Goal: Task Accomplishment & Management: Manage account settings

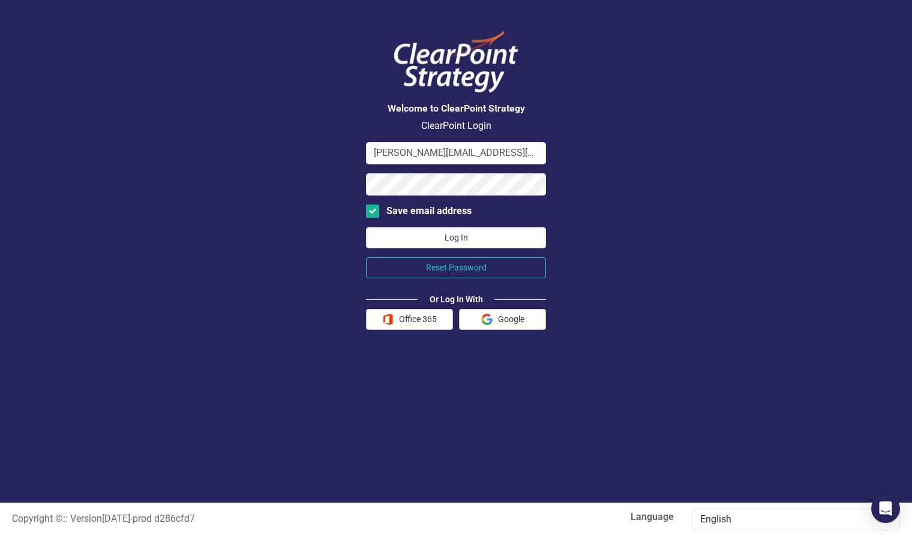
click at [482, 239] on button "Log In" at bounding box center [456, 237] width 180 height 21
click at [415, 323] on button "Office 365" at bounding box center [409, 319] width 87 height 21
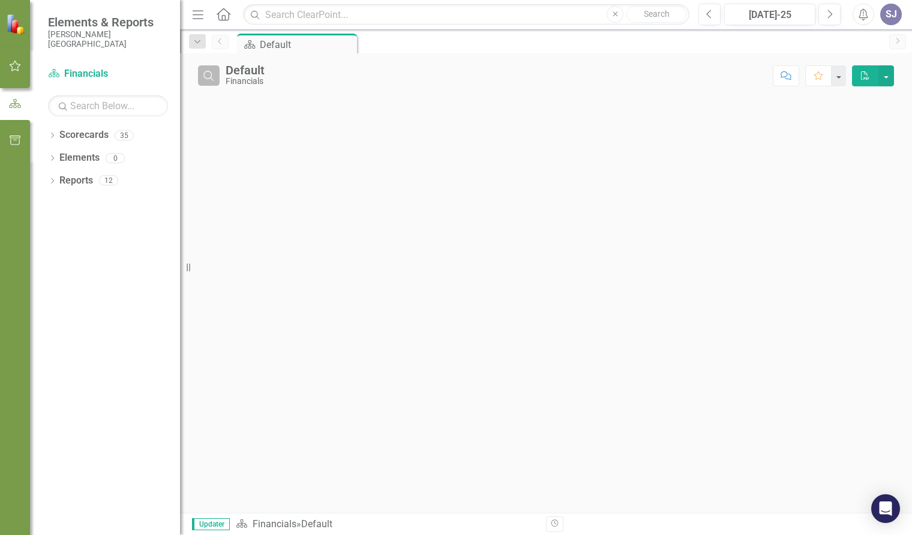
click at [209, 74] on icon "Search" at bounding box center [208, 75] width 13 height 11
click at [885, 74] on button "button" at bounding box center [886, 75] width 16 height 21
click at [632, 118] on div "Close Comment Favorite PDF" at bounding box center [546, 282] width 732 height 459
click at [838, 75] on button "button" at bounding box center [838, 75] width 16 height 21
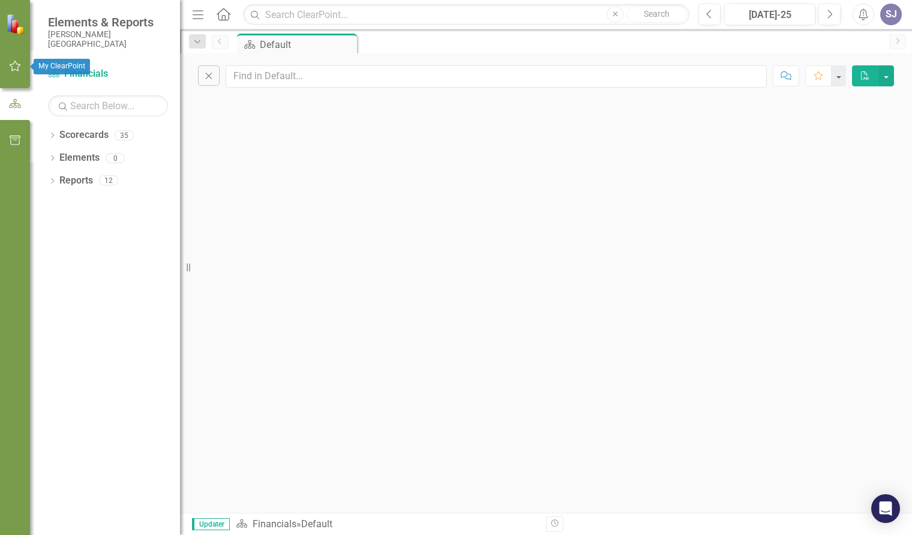
click at [17, 71] on icon "button" at bounding box center [15, 66] width 11 height 11
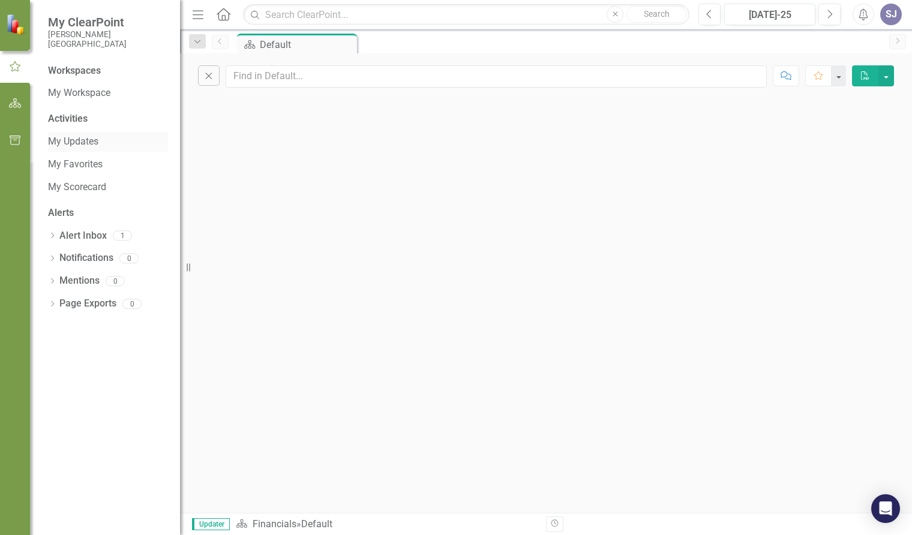
click at [73, 143] on link "My Updates" at bounding box center [108, 142] width 120 height 14
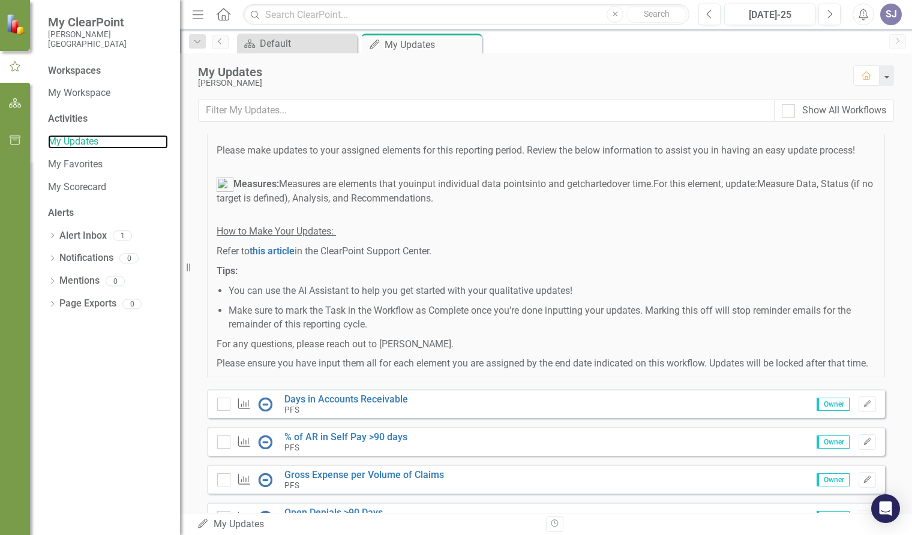
scroll to position [151, 0]
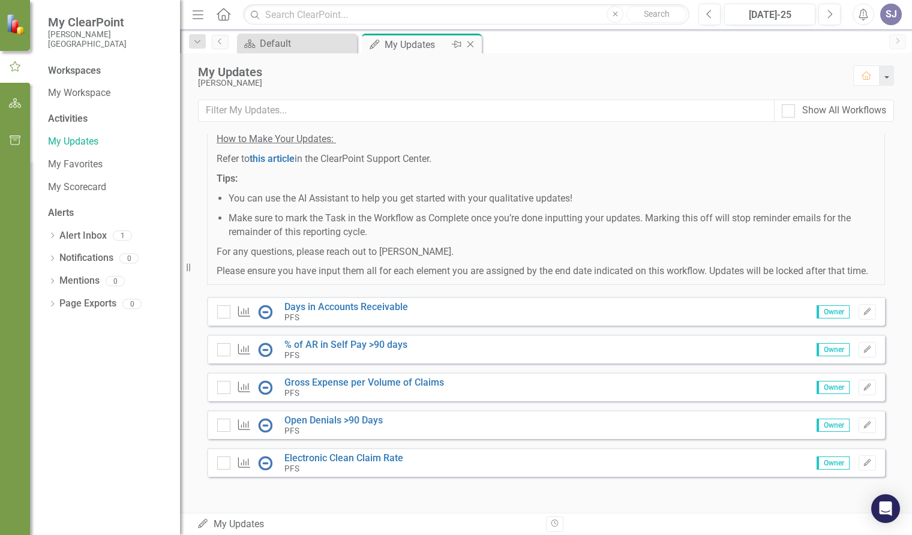
click at [405, 44] on div "My Updates" at bounding box center [416, 44] width 64 height 15
click at [862, 308] on icon "Edit" at bounding box center [866, 311] width 9 height 7
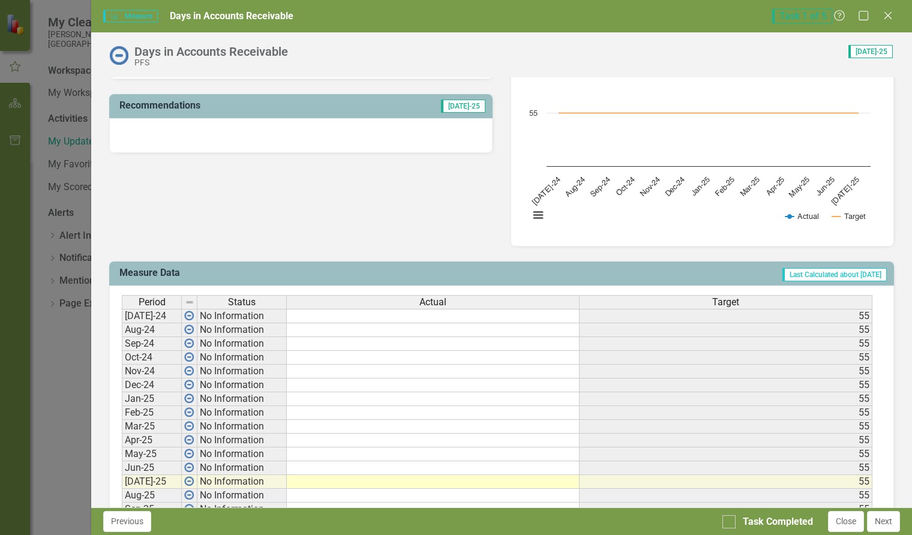
scroll to position [300, 0]
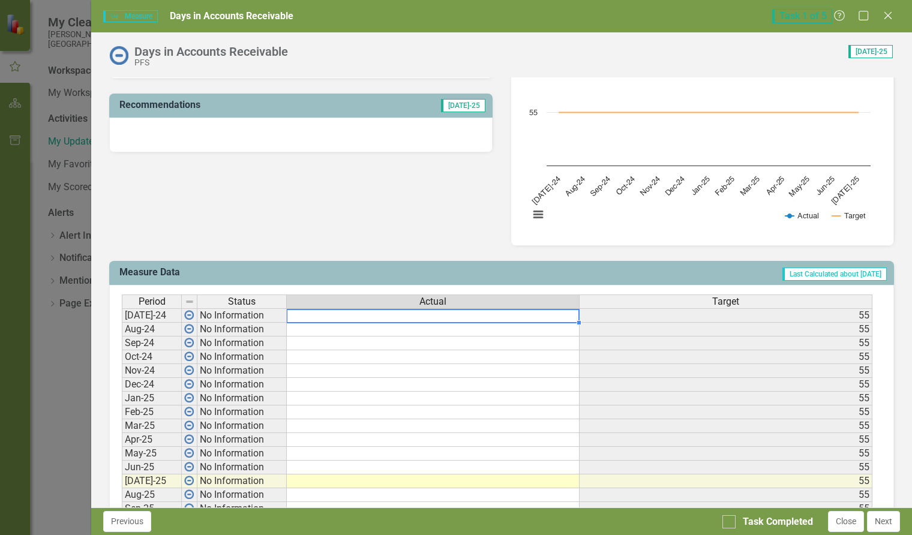
click at [408, 317] on td at bounding box center [433, 315] width 293 height 14
click at [320, 317] on td at bounding box center [433, 315] width 293 height 14
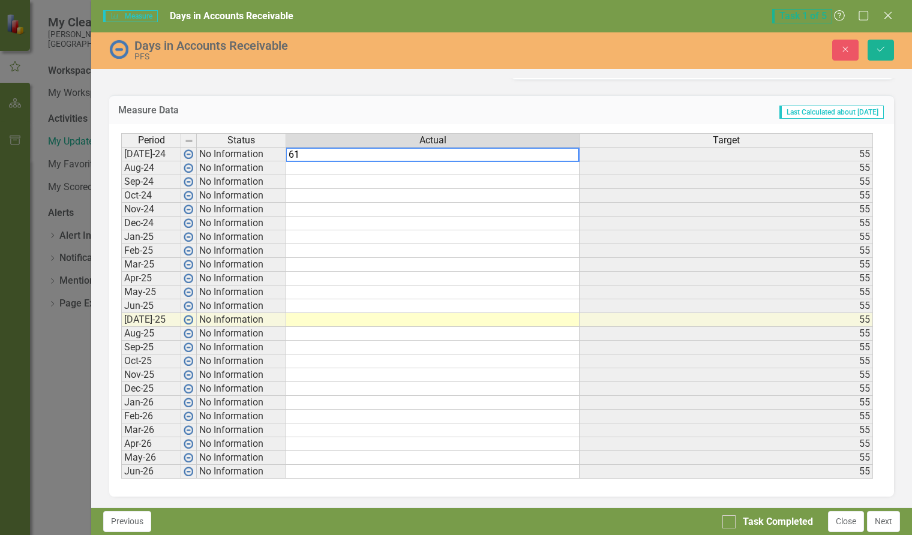
scroll to position [468, 0]
click at [885, 525] on button "Next" at bounding box center [883, 521] width 33 height 21
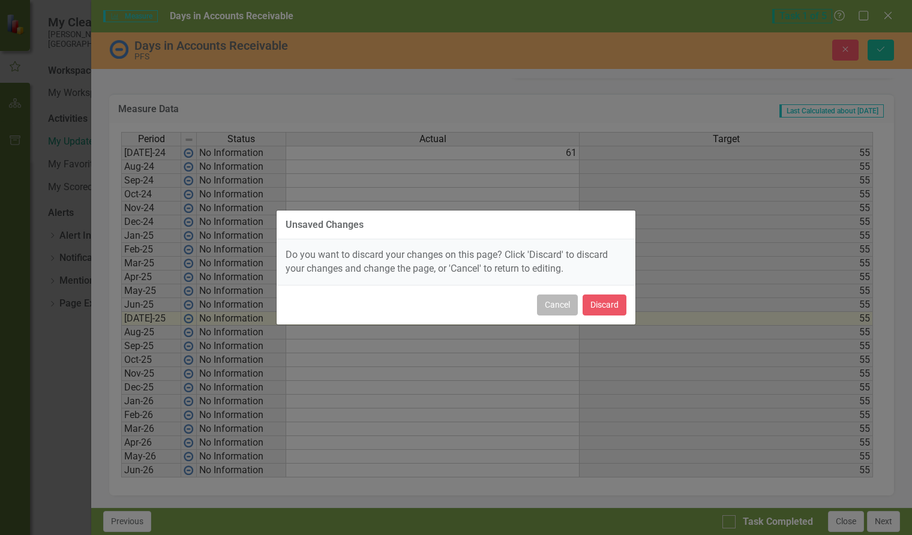
click at [556, 305] on button "Cancel" at bounding box center [557, 304] width 41 height 21
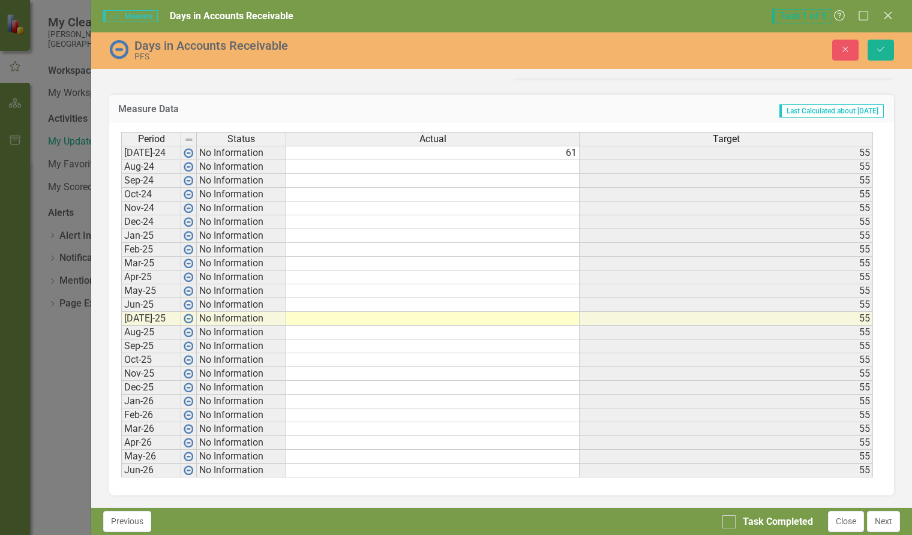
click at [555, 320] on td at bounding box center [432, 319] width 293 height 14
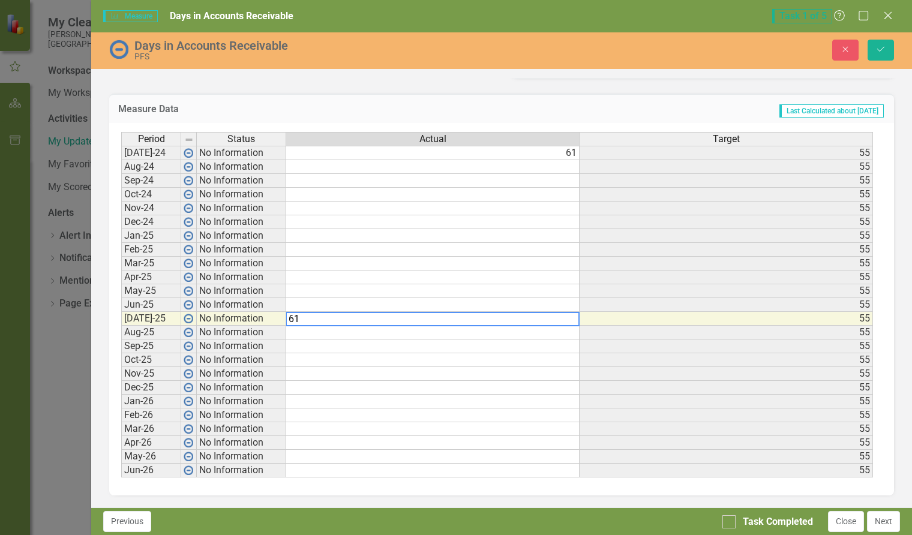
click at [555, 154] on td "61" at bounding box center [432, 153] width 293 height 14
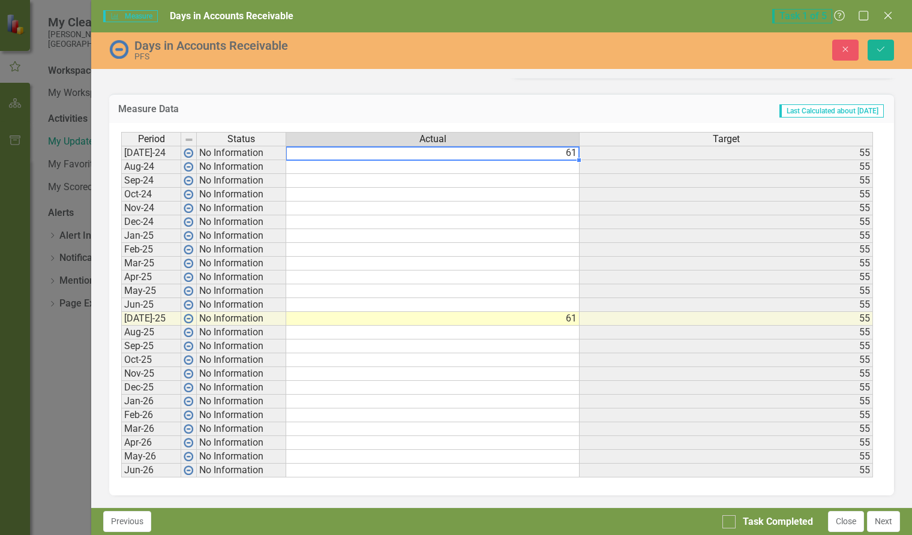
click at [549, 303] on td at bounding box center [432, 305] width 293 height 14
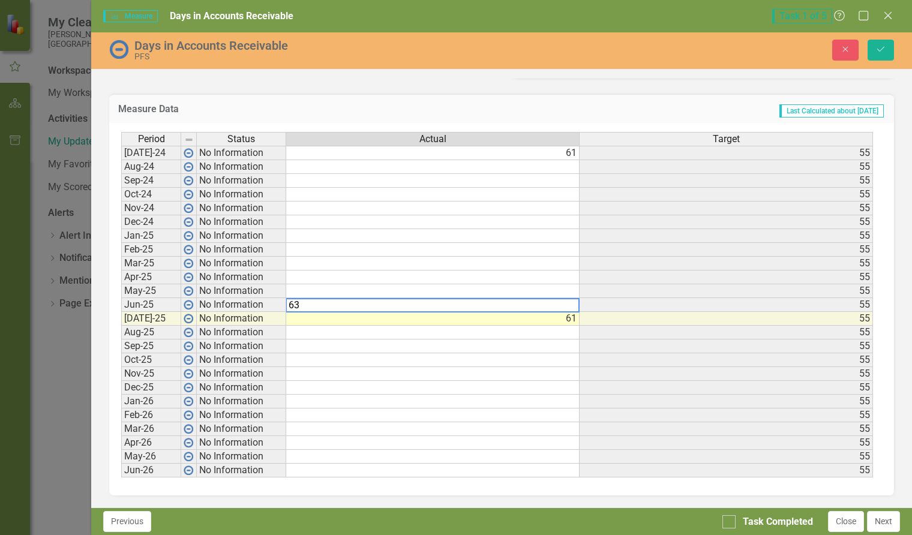
type textarea "63"
click at [564, 292] on td at bounding box center [432, 291] width 293 height 14
type textarea "61"
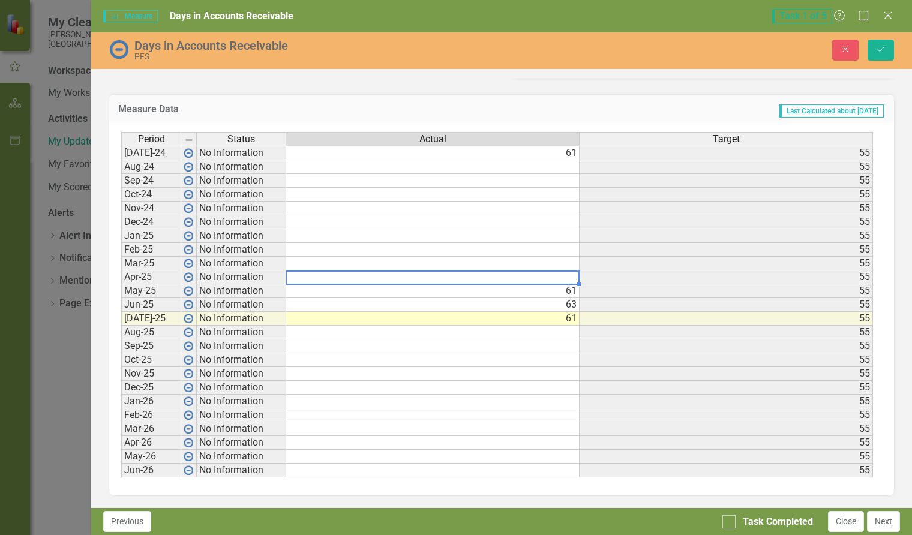
click at [570, 275] on td at bounding box center [432, 277] width 293 height 14
type textarea "60"
click at [565, 261] on td at bounding box center [432, 264] width 293 height 14
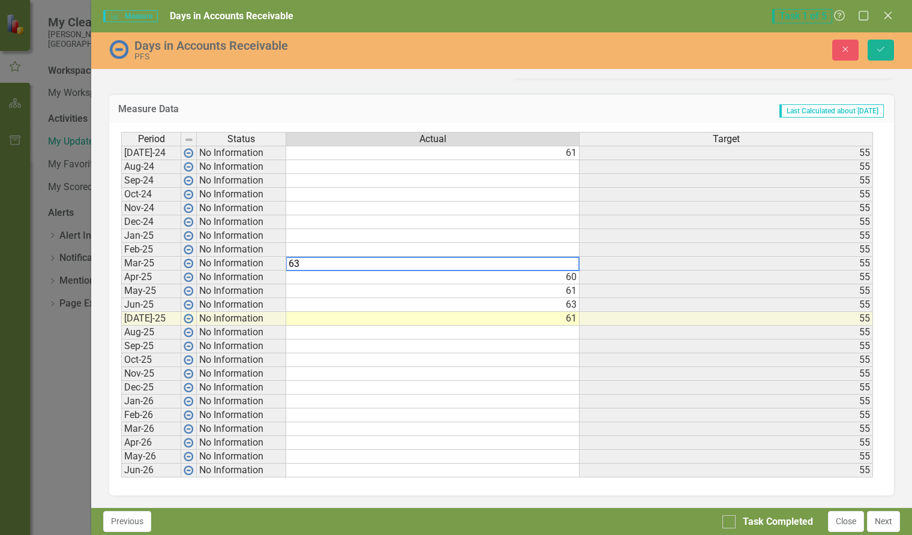
type textarea "63"
click at [563, 249] on td at bounding box center [432, 250] width 293 height 14
type textarea "65"
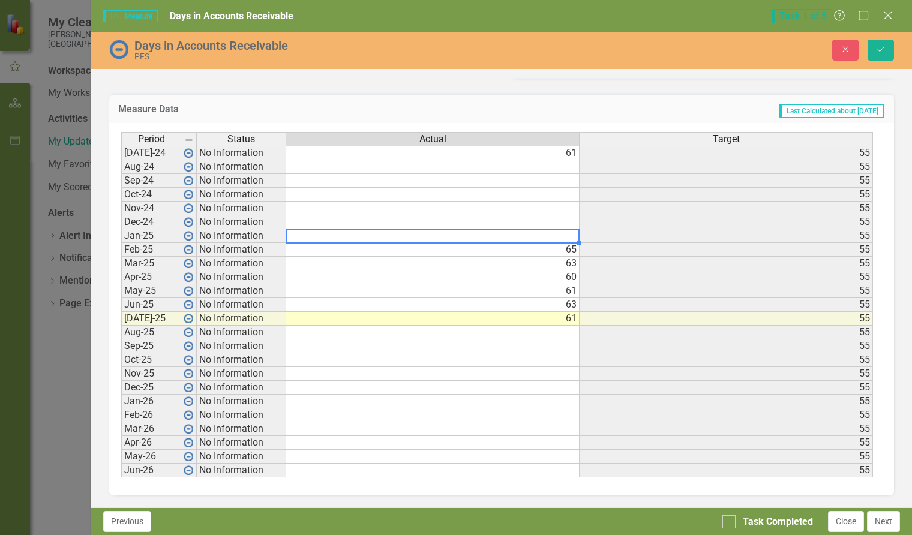
click at [563, 233] on td at bounding box center [432, 236] width 293 height 14
type textarea "67"
click at [558, 219] on td at bounding box center [432, 222] width 293 height 14
click at [557, 149] on div "Period Status Actual Target Jul-24 No Information 61 55 Aug-24 No Information 5…" at bounding box center [496, 305] width 751 height 346
click at [568, 154] on td "61" at bounding box center [432, 153] width 293 height 14
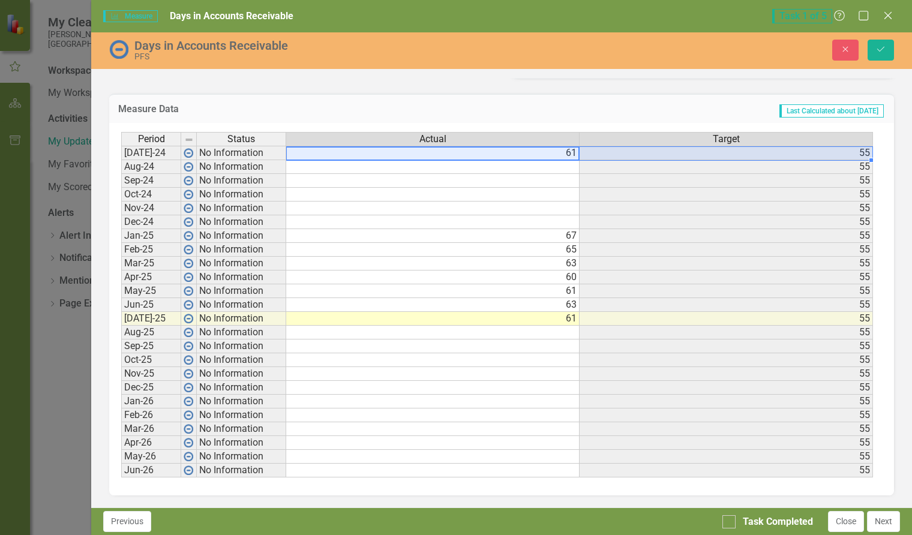
drag, startPoint x: 561, startPoint y: 151, endPoint x: 589, endPoint y: 155, distance: 28.6
click at [589, 155] on tr "Jul-24 No Information 61 55" at bounding box center [496, 153] width 751 height 14
click at [559, 152] on td "61" at bounding box center [432, 153] width 293 height 14
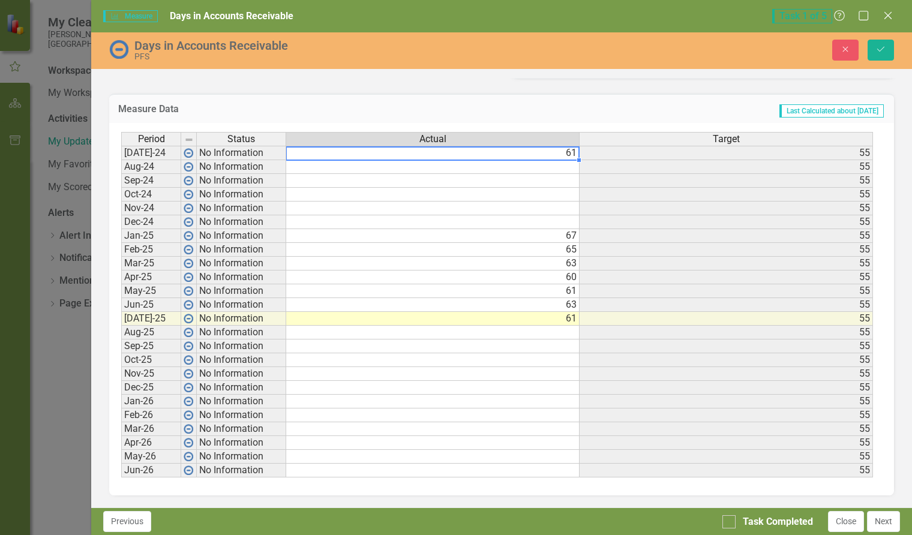
click at [570, 152] on td "61" at bounding box center [432, 153] width 293 height 14
click at [557, 153] on td "61" at bounding box center [432, 153] width 293 height 14
type textarea "55"
click at [547, 168] on td at bounding box center [432, 167] width 293 height 14
click at [566, 166] on td at bounding box center [432, 167] width 293 height 14
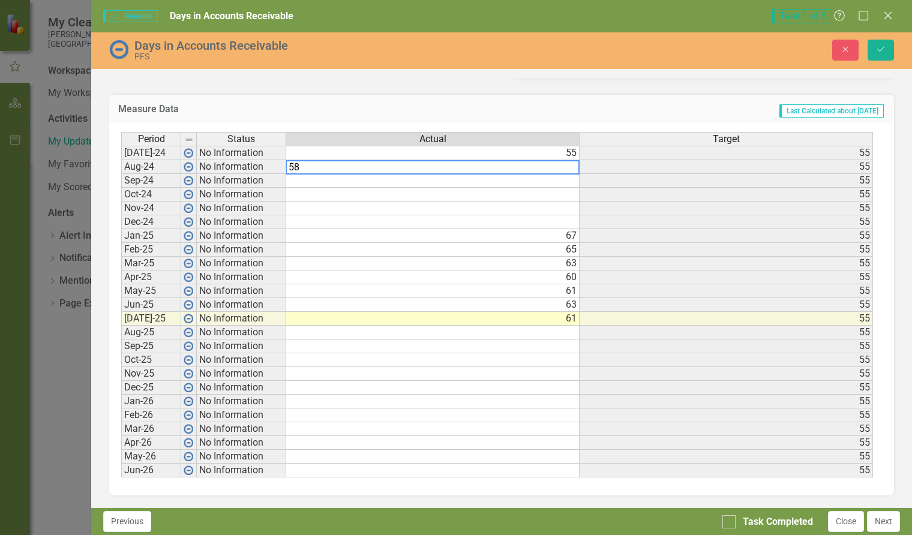
type textarea "58"
click at [571, 182] on td at bounding box center [432, 181] width 293 height 14
type textarea "64"
click at [556, 194] on td at bounding box center [432, 195] width 293 height 14
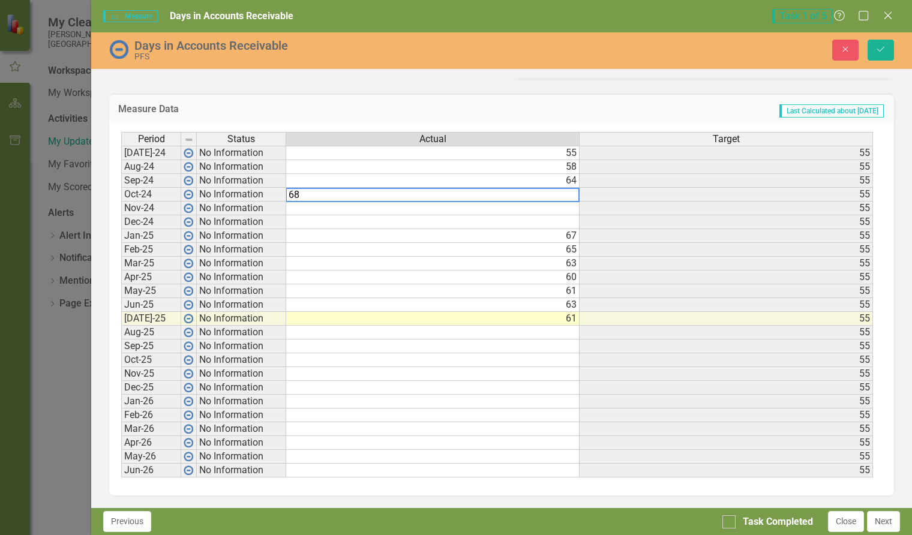
type textarea "68"
click at [555, 209] on td at bounding box center [432, 208] width 293 height 14
type textarea "70"
click at [556, 221] on td at bounding box center [432, 222] width 293 height 14
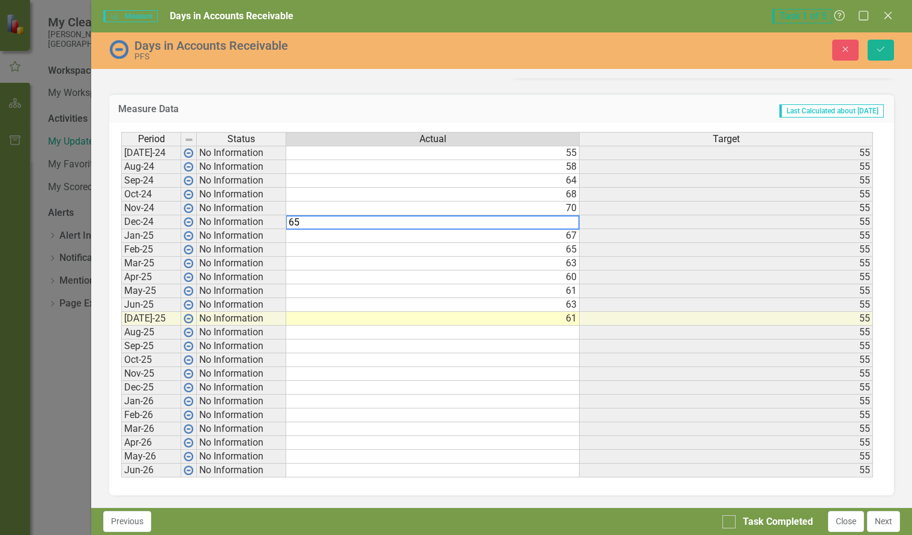
click at [541, 237] on td "67" at bounding box center [432, 236] width 293 height 14
type textarea "67"
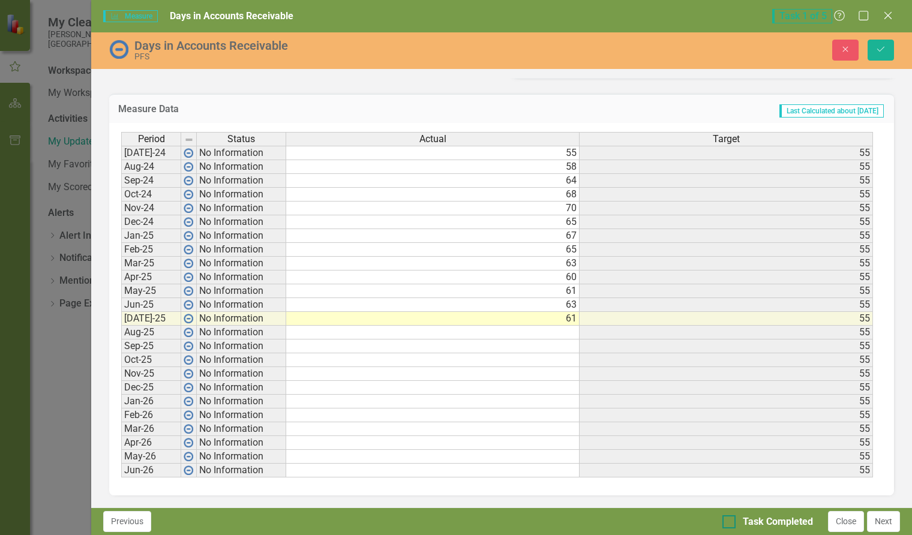
click at [732, 525] on div at bounding box center [728, 521] width 13 height 13
click at [730, 523] on input "Task Completed" at bounding box center [726, 519] width 8 height 8
checkbox input "true"
click at [844, 524] on button "Close" at bounding box center [846, 521] width 36 height 21
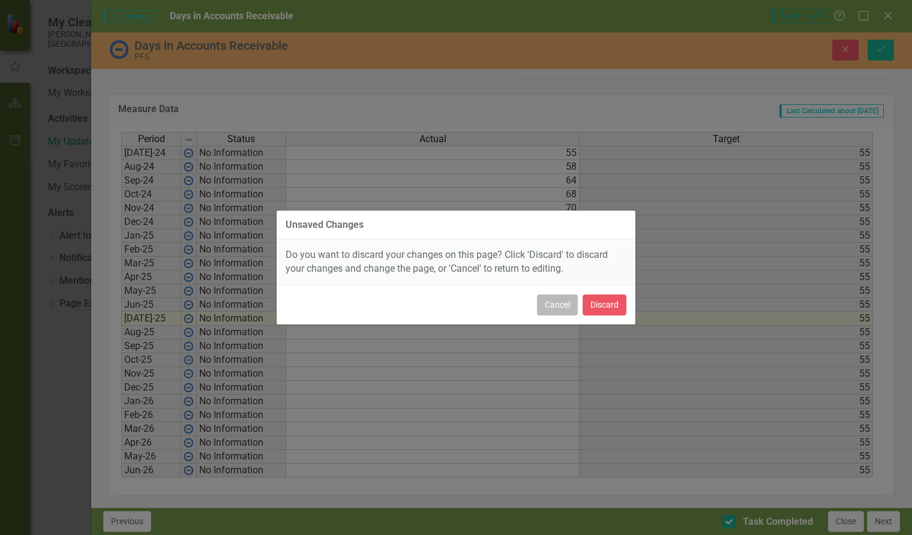
click at [558, 307] on button "Cancel" at bounding box center [557, 304] width 41 height 21
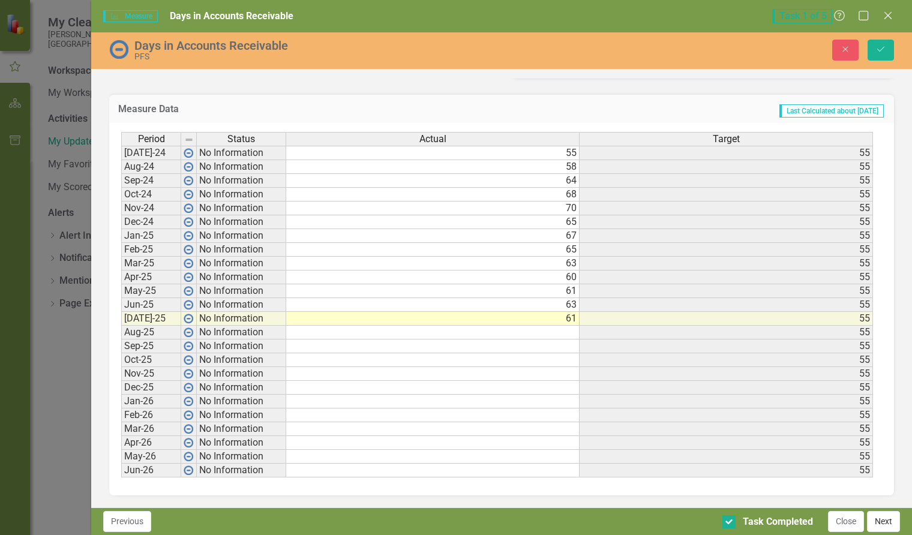
click at [879, 519] on button "Next" at bounding box center [883, 521] width 33 height 21
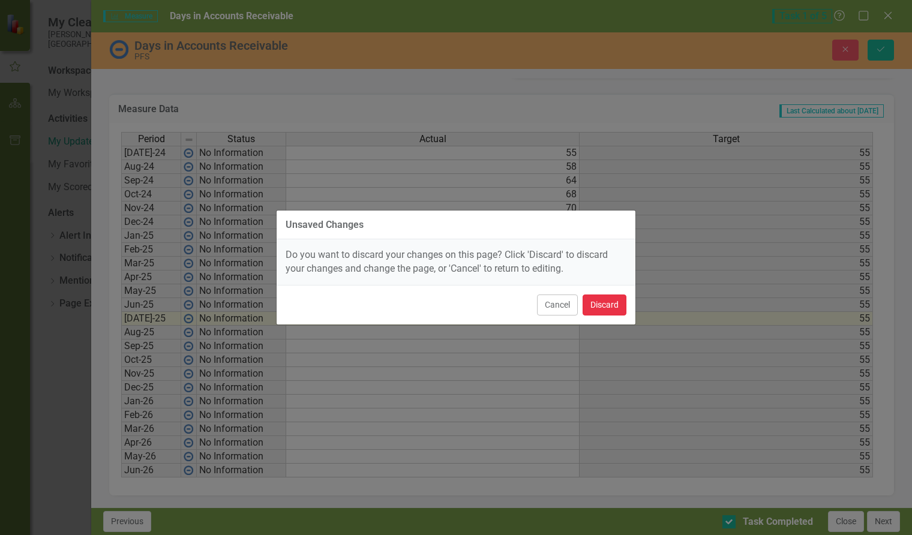
click at [607, 305] on button "Discard" at bounding box center [604, 304] width 44 height 21
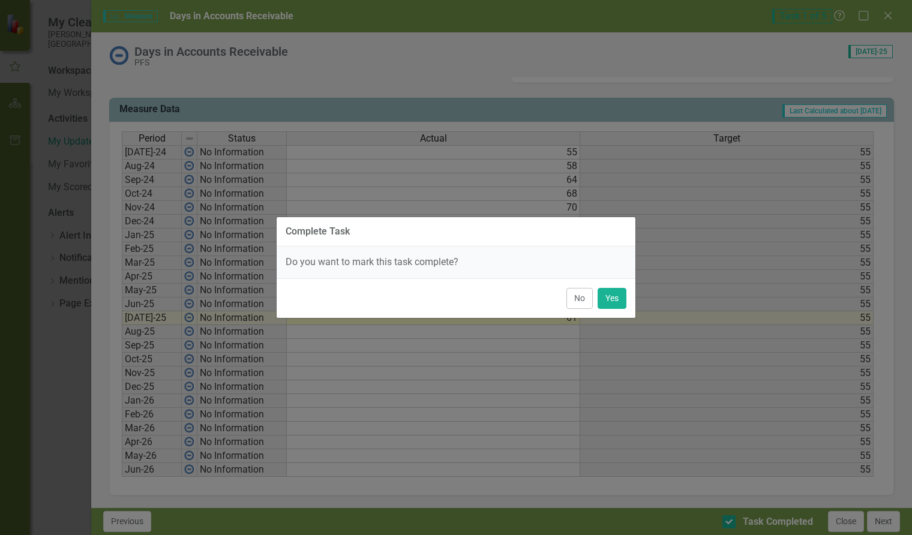
scroll to position [463, 0]
click at [614, 300] on button "Yes" at bounding box center [611, 298] width 29 height 21
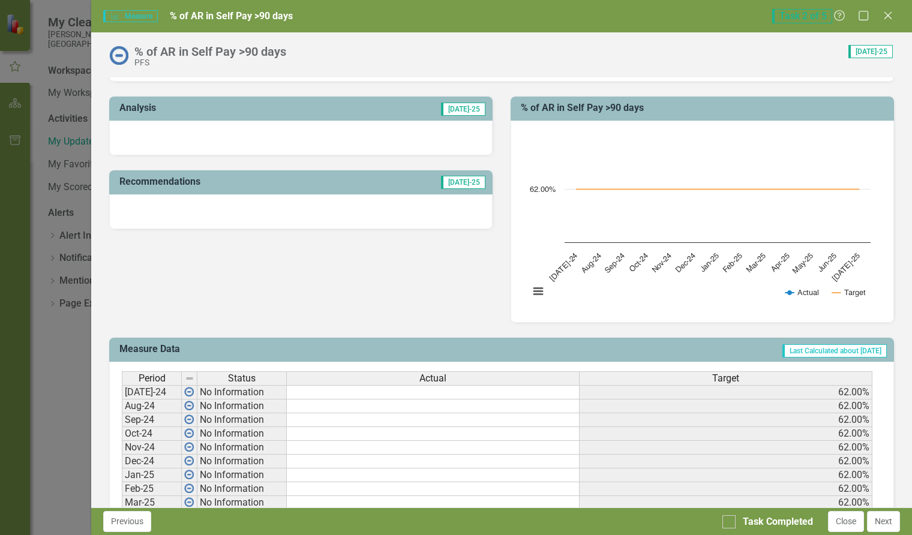
scroll to position [0, 0]
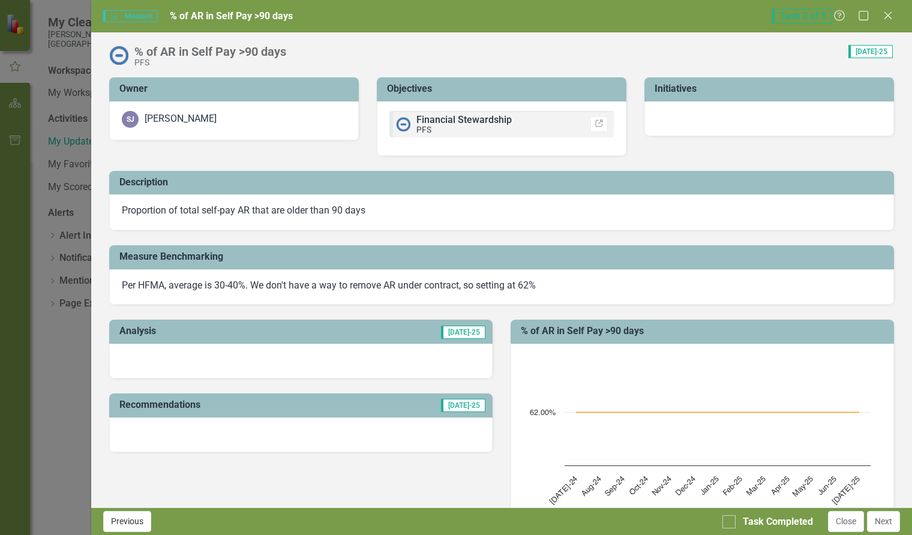
click at [116, 525] on button "Previous" at bounding box center [127, 521] width 48 height 21
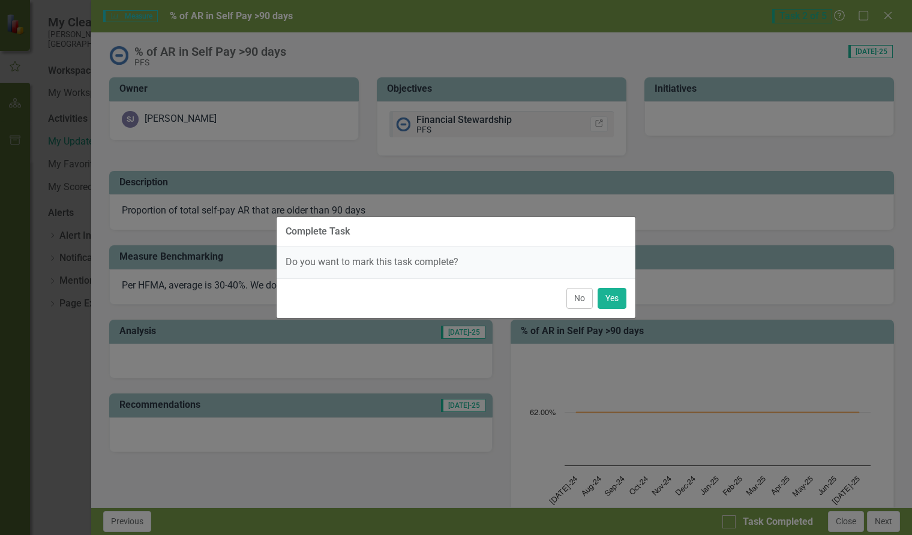
click at [570, 295] on button "No" at bounding box center [579, 298] width 26 height 21
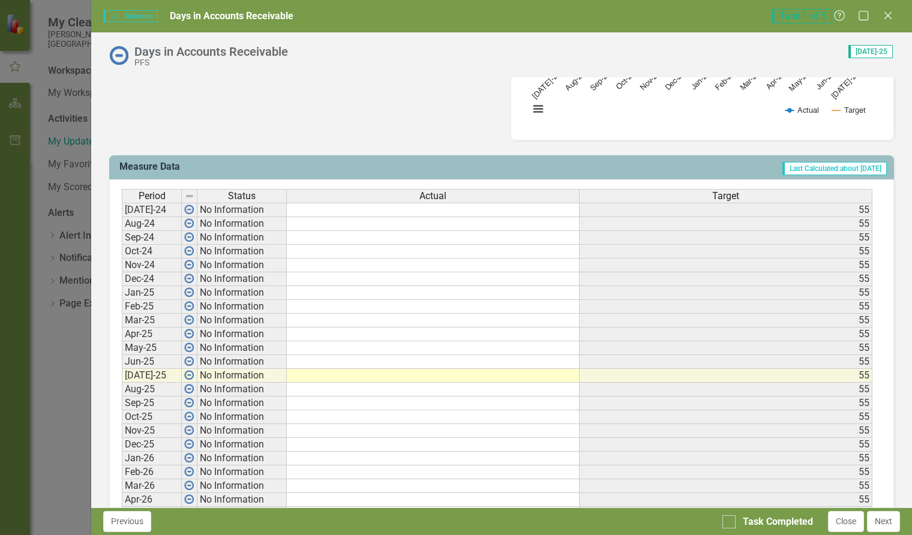
scroll to position [463, 0]
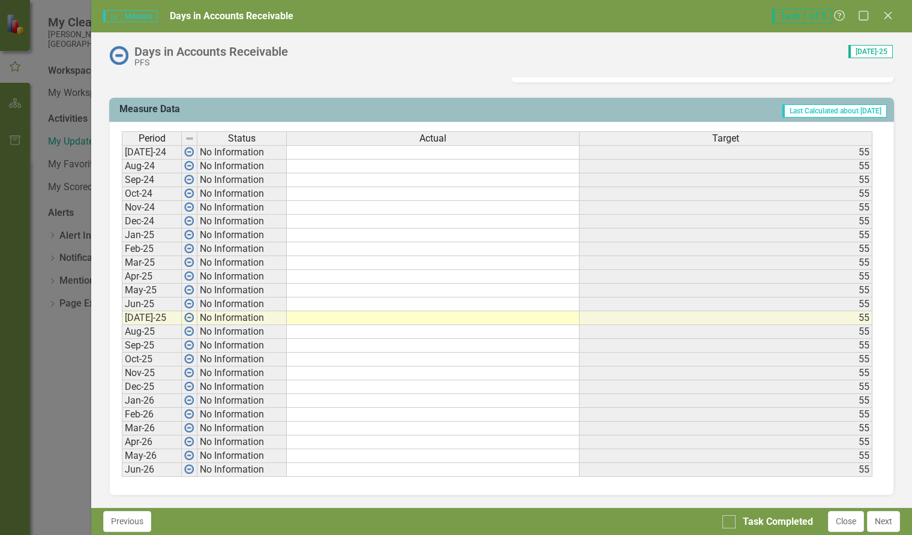
click at [330, 157] on td at bounding box center [433, 152] width 293 height 14
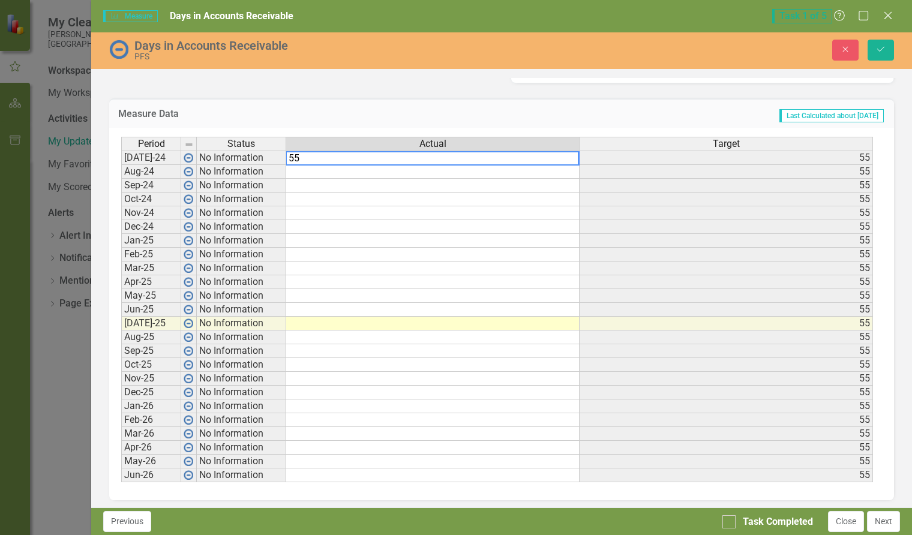
type textarea "55"
click at [306, 173] on td at bounding box center [432, 172] width 293 height 14
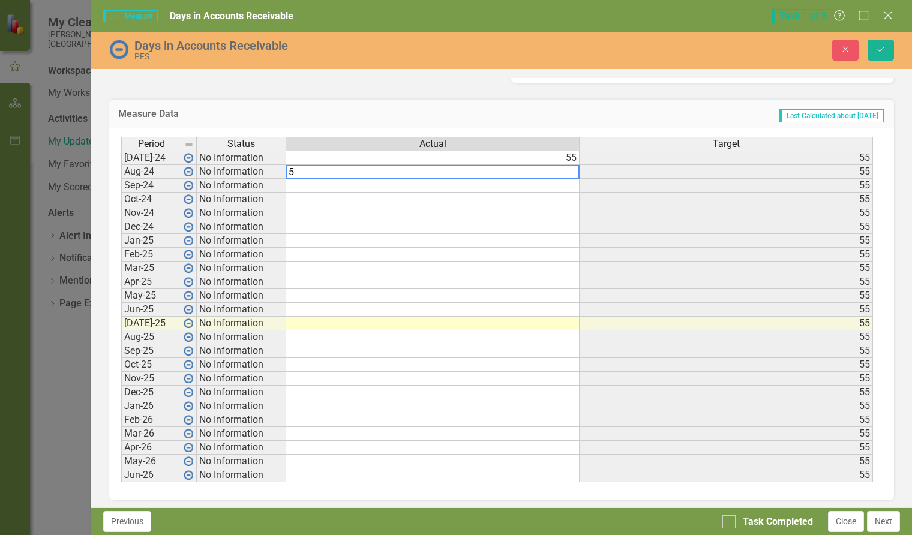
type textarea "58"
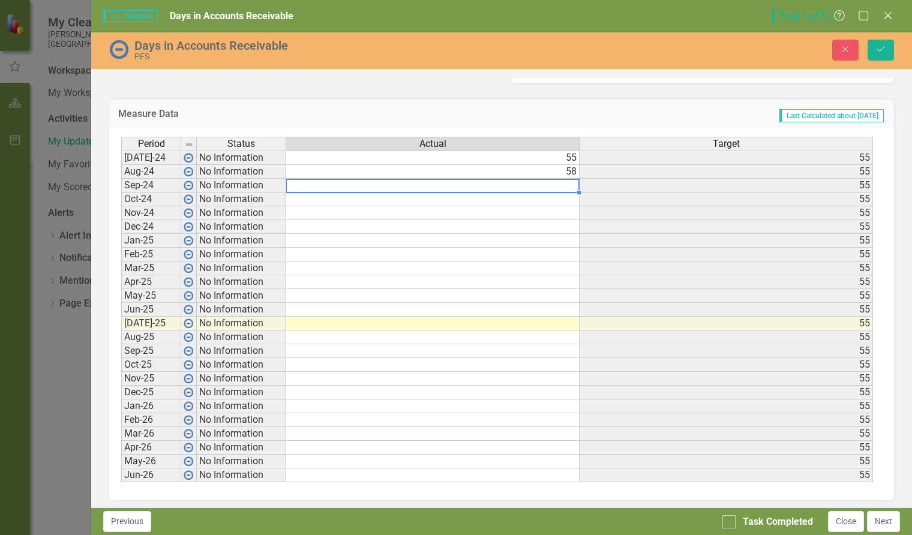
type textarea "64"
type textarea "68"
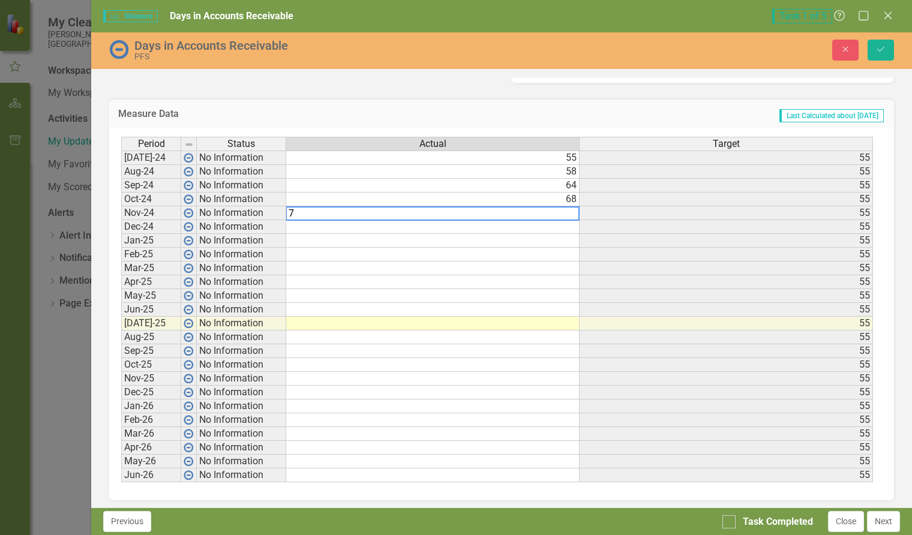
type textarea "70"
type textarea "65"
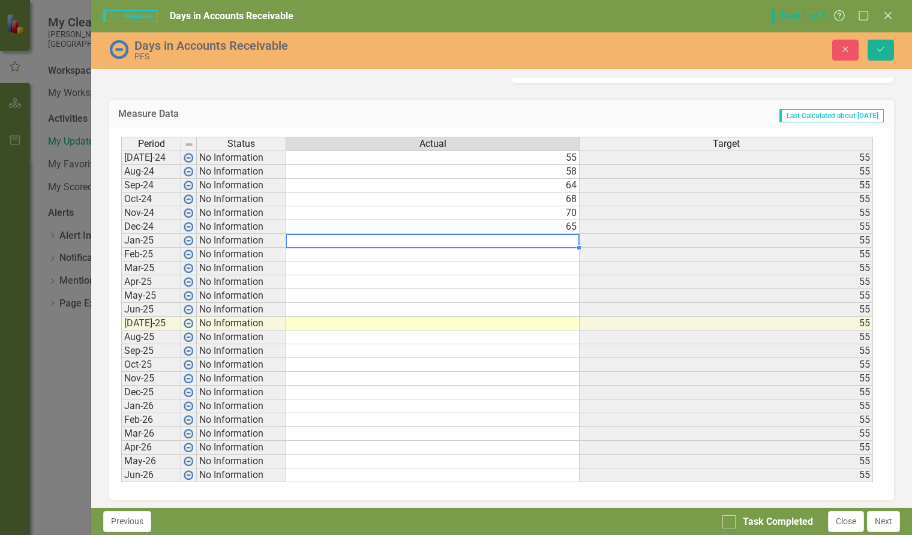
click at [561, 239] on td at bounding box center [432, 241] width 293 height 14
type textarea "67"
type textarea "65"
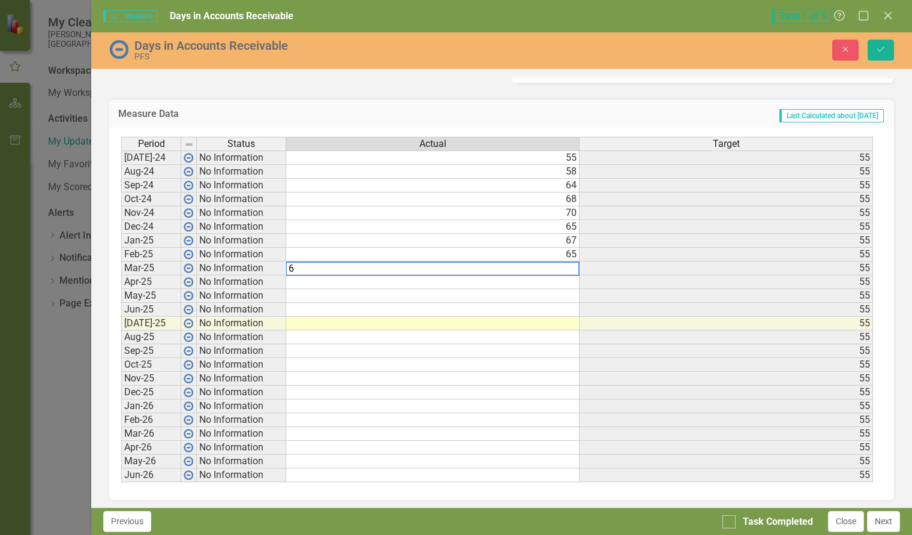
type textarea "63"
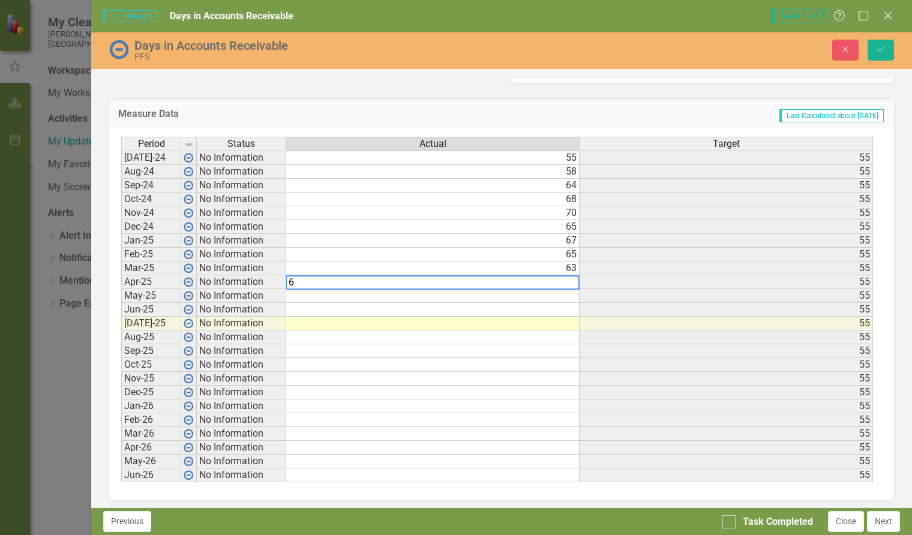
type textarea "60"
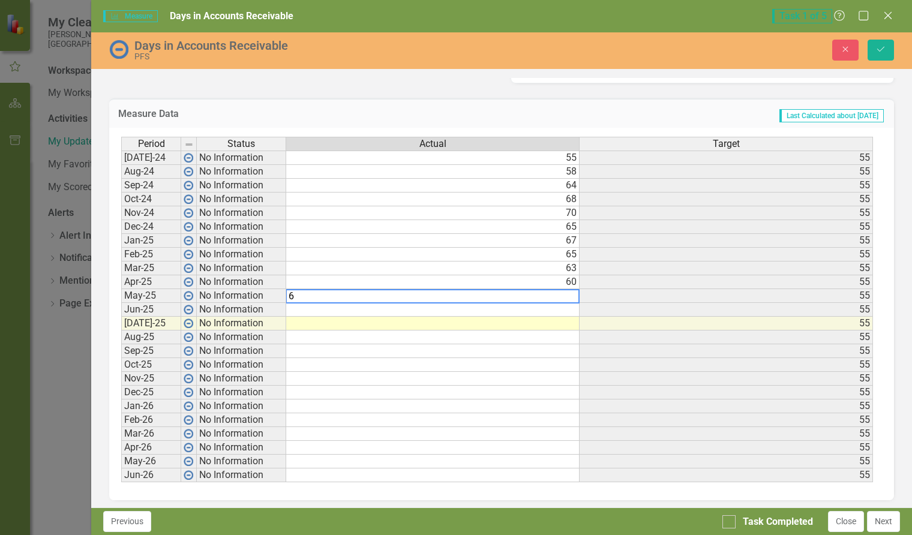
type textarea "61"
type textarea "63"
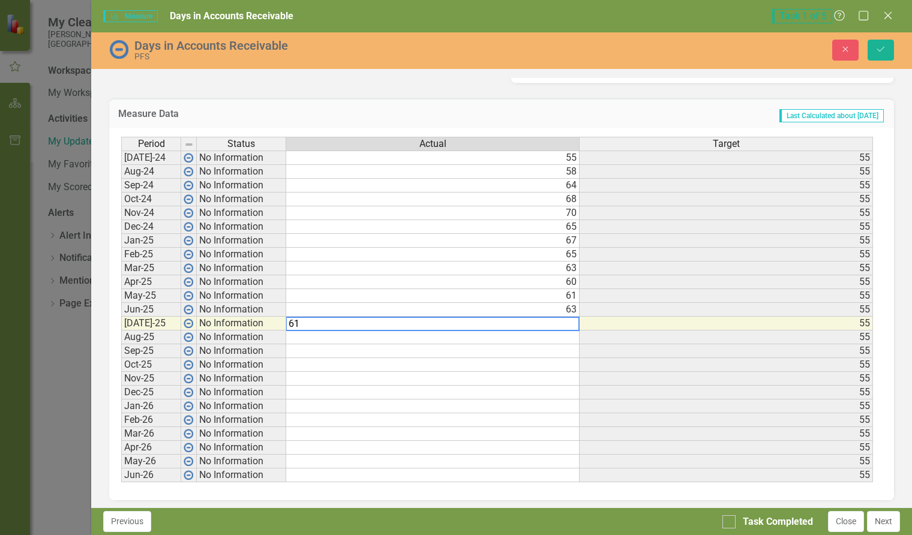
type textarea "61"
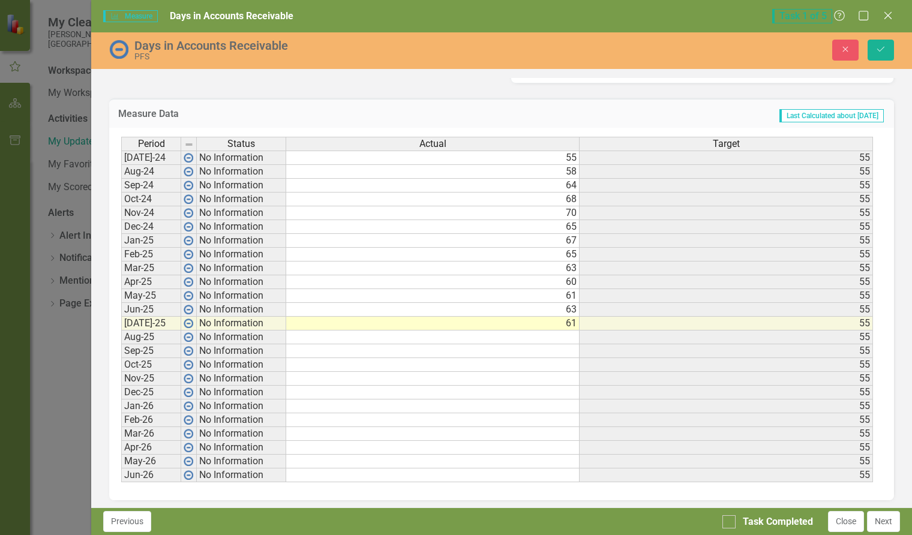
click at [668, 118] on td "Last Calculated about [DATE]" at bounding box center [641, 115] width 487 height 16
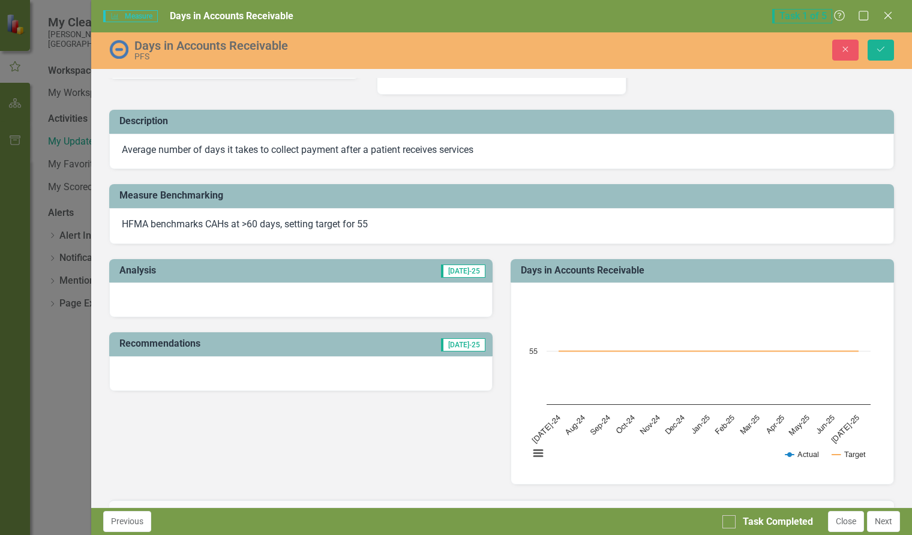
scroll to position [0, 0]
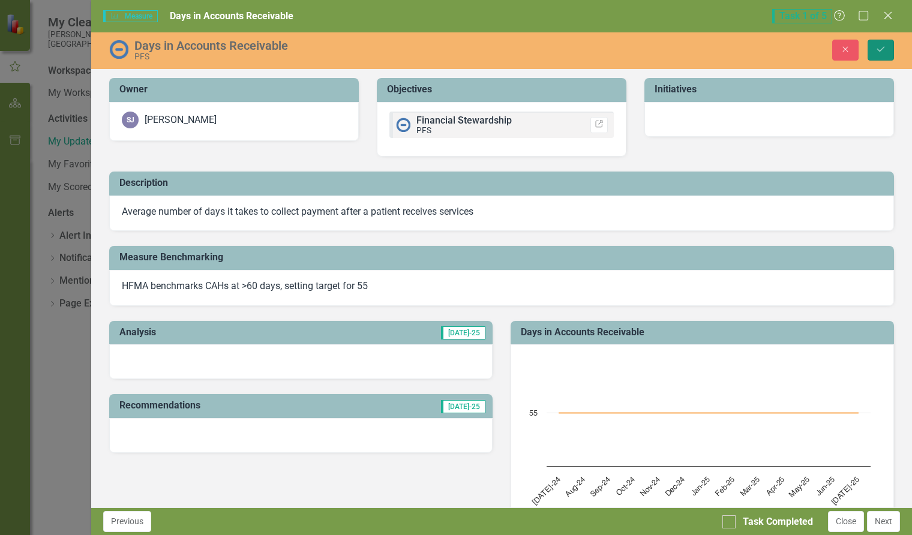
click at [877, 47] on icon "Save" at bounding box center [880, 49] width 11 height 8
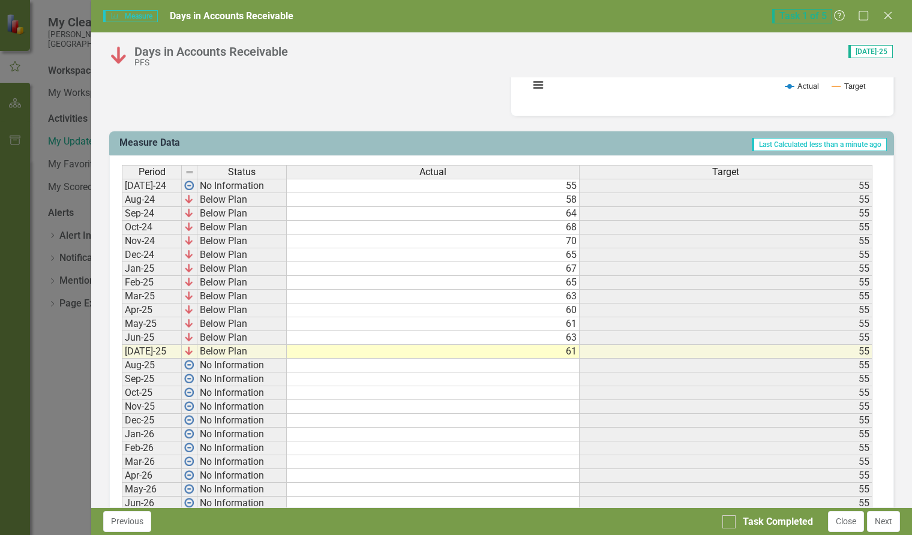
scroll to position [463, 0]
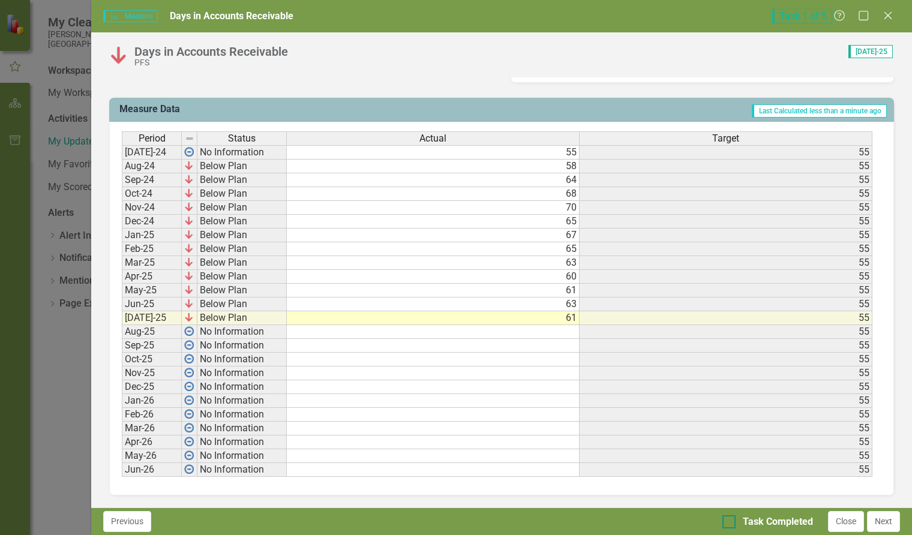
click at [730, 523] on div at bounding box center [728, 521] width 13 height 13
click at [730, 523] on input "Task Completed" at bounding box center [726, 519] width 8 height 8
checkbox input "true"
click at [886, 525] on button "Next" at bounding box center [883, 521] width 33 height 21
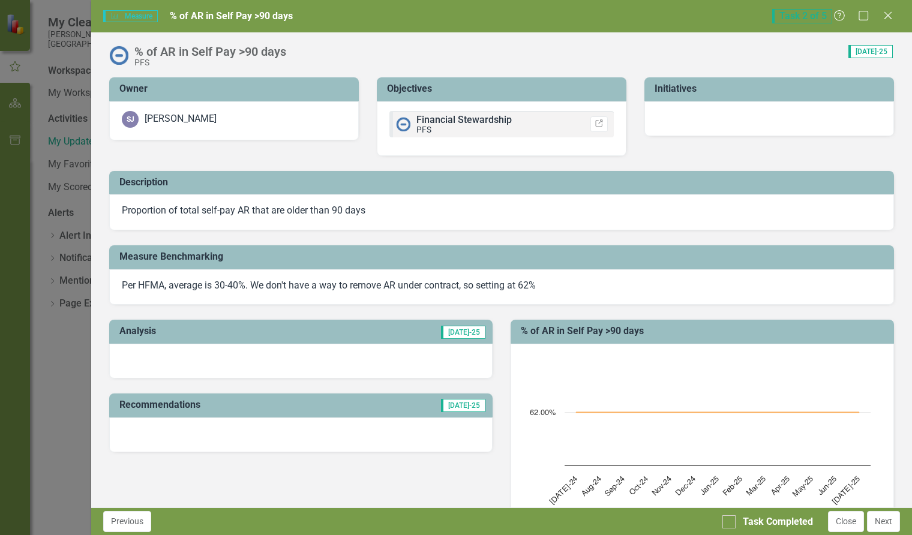
checkbox input "true"
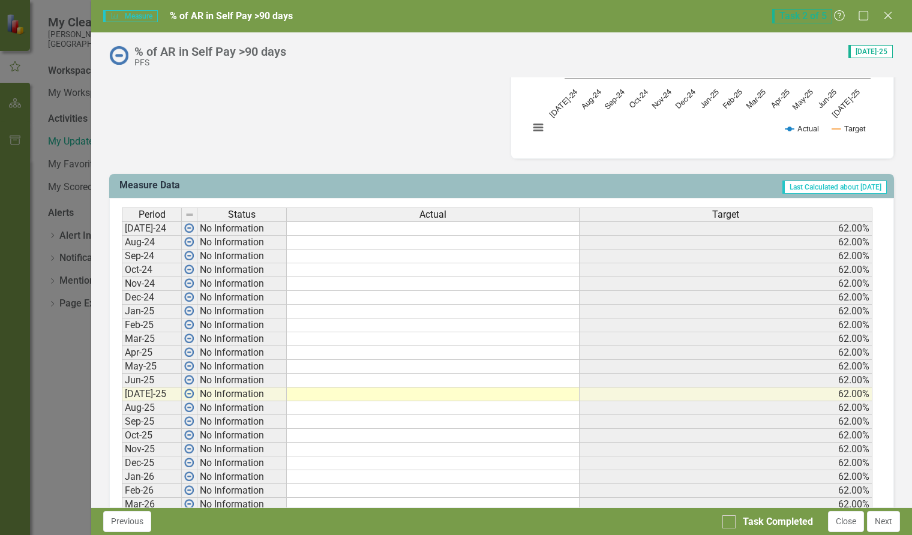
scroll to position [420, 0]
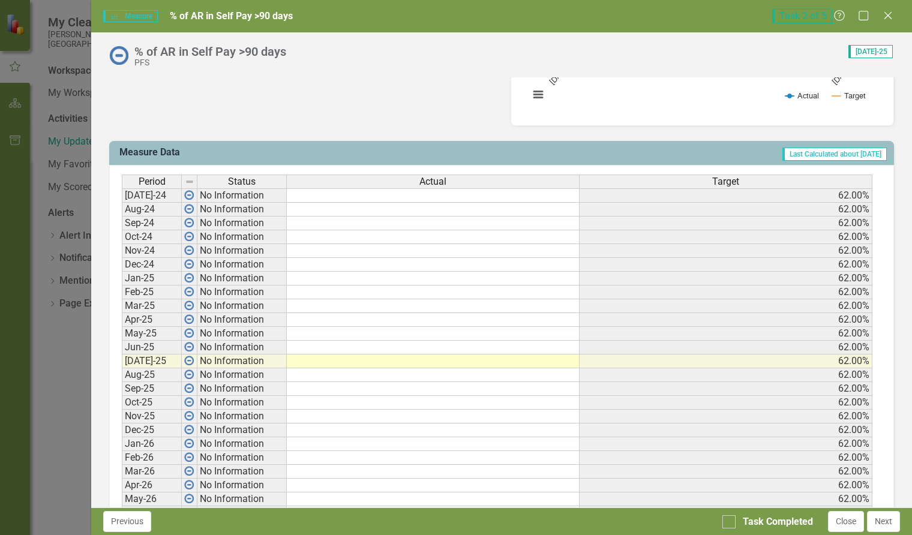
click at [527, 364] on td at bounding box center [433, 361] width 293 height 14
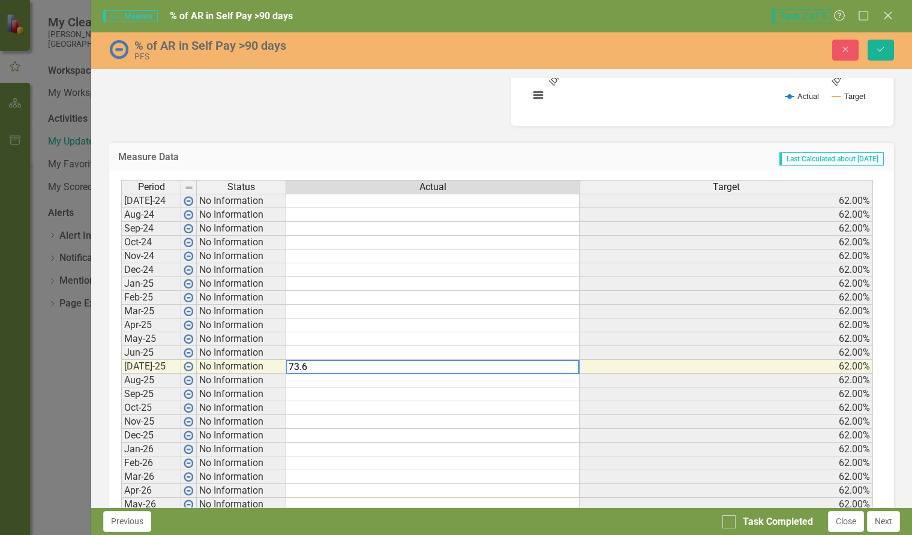
type textarea "73.6"
click at [522, 353] on td at bounding box center [432, 353] width 293 height 14
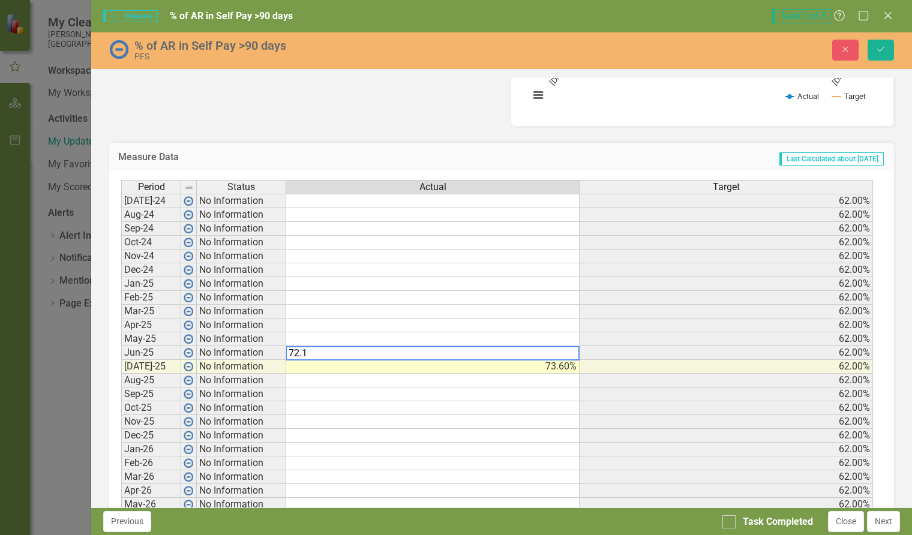
type textarea "72.1"
click at [522, 339] on td at bounding box center [432, 339] width 293 height 14
type textarea "69.9"
click at [548, 324] on td at bounding box center [432, 325] width 293 height 14
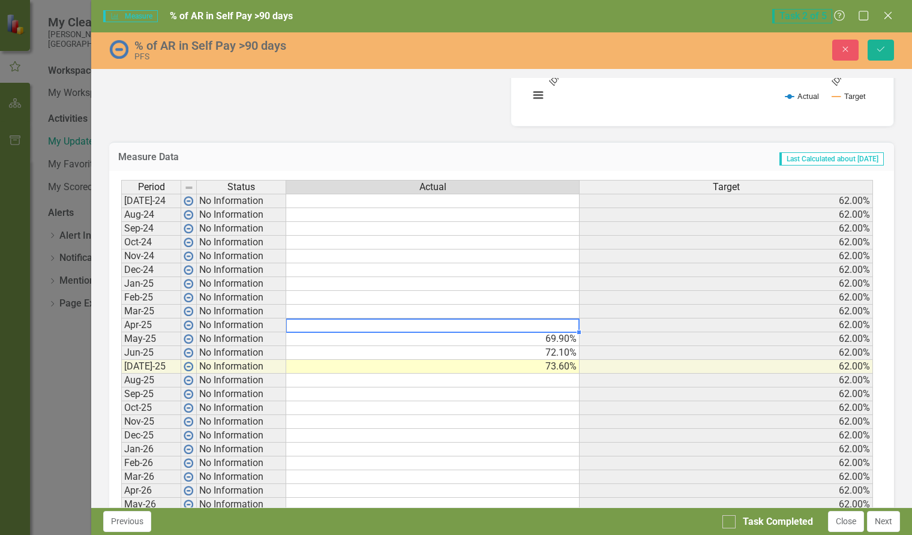
click at [525, 326] on td at bounding box center [432, 325] width 293 height 14
type textarea "65.5"
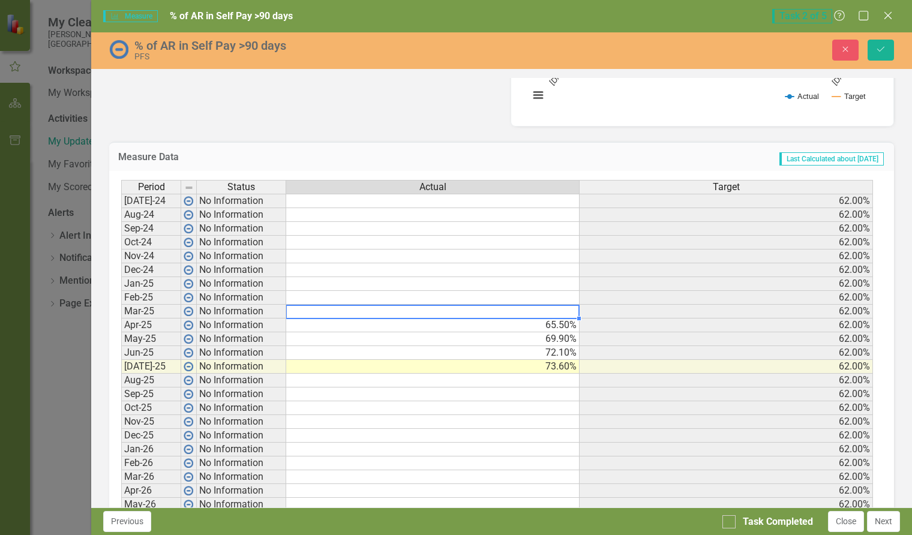
click at [535, 308] on td at bounding box center [432, 312] width 293 height 14
type textarea "62.8"
click at [567, 297] on td at bounding box center [432, 298] width 293 height 14
type textarea "68.4"
click at [540, 285] on td at bounding box center [432, 284] width 293 height 14
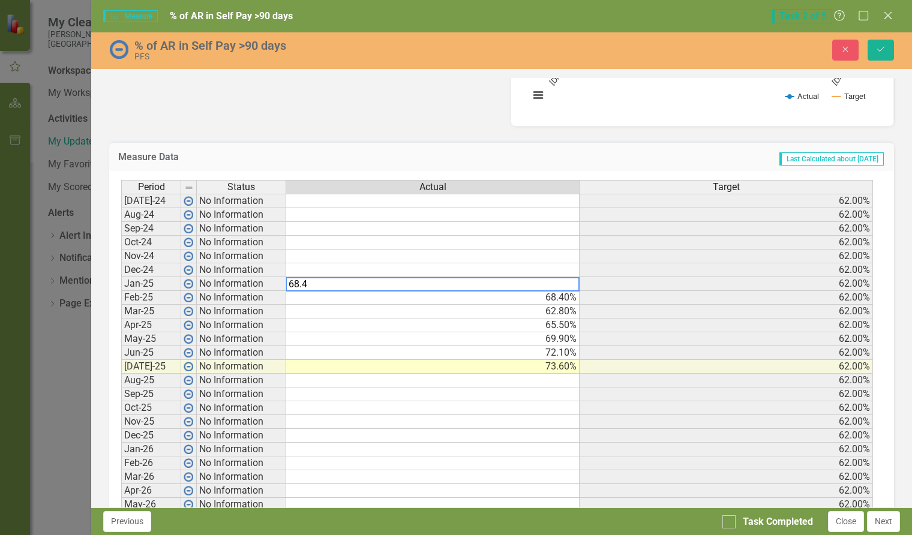
type textarea "68.4"
click at [561, 269] on td at bounding box center [432, 270] width 293 height 14
type textarea "72.2"
click at [565, 254] on td at bounding box center [432, 256] width 293 height 14
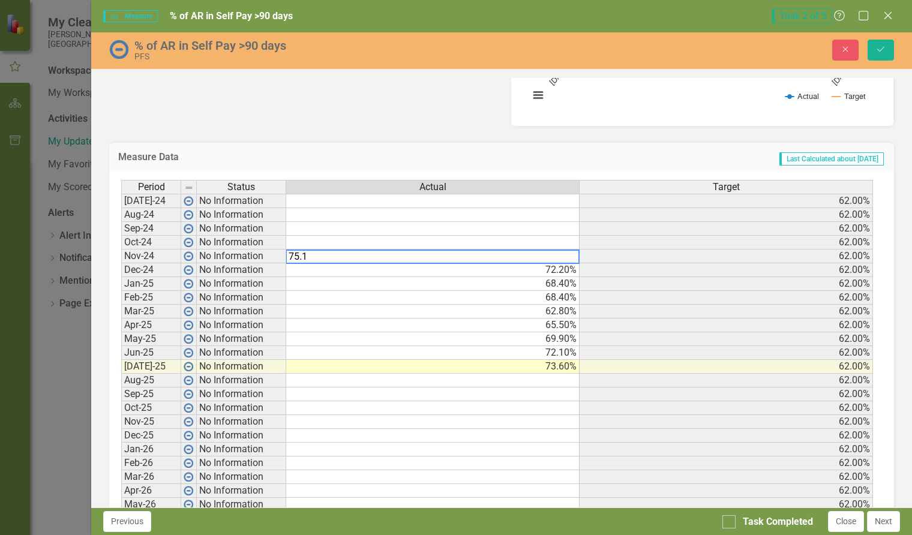
type textarea "75.1"
click at [555, 242] on td at bounding box center [432, 243] width 293 height 14
type textarea "76.5"
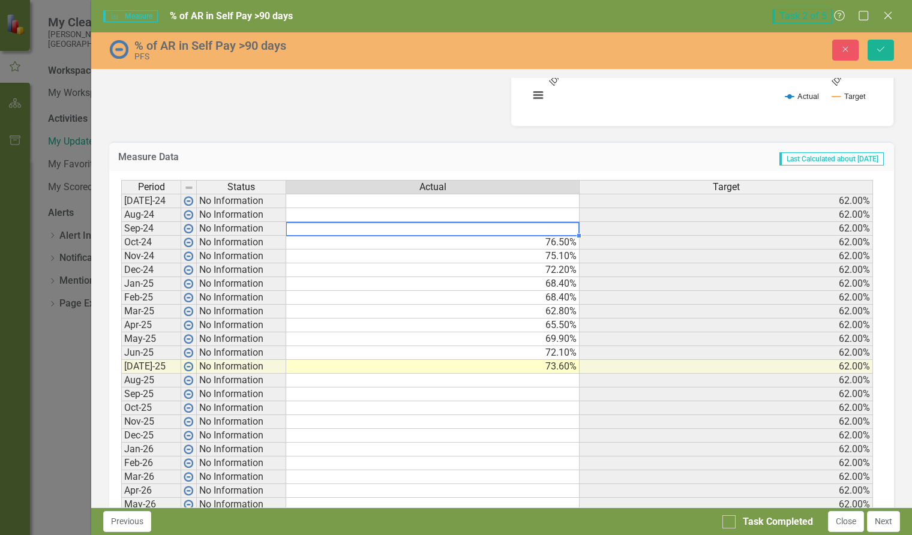
click at [557, 226] on td at bounding box center [432, 229] width 293 height 14
type textarea "69.2"
click at [562, 213] on td at bounding box center [432, 215] width 293 height 14
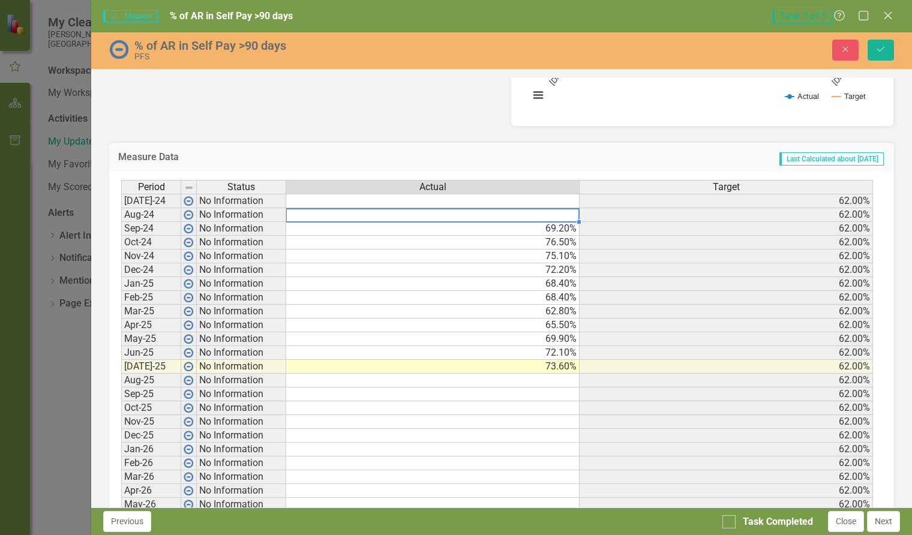
type textarea "3"
type textarea "62.4"
click at [562, 199] on td at bounding box center [432, 201] width 293 height 14
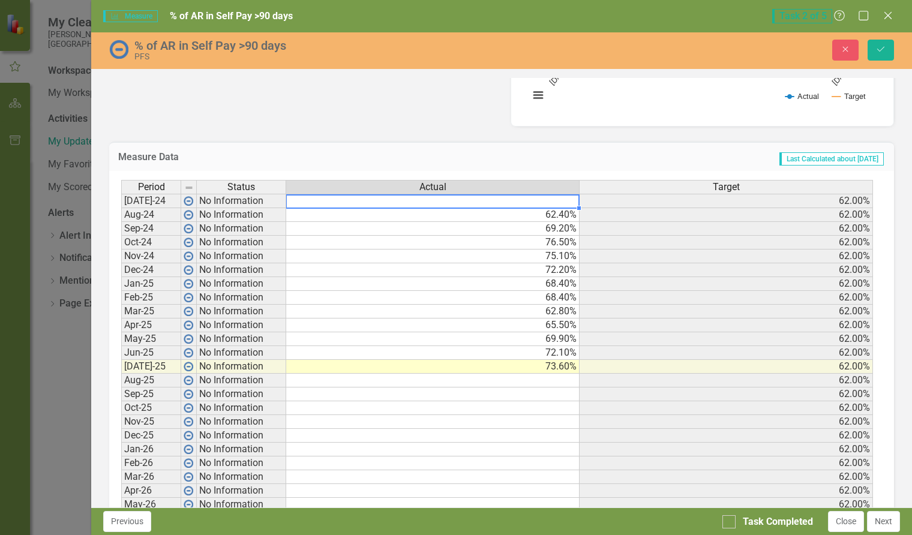
click at [555, 203] on td at bounding box center [432, 201] width 293 height 14
type textarea "58.3"
click at [506, 383] on td at bounding box center [432, 381] width 293 height 14
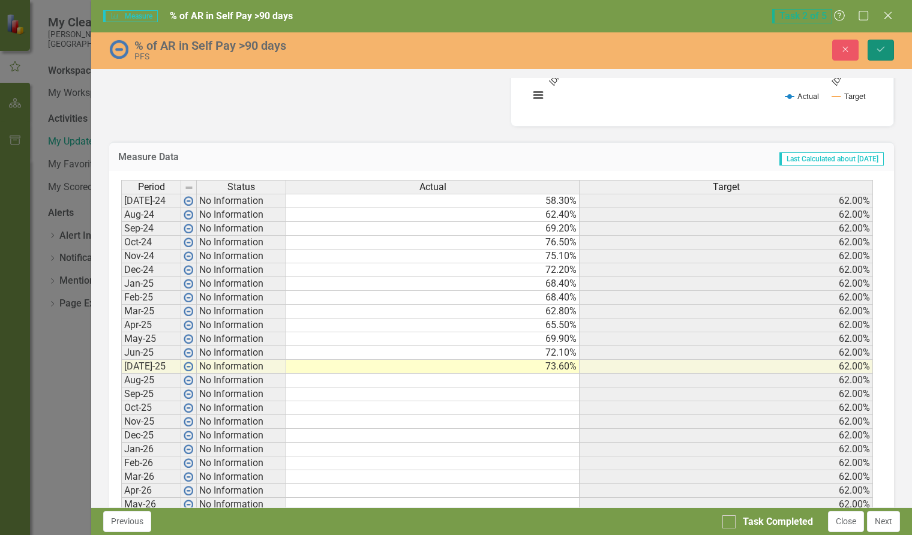
click at [880, 47] on icon "Save" at bounding box center [880, 49] width 11 height 8
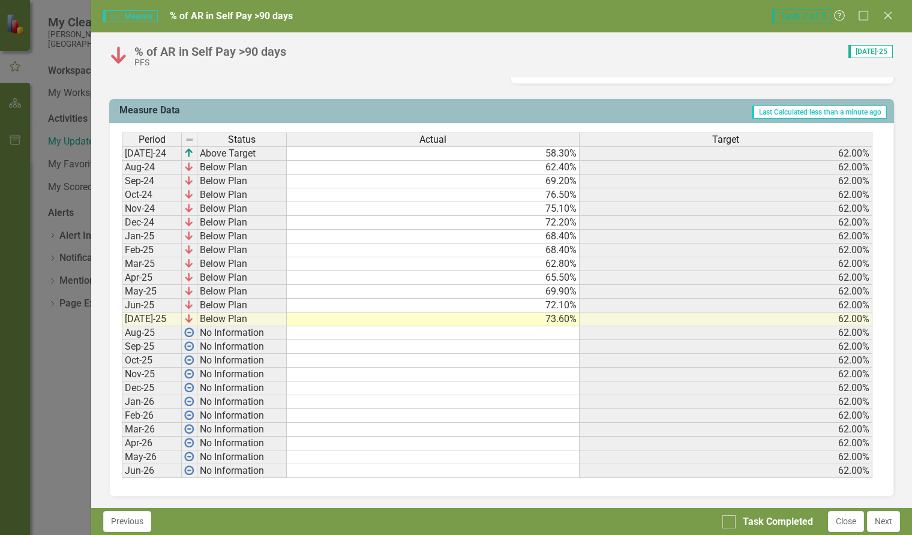
scroll to position [463, 0]
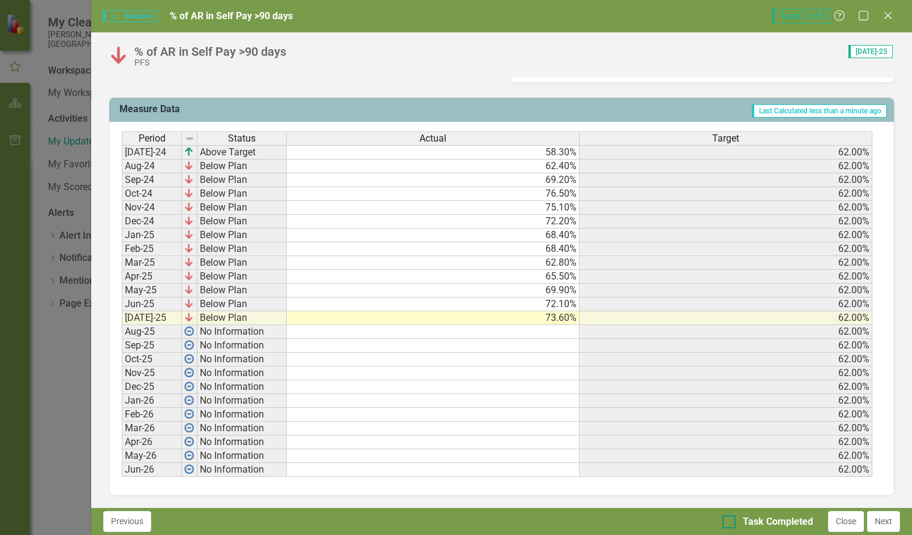
click at [727, 522] on input "Task Completed" at bounding box center [726, 519] width 8 height 8
checkbox input "true"
click at [881, 519] on button "Next" at bounding box center [883, 521] width 33 height 21
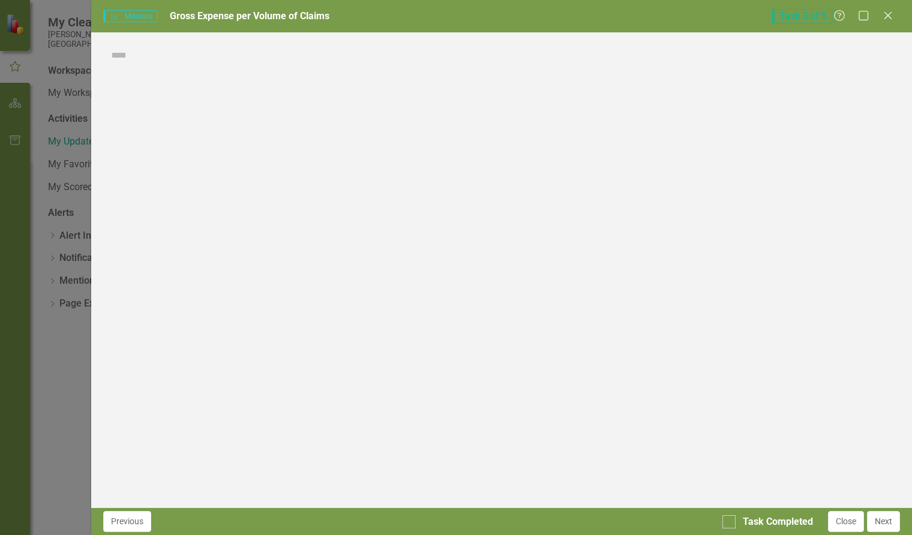
checkbox input "true"
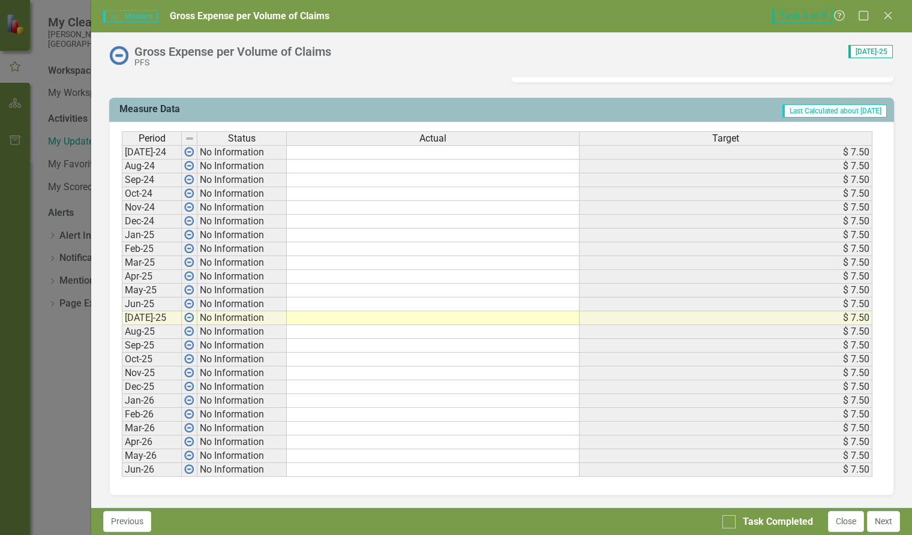
click at [487, 303] on td at bounding box center [433, 304] width 293 height 14
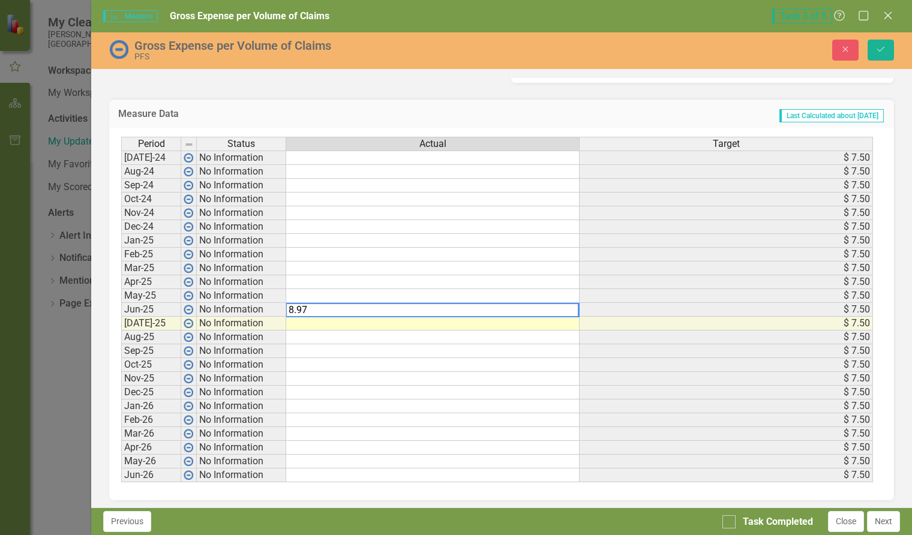
type textarea "8.97"
click at [507, 295] on td at bounding box center [432, 296] width 293 height 14
type textarea "7.49"
click at [516, 282] on td at bounding box center [432, 282] width 293 height 14
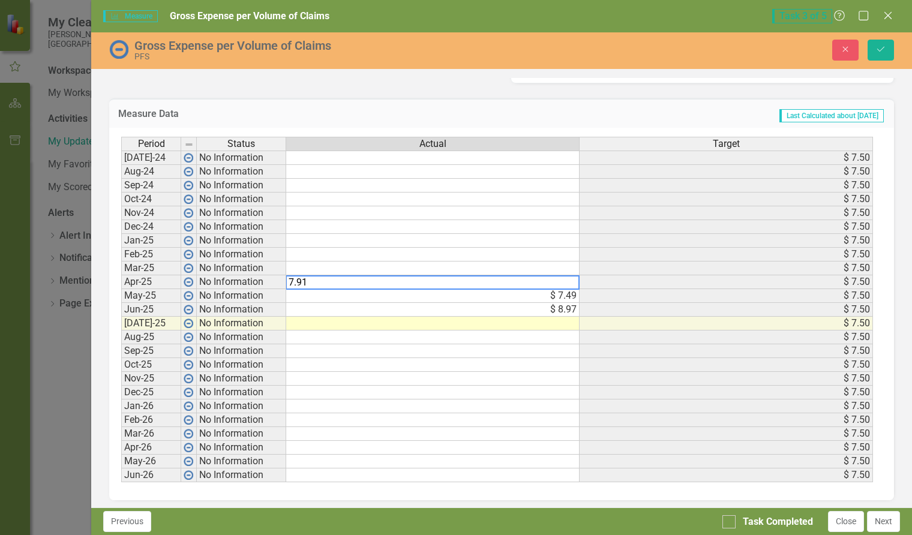
type textarea "7.91"
click at [555, 269] on td at bounding box center [432, 268] width 293 height 14
click at [557, 267] on td at bounding box center [432, 268] width 293 height 14
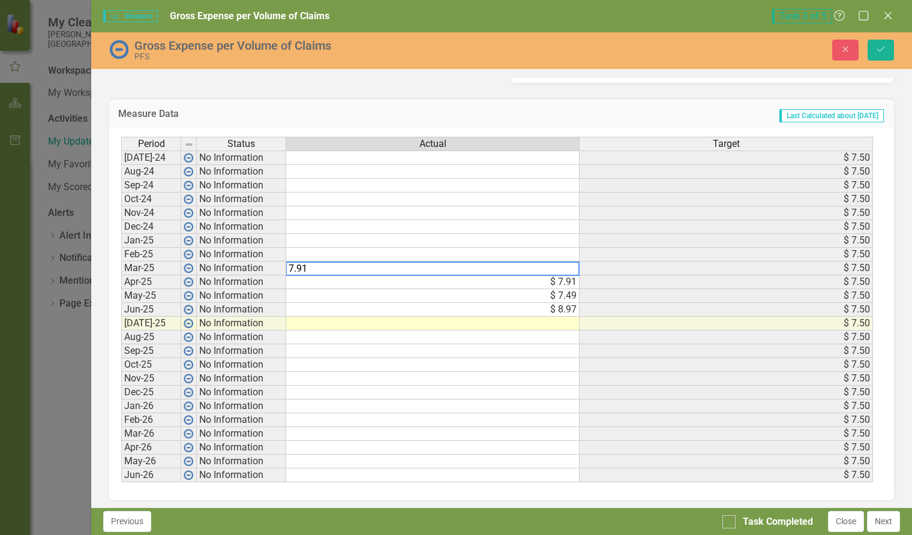
type textarea "7.91"
click at [558, 253] on td at bounding box center [432, 255] width 293 height 14
type textarea "7.39"
click at [557, 240] on td at bounding box center [432, 241] width 293 height 14
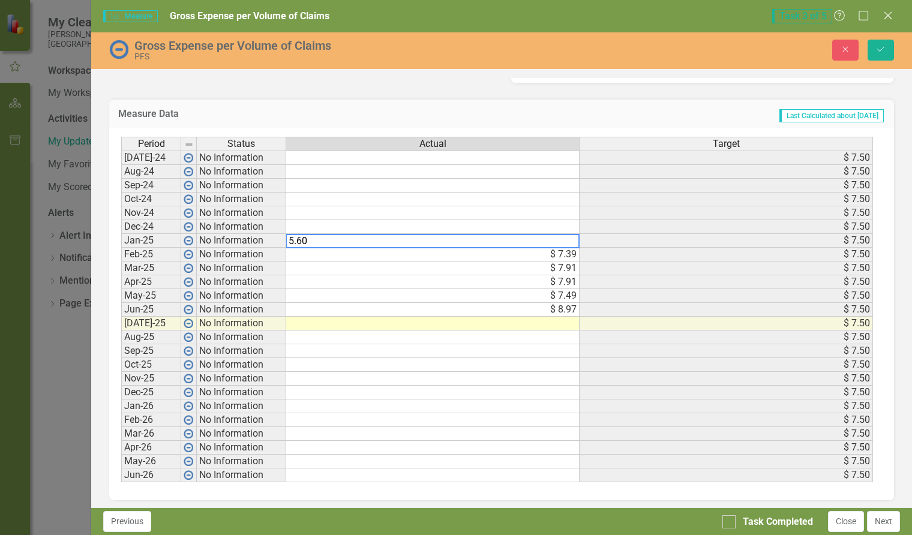
type textarea "5.60"
click at [551, 226] on td at bounding box center [432, 227] width 293 height 14
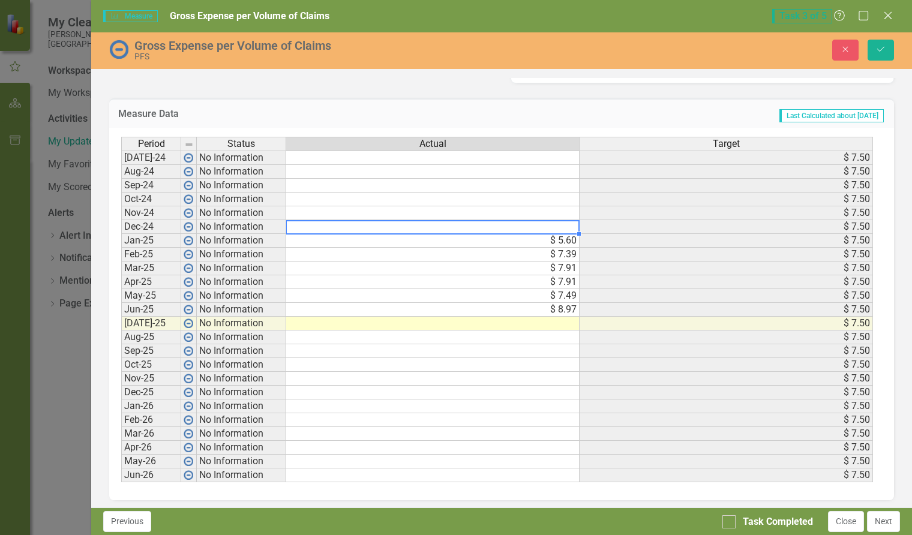
click at [505, 225] on td at bounding box center [432, 227] width 293 height 14
type textarea "8.71"
click at [546, 213] on td at bounding box center [432, 213] width 293 height 14
type textarea "9.23"
click at [545, 200] on td at bounding box center [432, 199] width 293 height 14
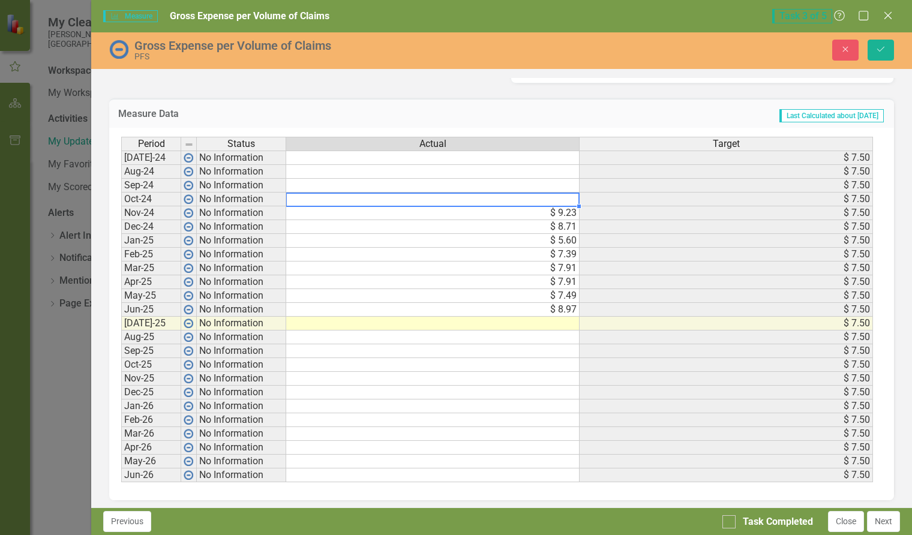
click at [559, 186] on td at bounding box center [432, 186] width 293 height 14
type textarea "9.91"
click at [562, 170] on td at bounding box center [432, 172] width 293 height 14
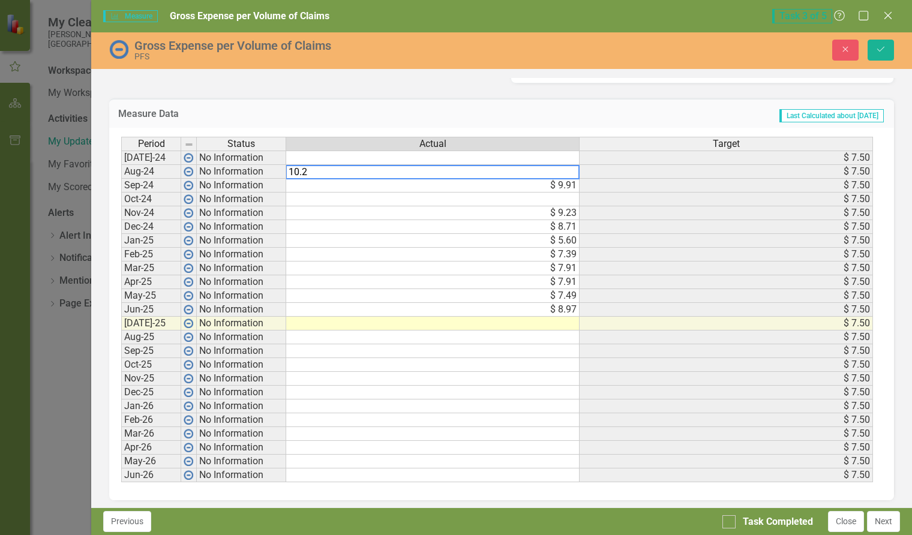
type textarea "10.2"
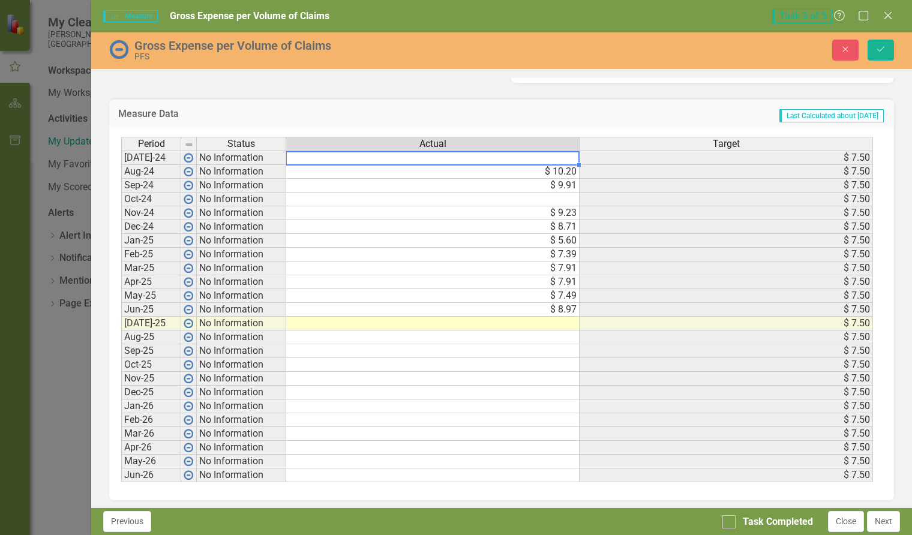
click at [552, 157] on td at bounding box center [432, 158] width 293 height 14
type textarea "8.84"
click at [488, 203] on td at bounding box center [432, 199] width 293 height 14
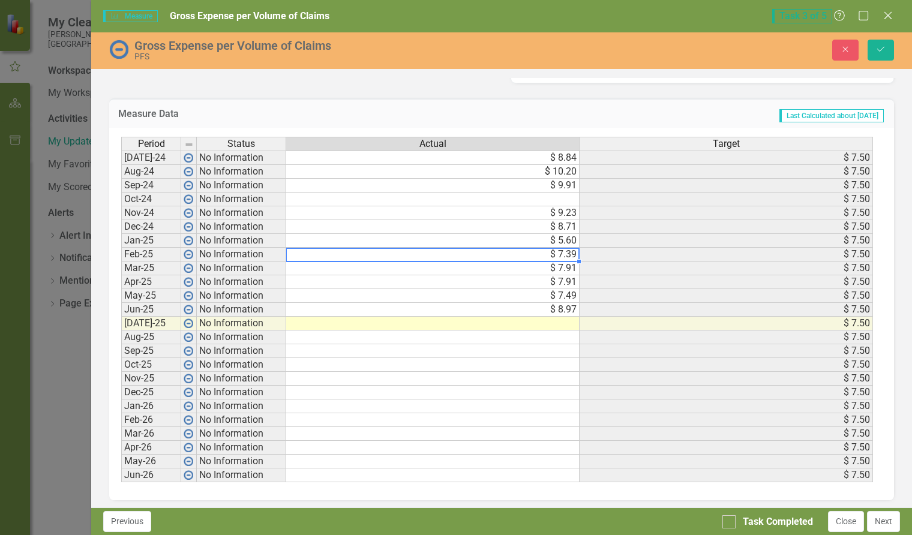
click at [567, 253] on td "$ 7.39" at bounding box center [432, 255] width 293 height 14
click at [561, 255] on td "$ 7.39" at bounding box center [432, 255] width 293 height 14
click at [546, 282] on td "$ 7.91" at bounding box center [432, 282] width 293 height 14
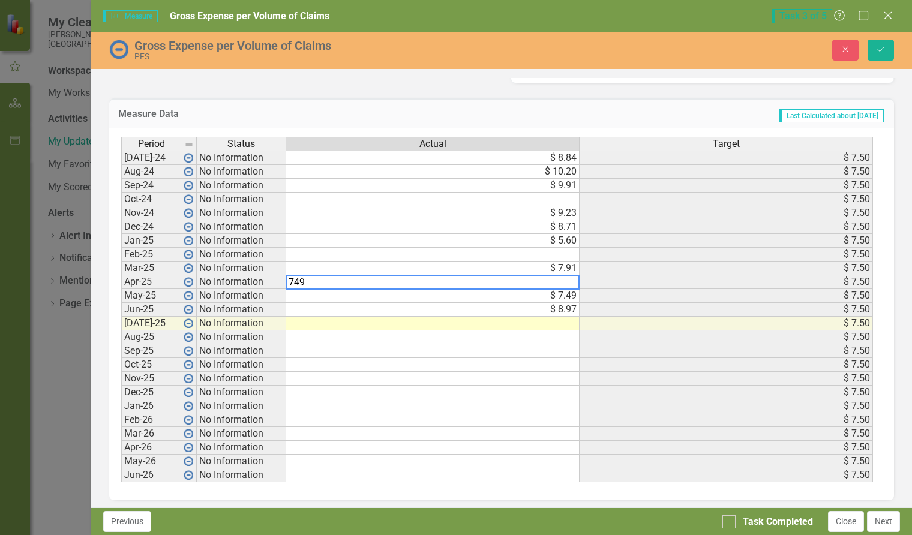
click at [564, 268] on td "$ 7.91" at bounding box center [432, 268] width 293 height 14
click at [540, 282] on td "$ 749.00" at bounding box center [432, 282] width 293 height 14
type textarea "7.49"
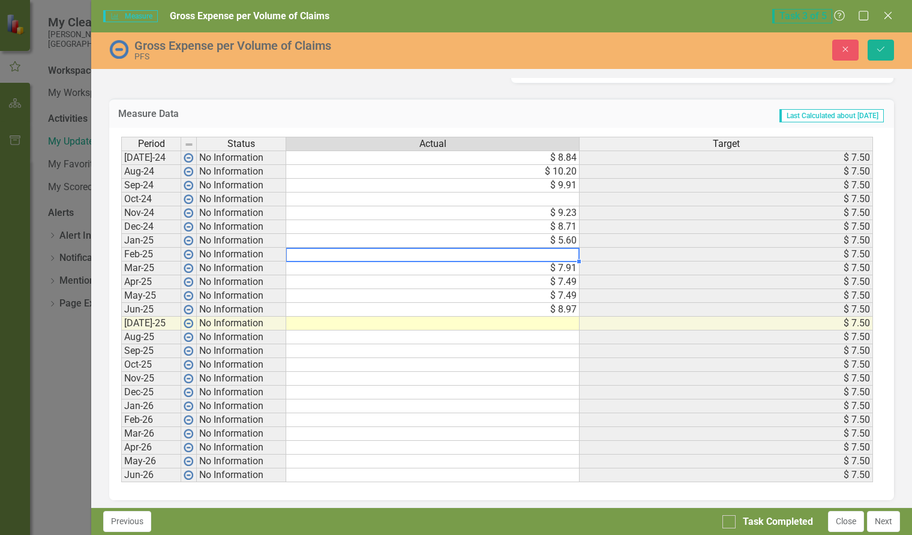
click at [562, 254] on td at bounding box center [432, 255] width 293 height 14
click at [563, 254] on td at bounding box center [432, 255] width 293 height 14
click at [485, 240] on td "$ 5.60" at bounding box center [432, 241] width 293 height 14
click at [546, 199] on td at bounding box center [432, 199] width 293 height 14
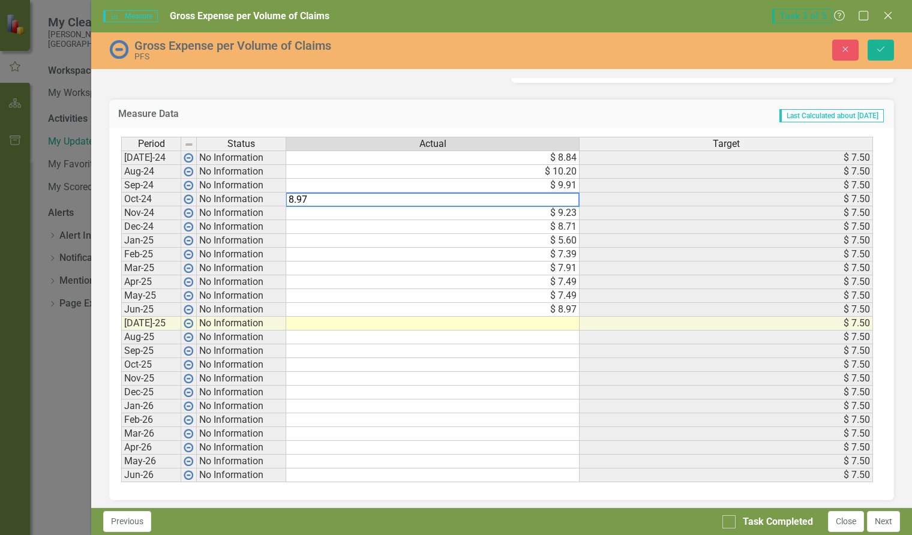
click at [524, 311] on td "$ 8.97" at bounding box center [432, 310] width 293 height 14
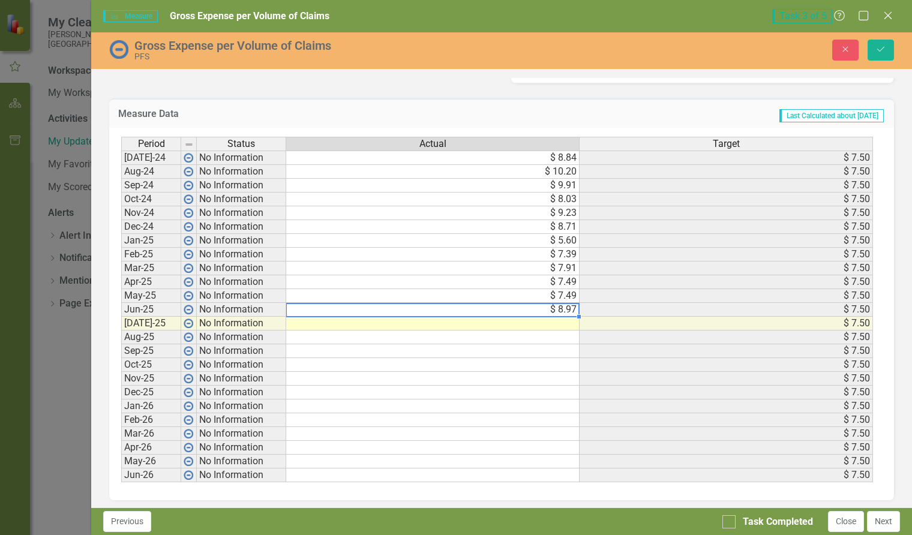
click at [551, 324] on td at bounding box center [432, 324] width 293 height 14
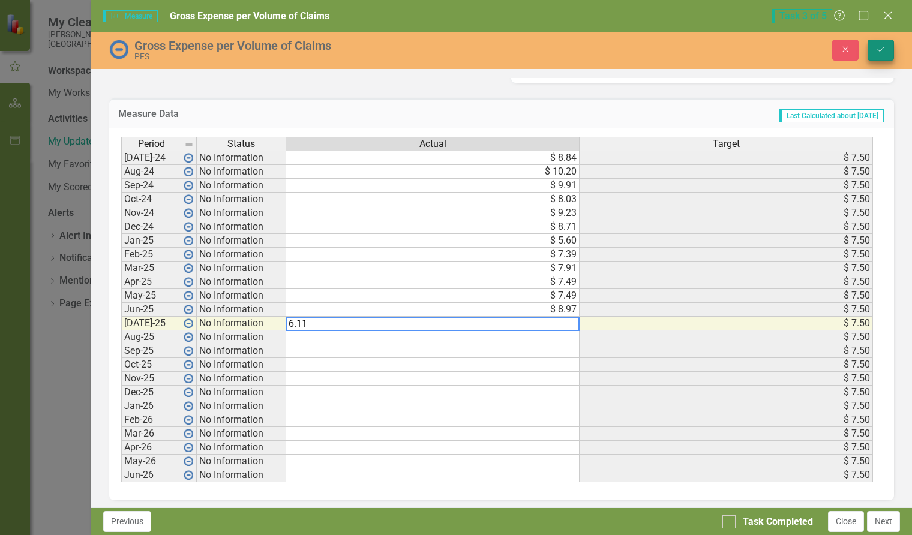
type textarea "6.11"
click at [877, 49] on icon "Save" at bounding box center [880, 49] width 11 height 8
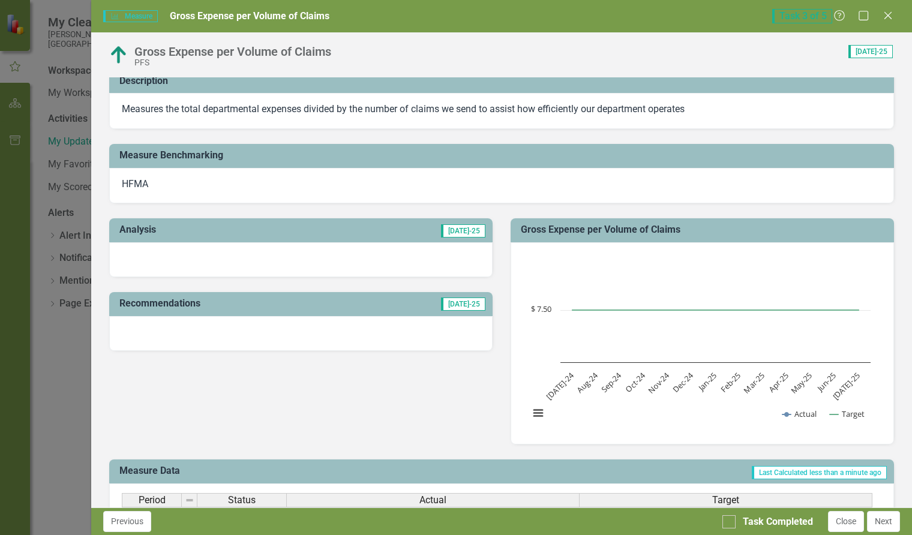
scroll to position [60, 0]
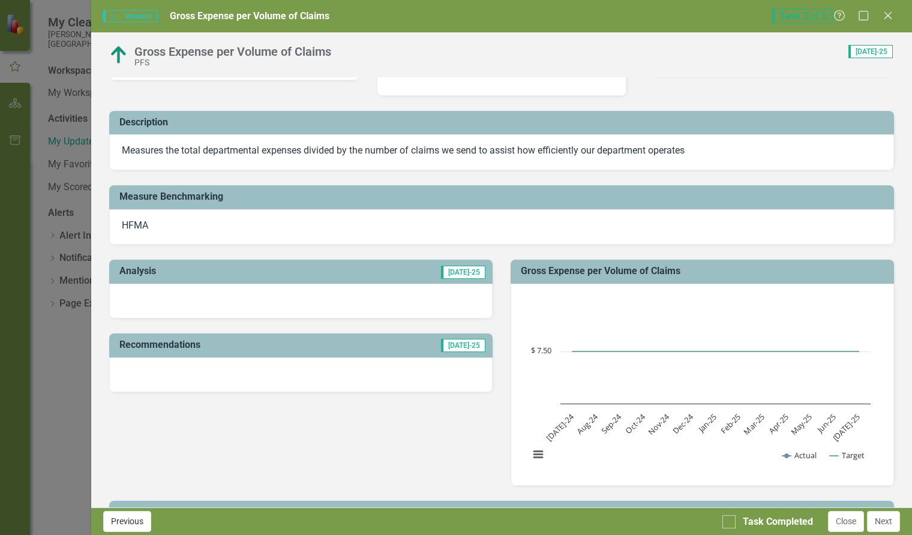
click at [140, 522] on button "Previous" at bounding box center [127, 521] width 48 height 21
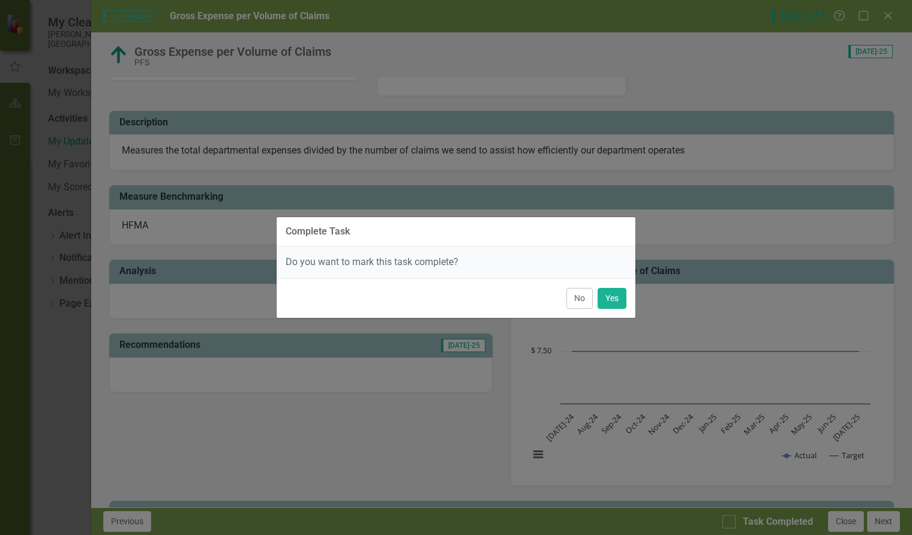
click at [572, 297] on button "No" at bounding box center [579, 298] width 26 height 21
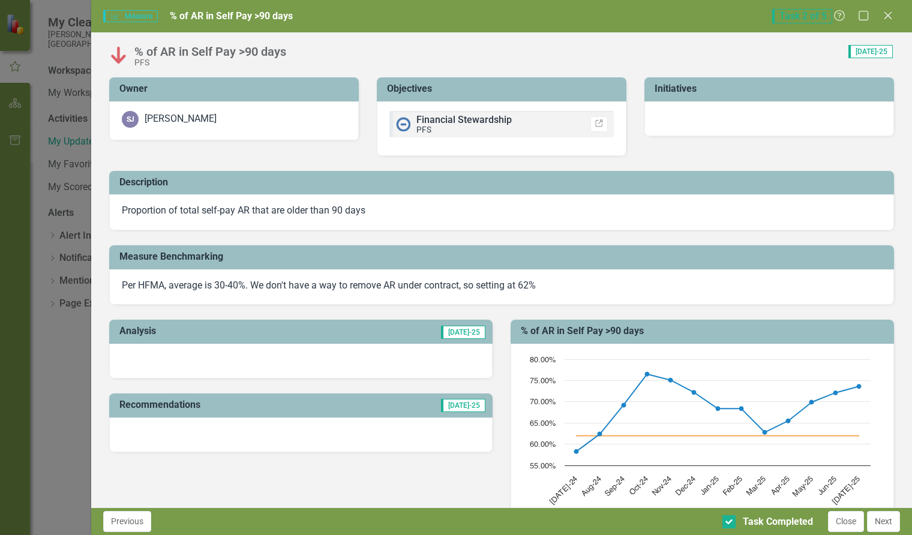
click at [876, 519] on button "Next" at bounding box center [883, 521] width 33 height 21
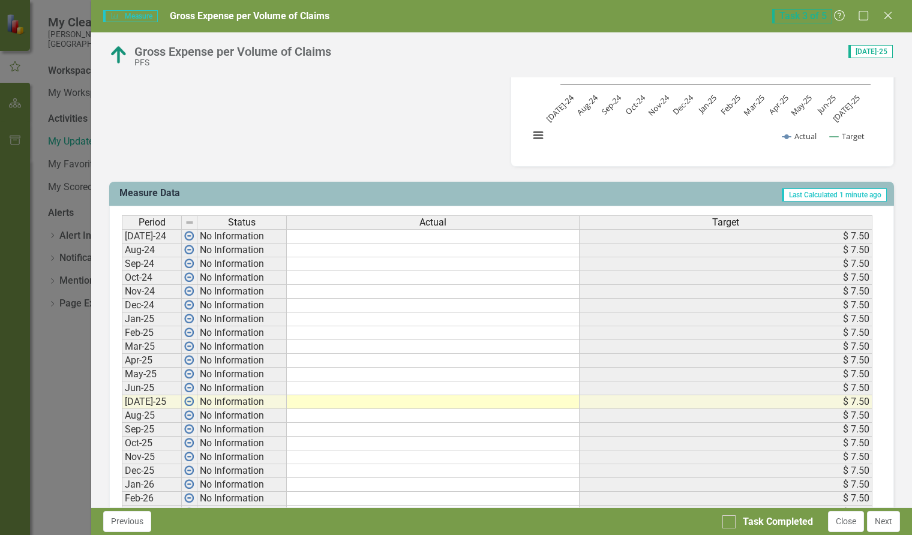
scroll to position [420, 0]
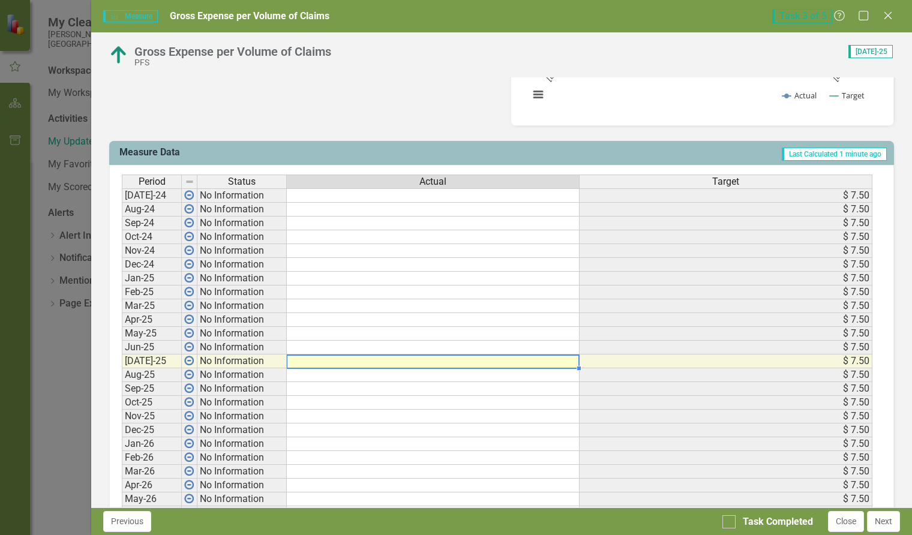
click at [454, 361] on td at bounding box center [433, 361] width 293 height 14
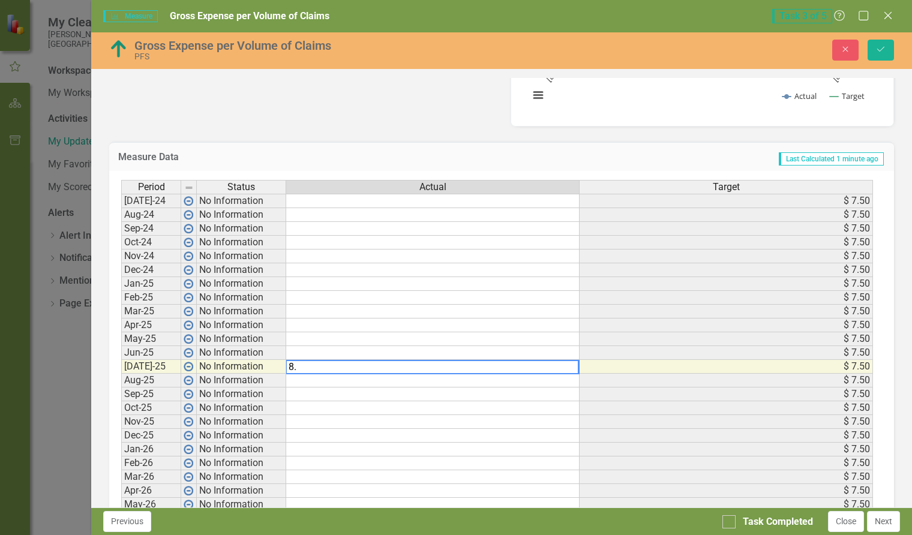
type textarea "8"
type textarea "6.11"
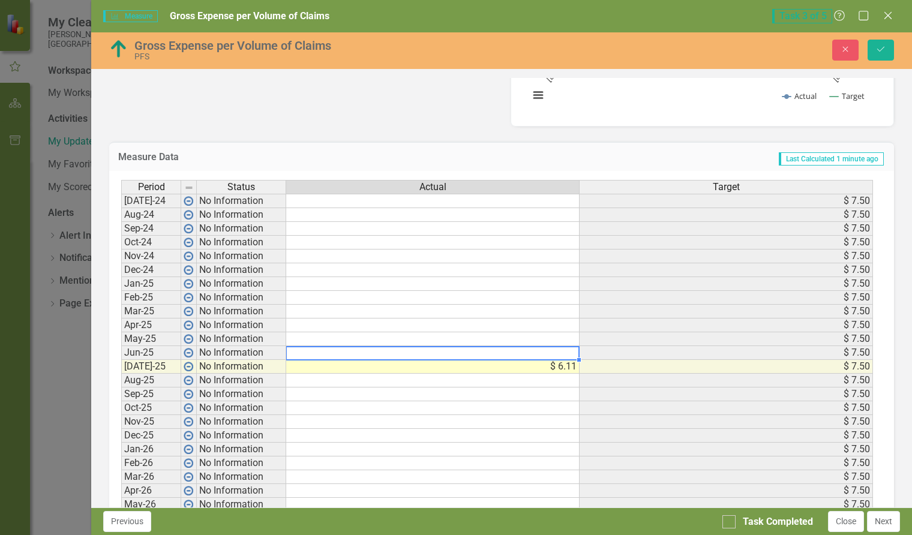
click at [505, 353] on td at bounding box center [432, 353] width 293 height 14
type textarea "8.97"
click at [555, 339] on td at bounding box center [432, 339] width 293 height 14
type textarea "11.25"
click at [386, 324] on td at bounding box center [432, 325] width 293 height 14
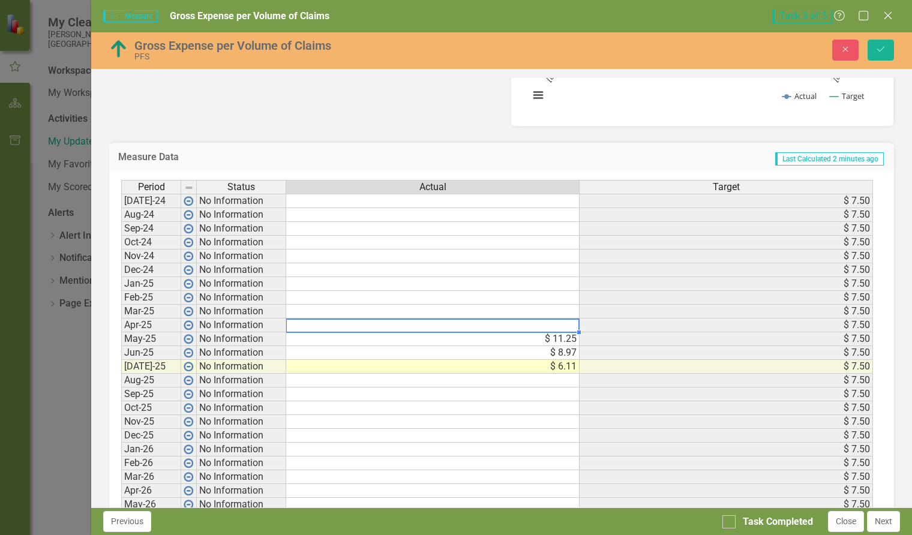
click at [551, 338] on td "$ 11.25" at bounding box center [432, 339] width 293 height 14
type textarea "7.49"
click at [558, 325] on td at bounding box center [432, 325] width 293 height 14
type textarea "7.91"
click at [547, 309] on td at bounding box center [432, 312] width 293 height 14
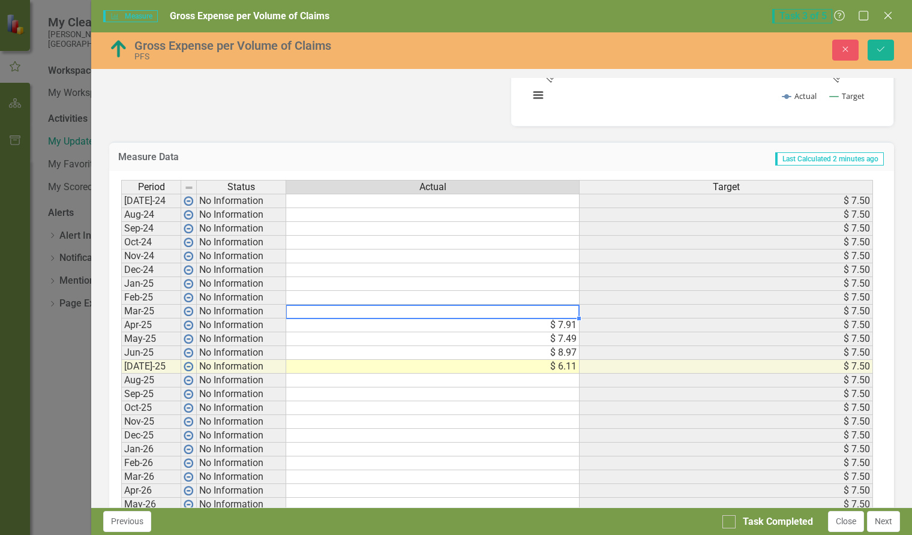
drag, startPoint x: 542, startPoint y: 295, endPoint x: 556, endPoint y: 299, distance: 14.4
click at [542, 295] on td at bounding box center [432, 298] width 293 height 14
click at [545, 312] on td at bounding box center [432, 312] width 293 height 14
click at [558, 295] on td at bounding box center [432, 298] width 293 height 14
type textarea "7.39"
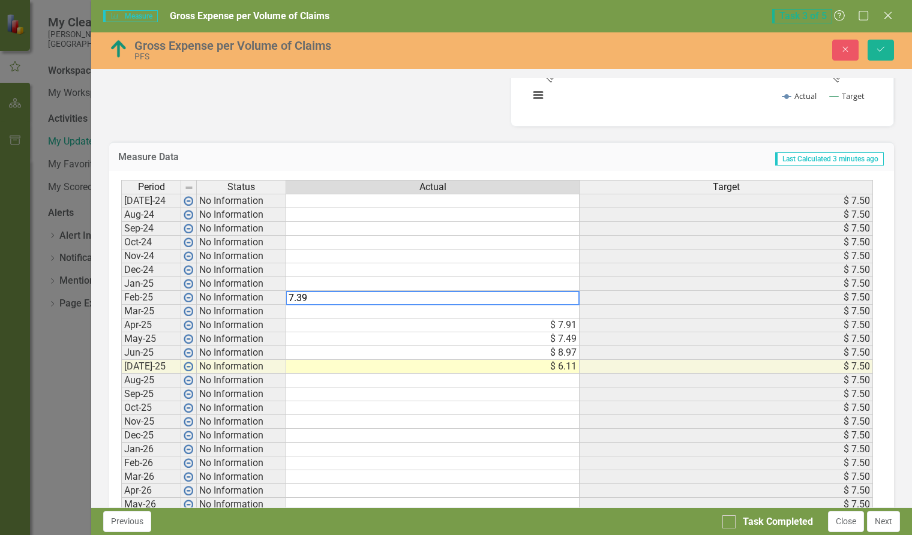
click at [558, 284] on td at bounding box center [432, 284] width 293 height 14
type textarea "5.60"
click at [422, 272] on td at bounding box center [432, 270] width 293 height 14
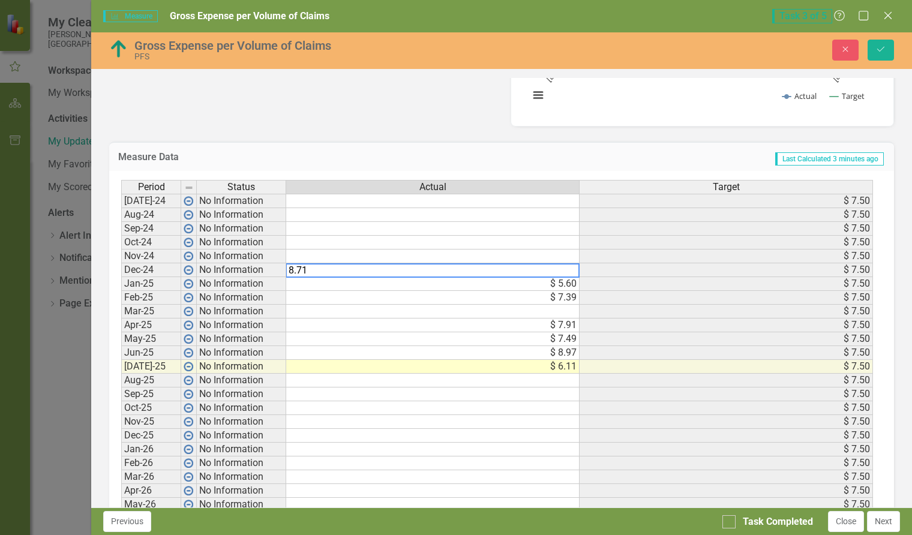
type textarea "8.71"
click at [507, 255] on td at bounding box center [432, 256] width 293 height 14
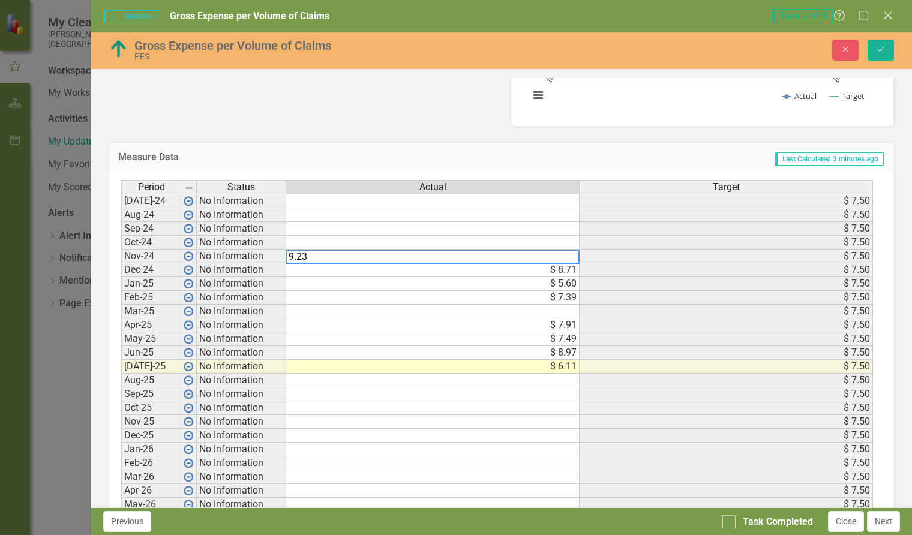
type textarea "9.23"
click at [557, 241] on td at bounding box center [432, 243] width 293 height 14
type textarea "8.03"
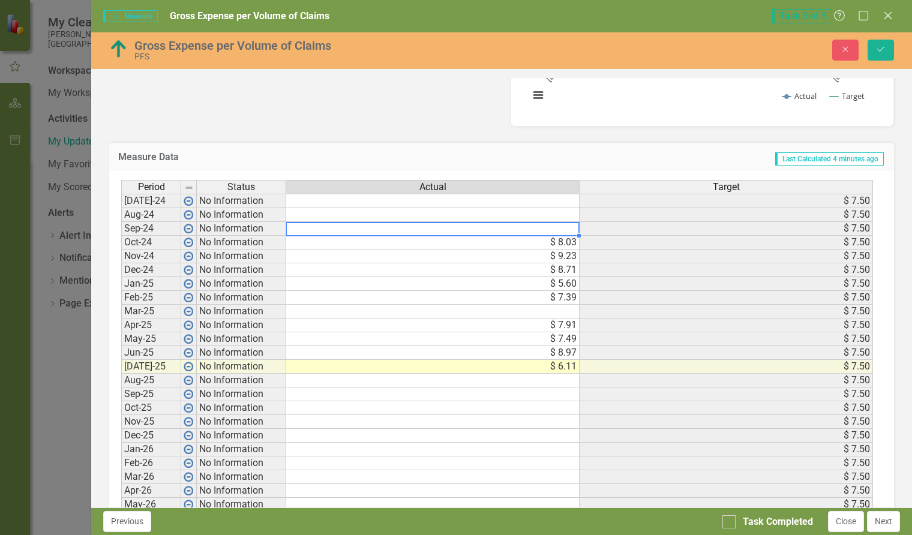
click at [567, 226] on td at bounding box center [432, 229] width 293 height 14
type textarea "9.91"
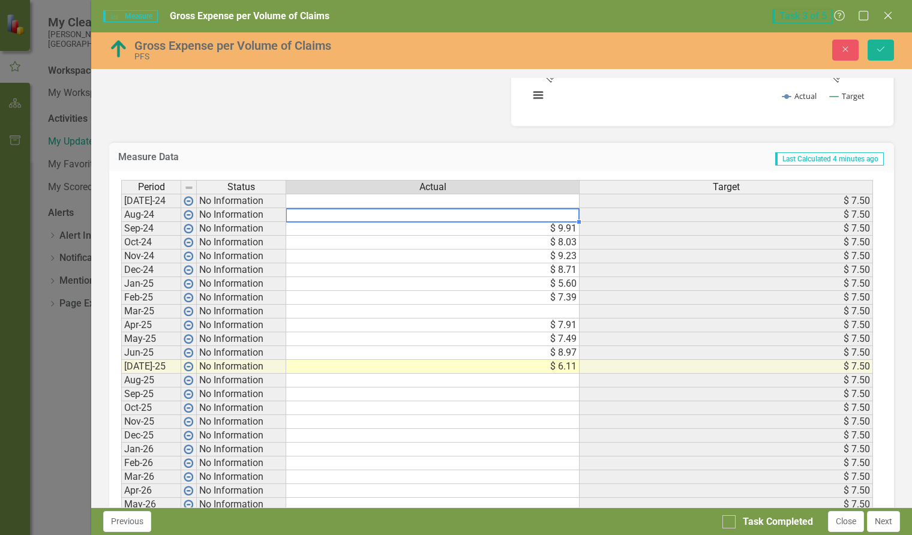
click at [561, 215] on td at bounding box center [432, 215] width 293 height 14
click at [561, 312] on td at bounding box center [432, 312] width 293 height 14
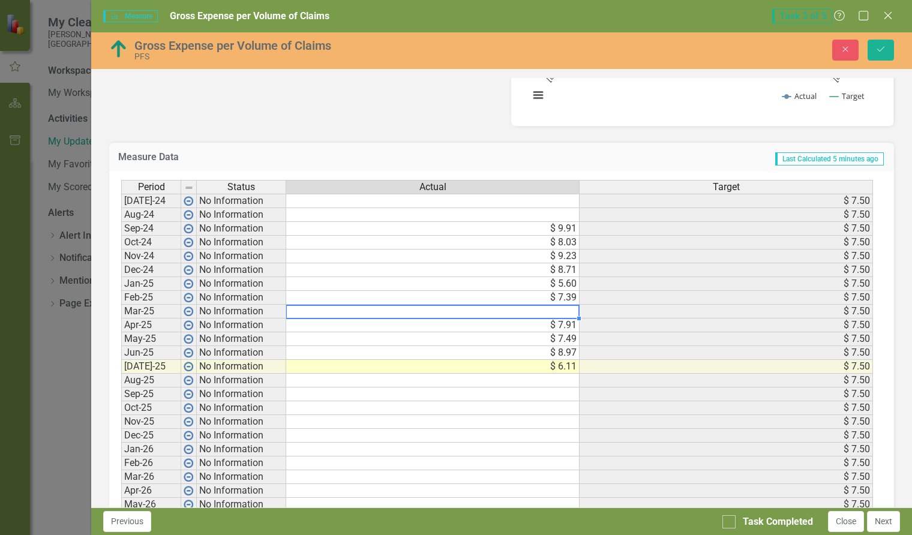
click at [561, 312] on td at bounding box center [432, 312] width 293 height 14
click at [558, 309] on td at bounding box center [432, 312] width 293 height 14
click at [568, 296] on td "$ 7.39" at bounding box center [432, 298] width 293 height 14
click at [561, 214] on td at bounding box center [432, 215] width 293 height 14
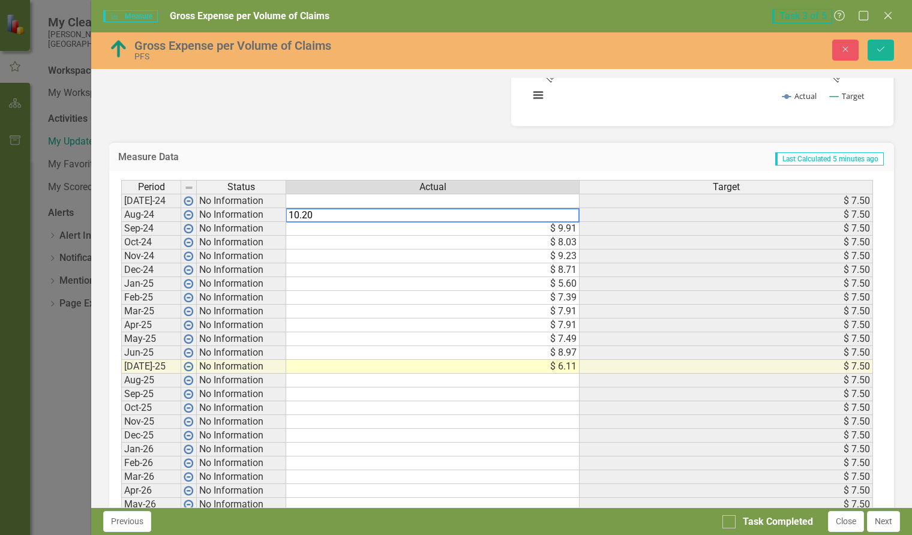
type textarea "10.20"
click at [555, 199] on td at bounding box center [432, 201] width 293 height 14
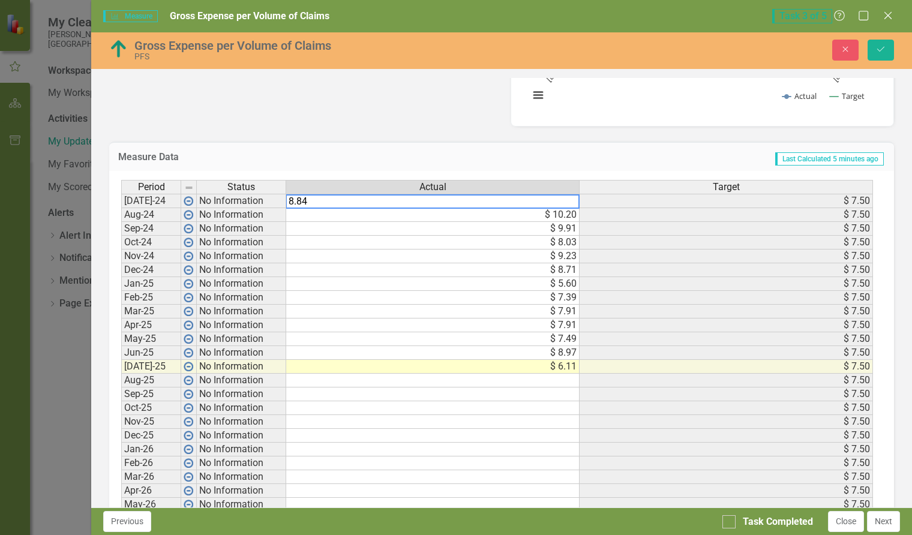
type textarea "8.84"
click at [528, 380] on td at bounding box center [432, 381] width 293 height 14
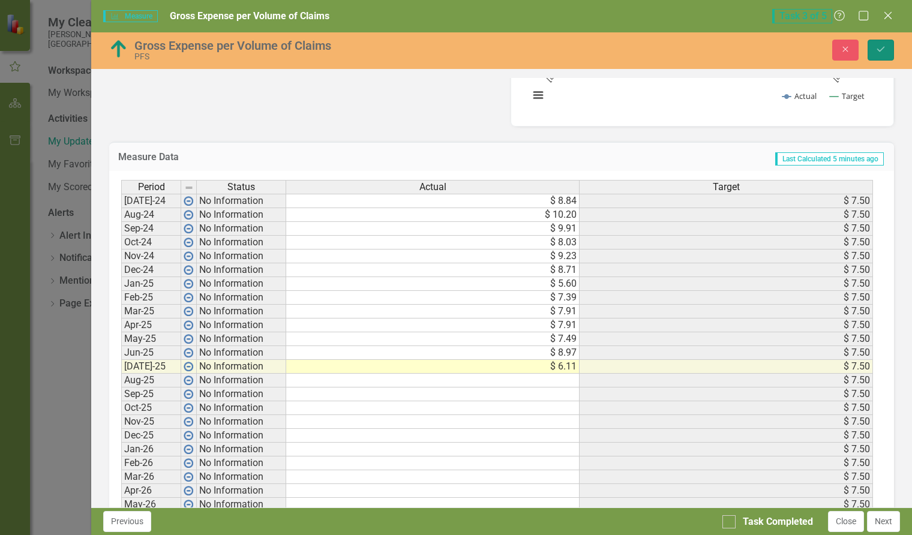
click at [876, 45] on icon "Save" at bounding box center [880, 49] width 11 height 8
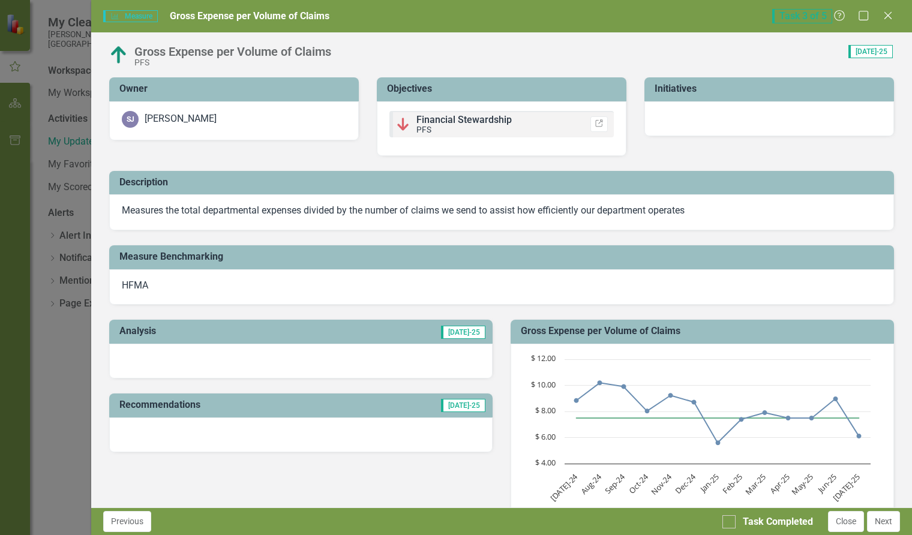
scroll to position [240, 0]
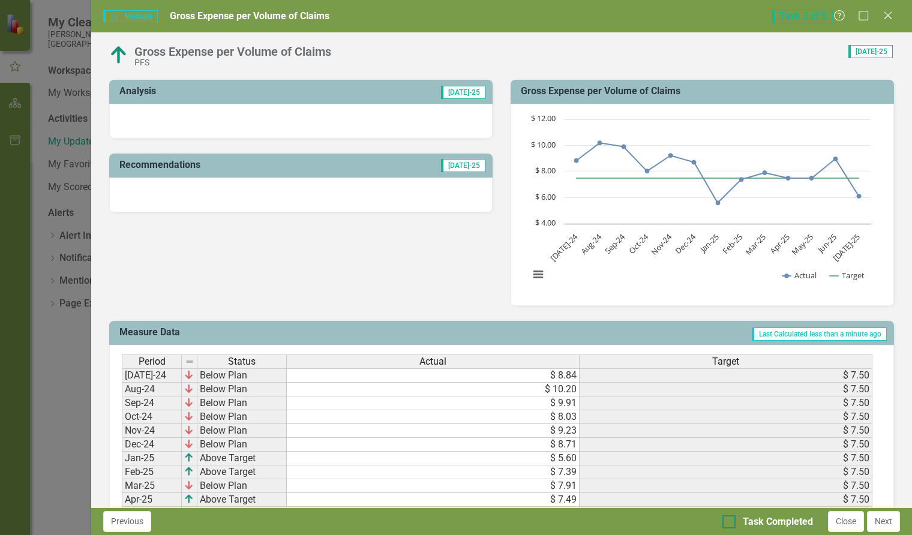
click at [730, 526] on div at bounding box center [728, 521] width 13 height 13
click at [730, 523] on input "Task Completed" at bounding box center [726, 519] width 8 height 8
checkbox input "true"
click at [884, 524] on button "Next" at bounding box center [883, 521] width 33 height 21
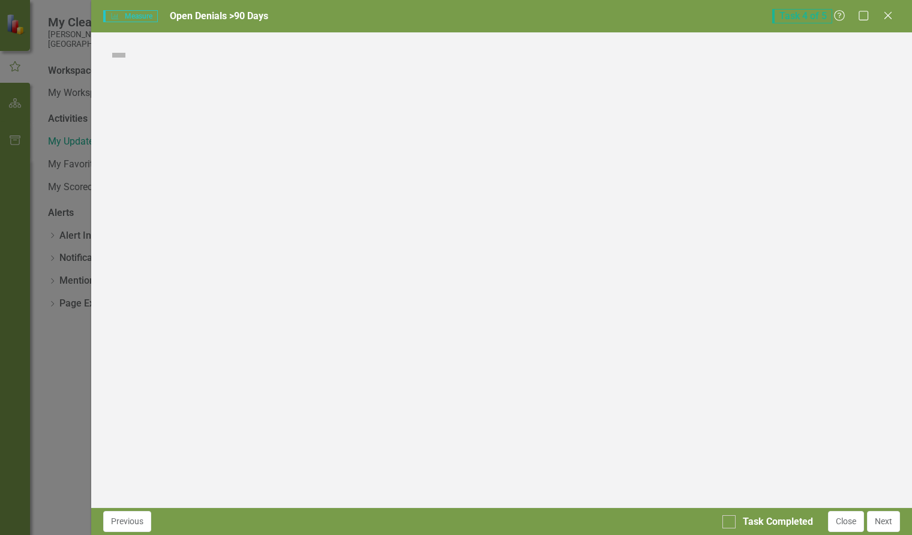
checkbox input "true"
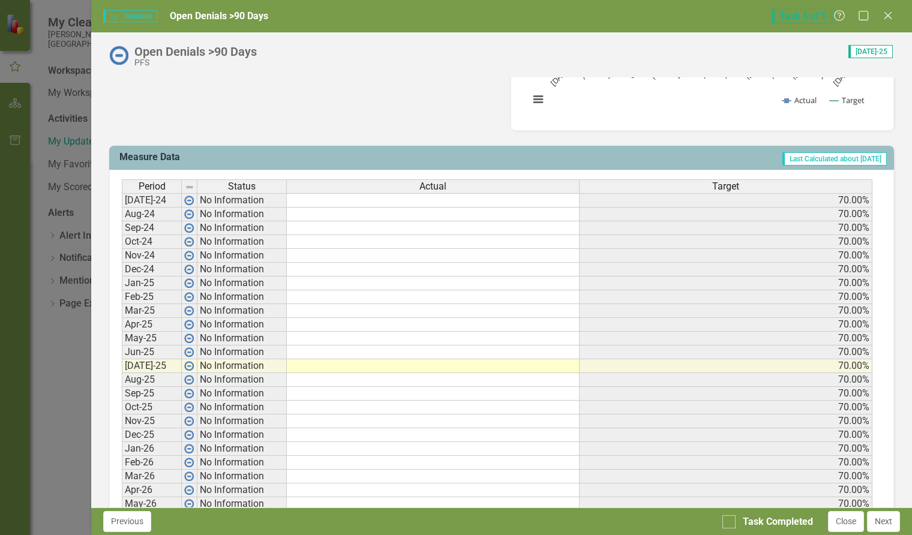
scroll to position [420, 0]
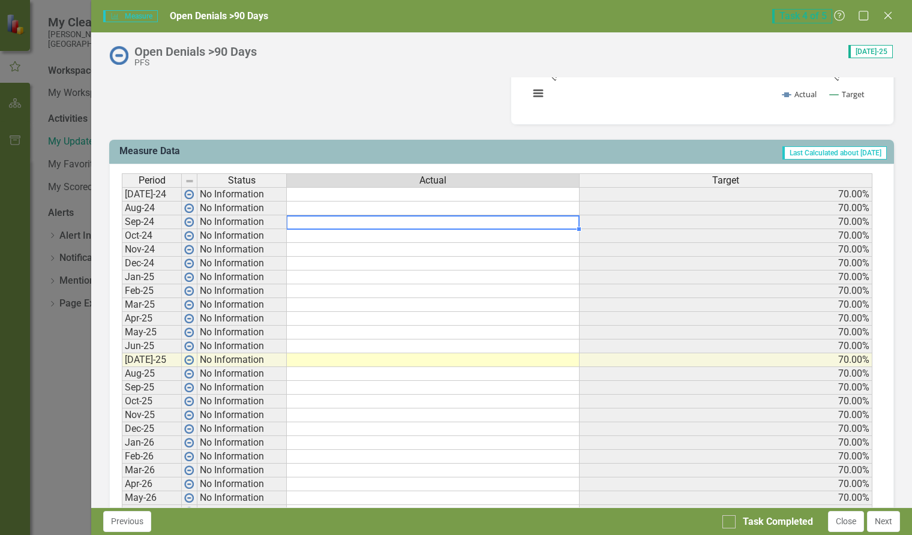
click at [353, 222] on td at bounding box center [433, 222] width 293 height 14
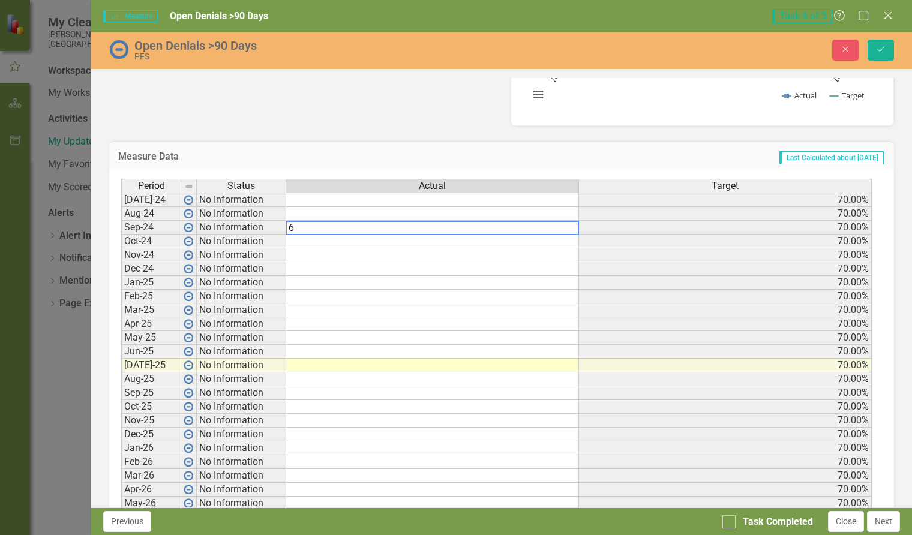
type textarea "63"
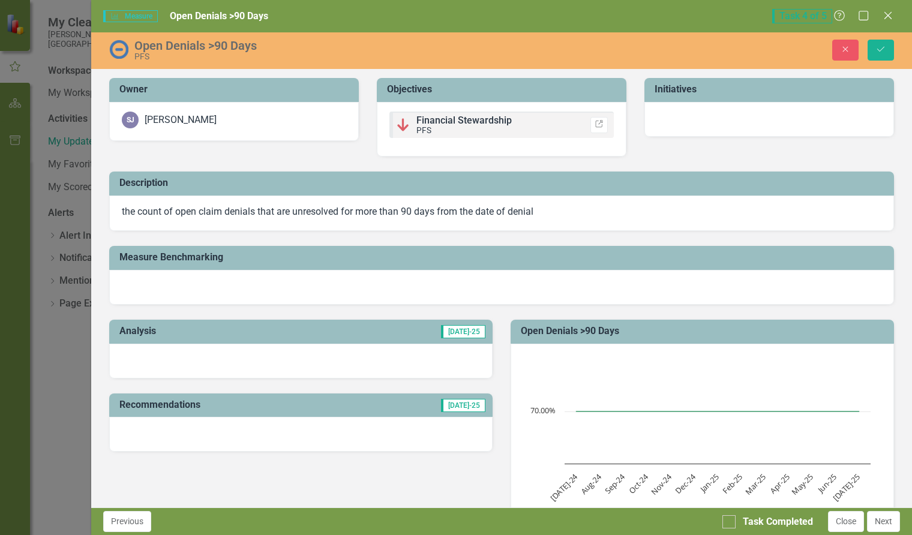
scroll to position [420, 0]
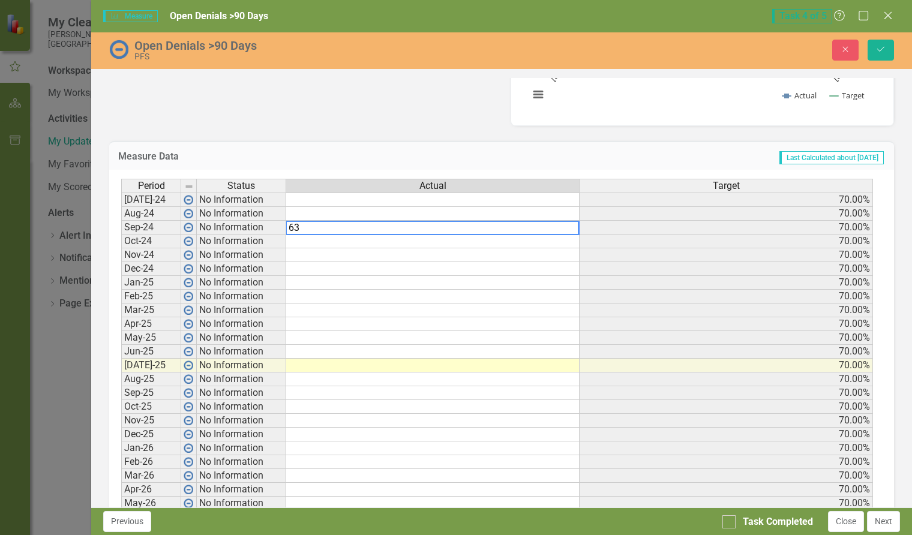
type textarea "63"
click at [423, 211] on td at bounding box center [432, 214] width 293 height 14
type textarea "34"
click at [506, 200] on td at bounding box center [432, 199] width 293 height 14
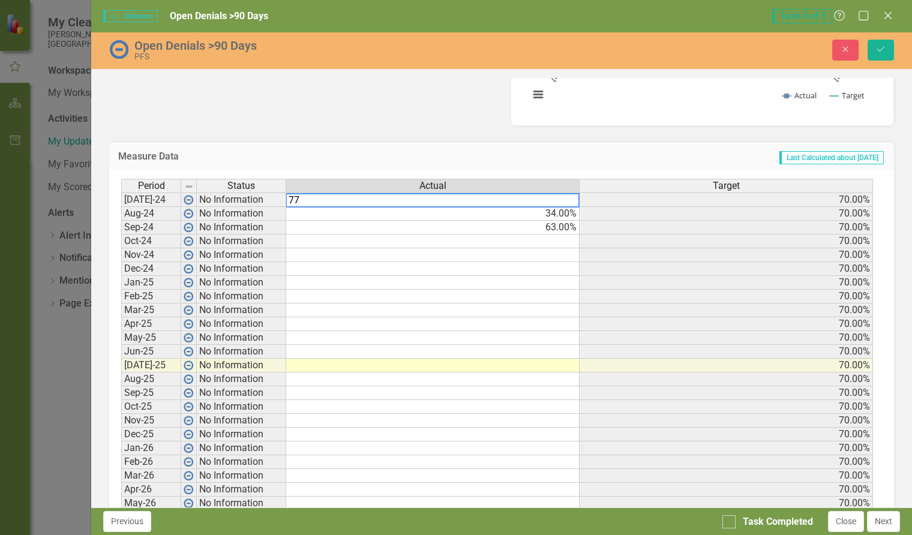
type textarea "77"
click at [345, 323] on td at bounding box center [432, 324] width 293 height 14
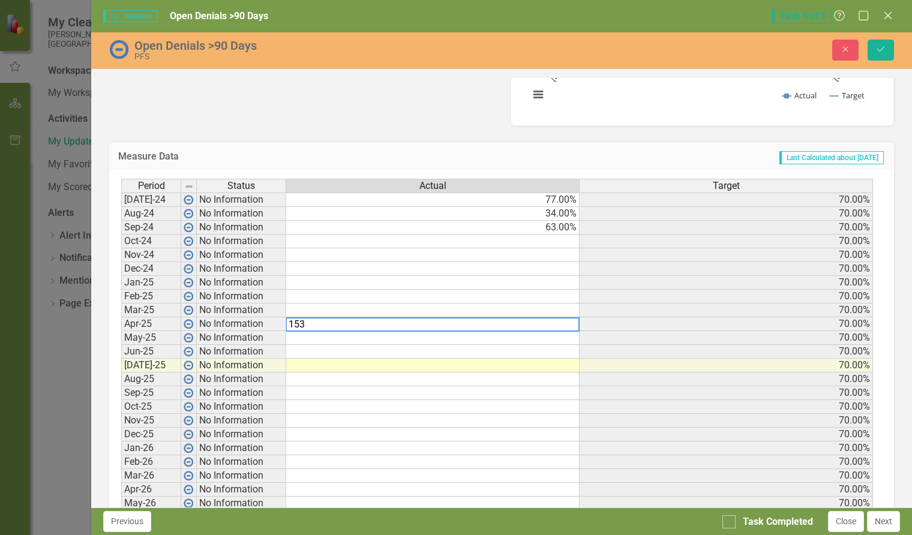
type textarea "153"
click at [401, 311] on td at bounding box center [432, 310] width 293 height 14
type textarea "131"
click at [443, 299] on td at bounding box center [432, 297] width 293 height 14
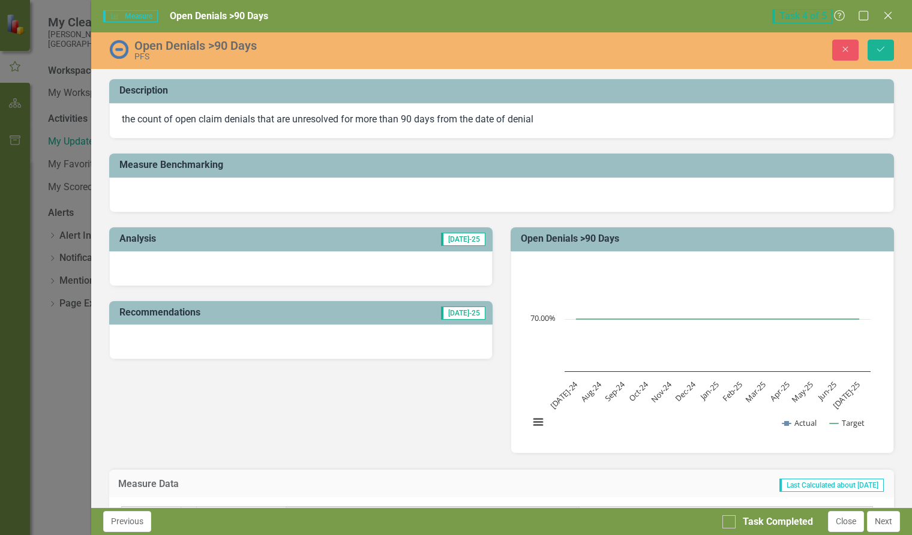
scroll to position [0, 0]
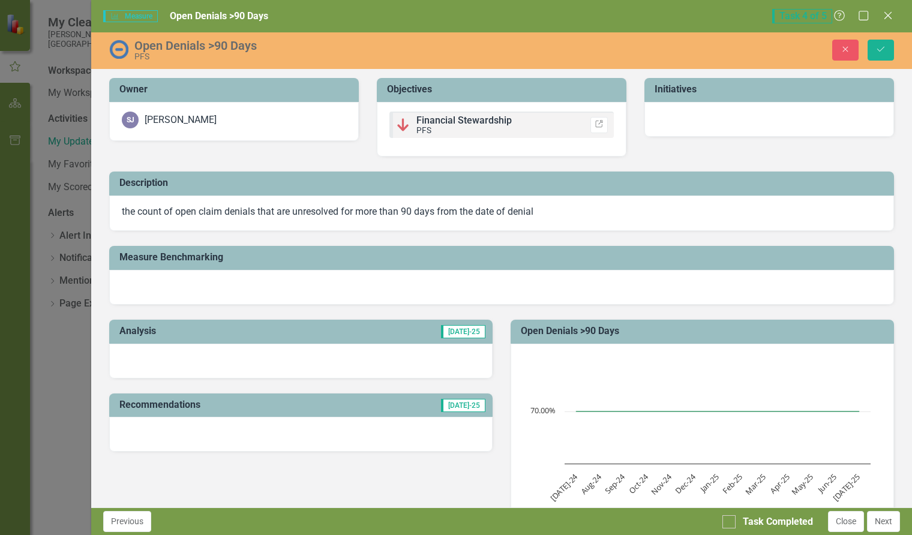
click at [399, 479] on div "Analysis [DATE]-25 Recommendations [DATE]-25 Open Denials >90 Days Chart Line c…" at bounding box center [501, 425] width 802 height 241
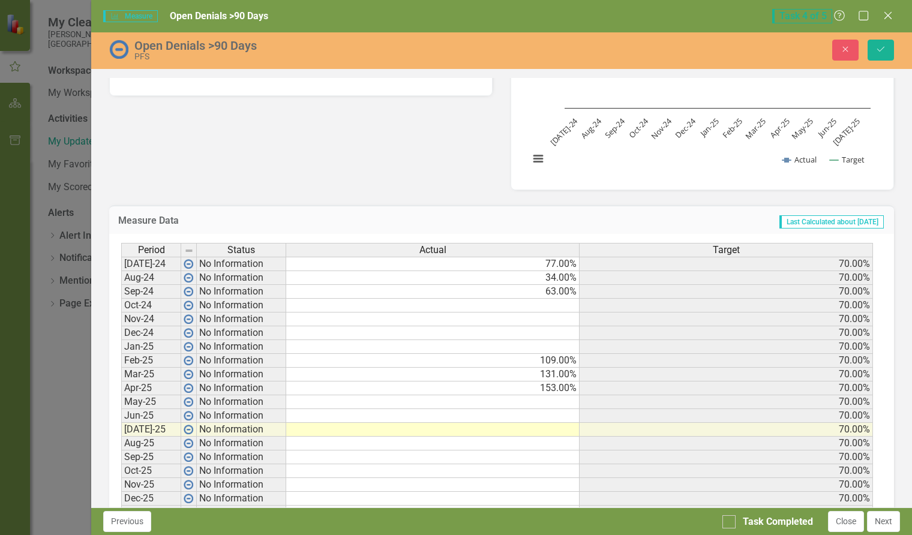
scroll to position [360, 0]
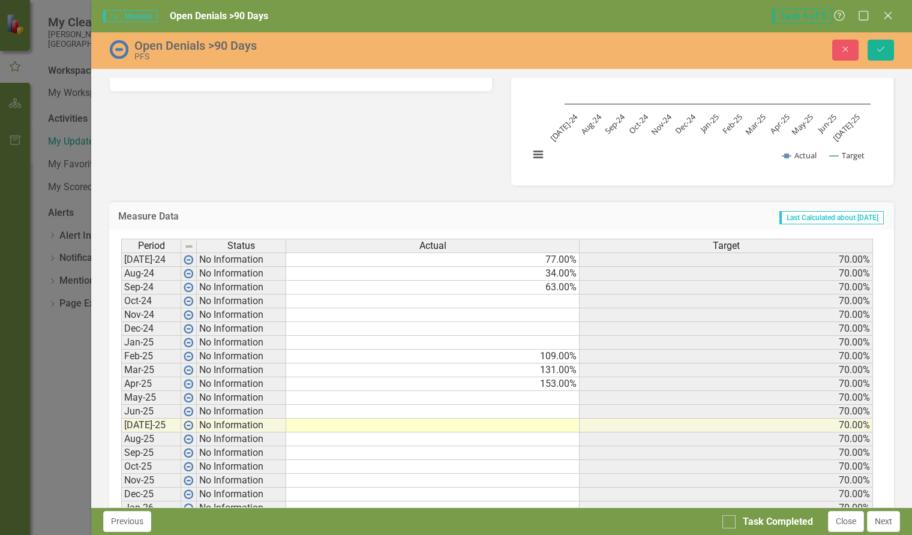
click at [568, 326] on td at bounding box center [432, 329] width 293 height 14
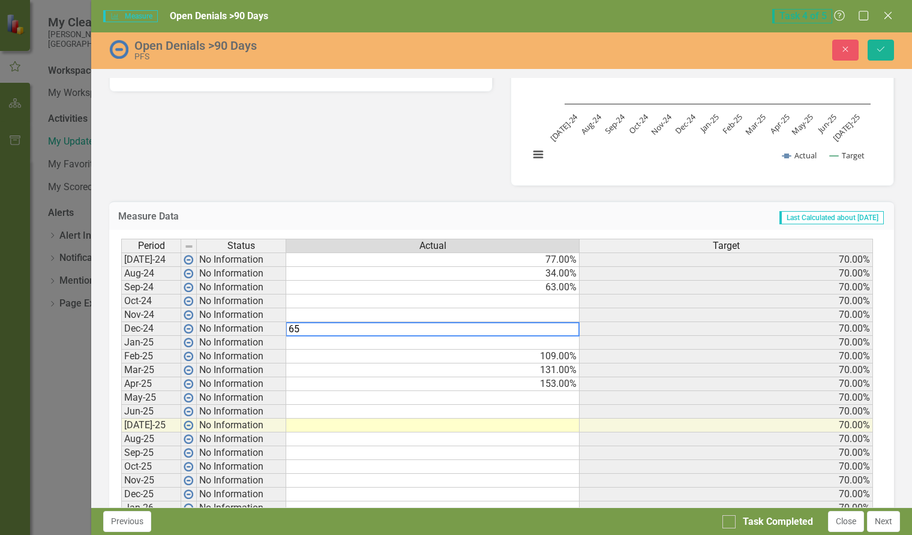
type textarea "65"
click at [573, 314] on td at bounding box center [432, 315] width 293 height 14
type textarea "65"
click at [559, 300] on td at bounding box center [432, 301] width 293 height 14
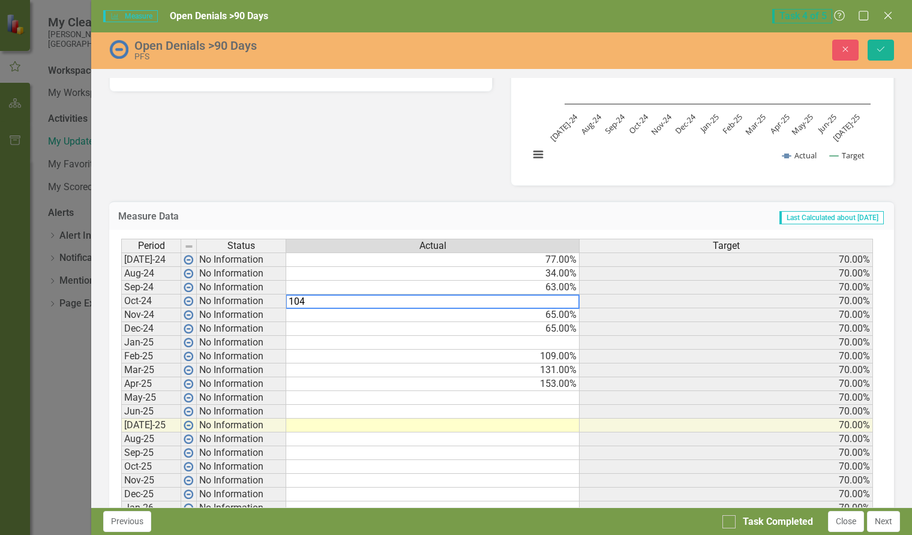
type textarea "104"
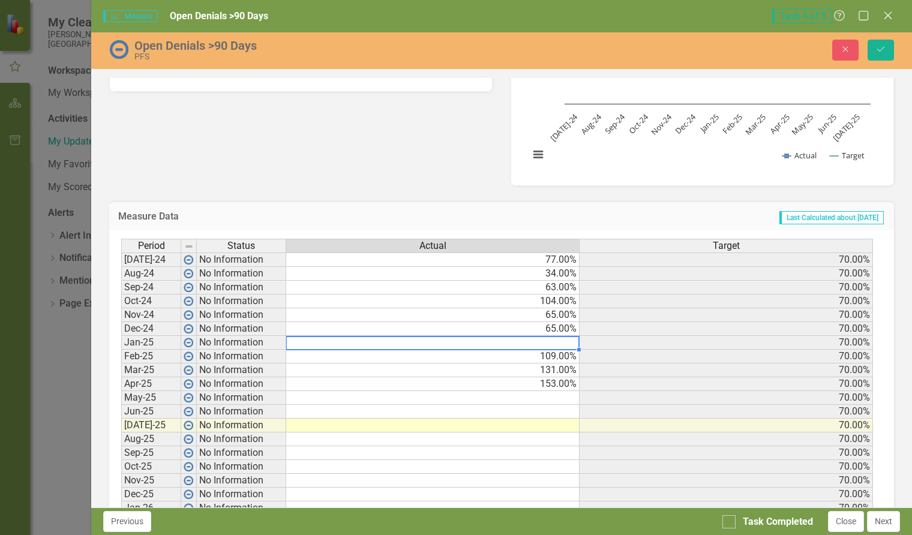
click at [554, 342] on td at bounding box center [432, 343] width 293 height 14
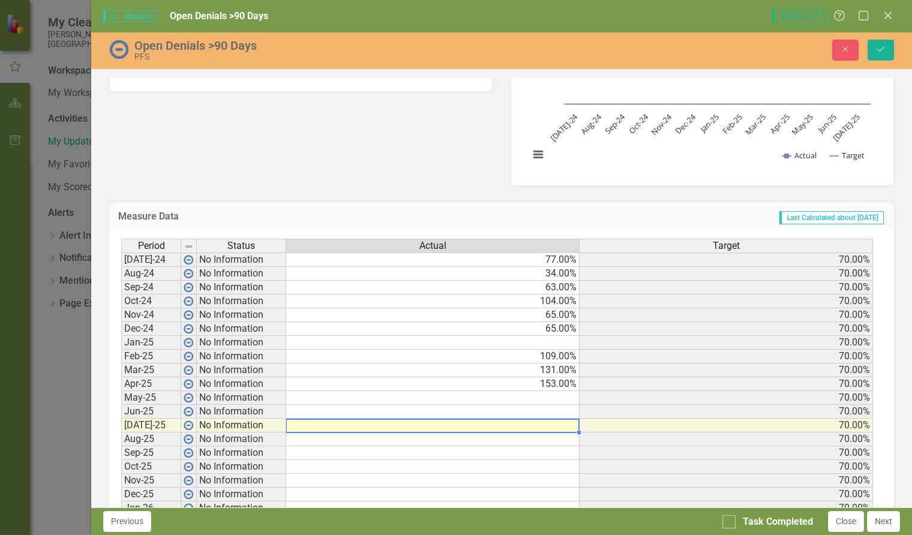
click at [549, 426] on td at bounding box center [432, 426] width 293 height 14
type textarea "153"
click at [545, 410] on td at bounding box center [432, 412] width 293 height 14
type textarea "157"
click at [557, 396] on td at bounding box center [432, 398] width 293 height 14
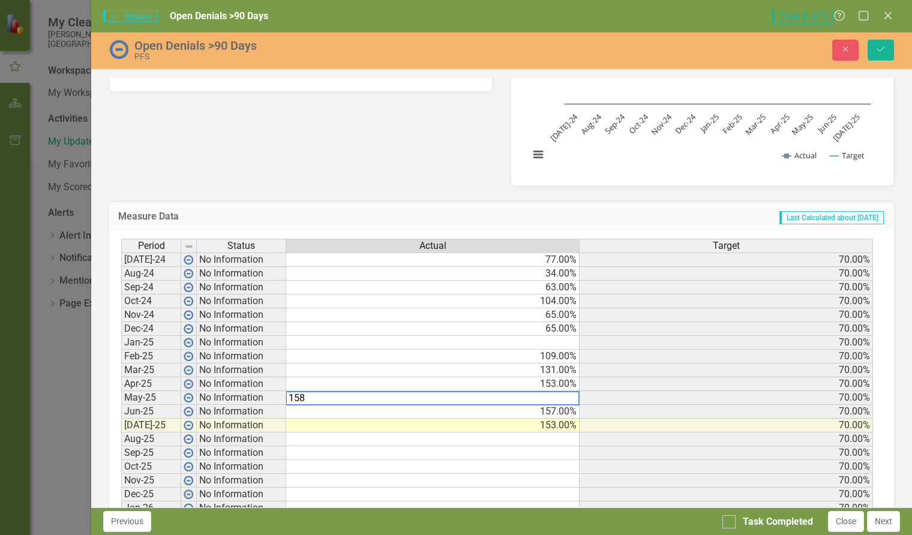
type textarea "158"
click at [549, 343] on td at bounding box center [432, 343] width 293 height 14
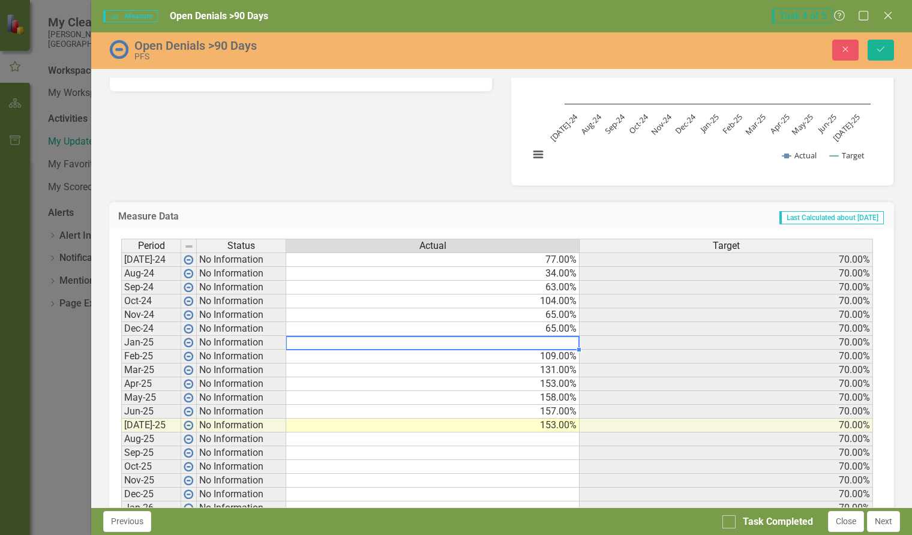
click at [532, 342] on td at bounding box center [432, 343] width 293 height 14
click at [523, 327] on td "65.00%" at bounding box center [432, 329] width 293 height 14
click at [539, 315] on td "65.00%" at bounding box center [432, 315] width 293 height 14
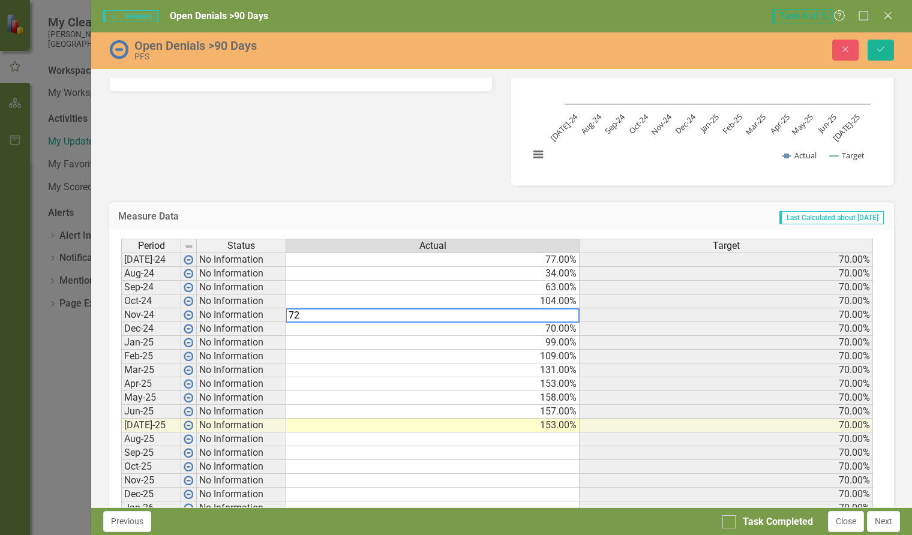
click at [508, 329] on td "70.00%" at bounding box center [432, 329] width 293 height 14
type textarea "70"
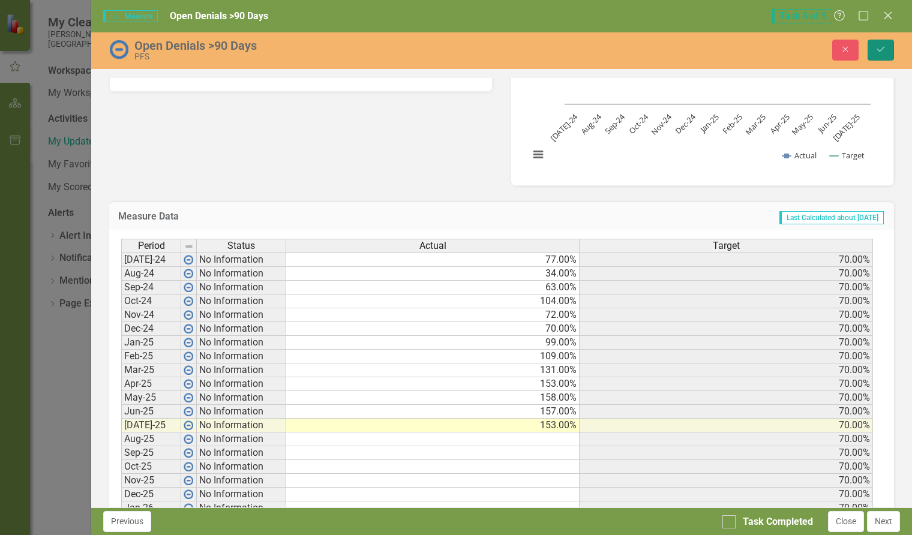
click at [880, 50] on icon "Save" at bounding box center [880, 49] width 11 height 8
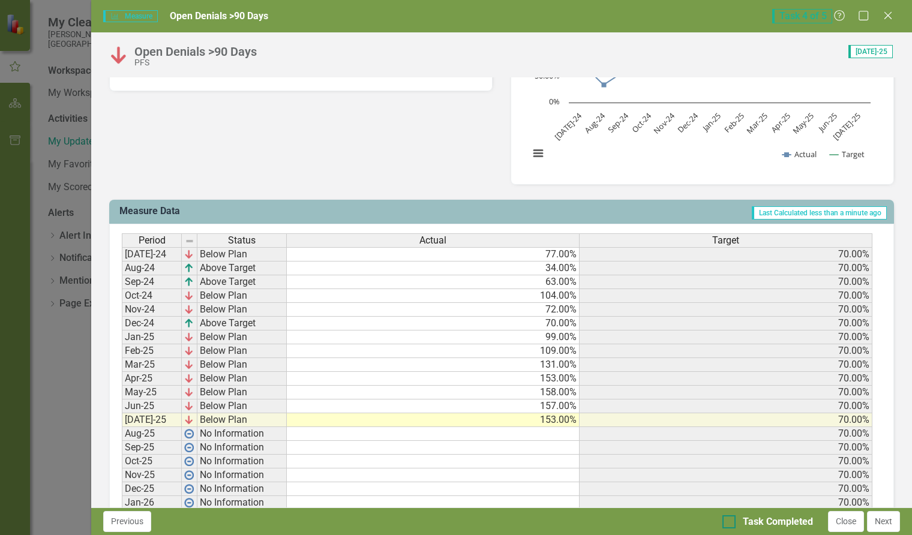
click at [726, 522] on input "Task Completed" at bounding box center [726, 519] width 8 height 8
checkbox input "true"
click at [881, 527] on button "Next" at bounding box center [883, 521] width 33 height 21
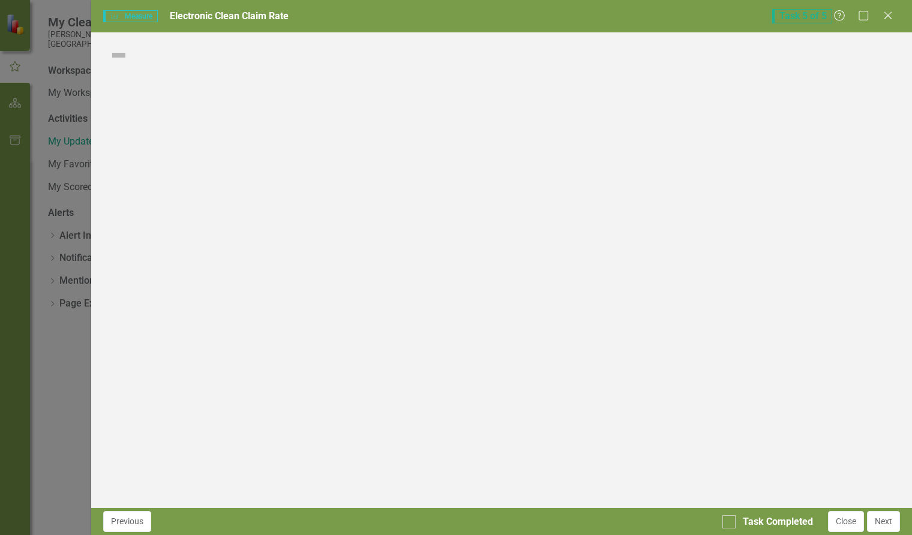
checkbox input "true"
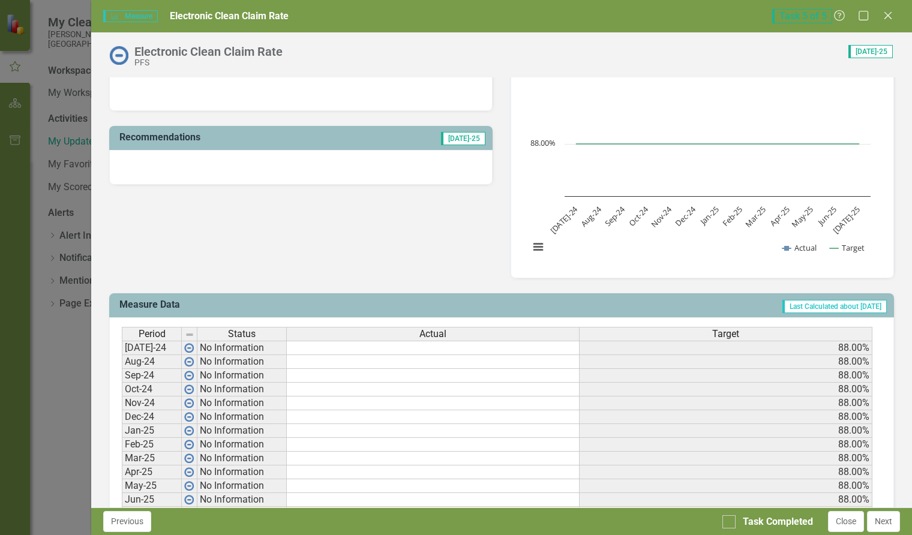
scroll to position [300, 0]
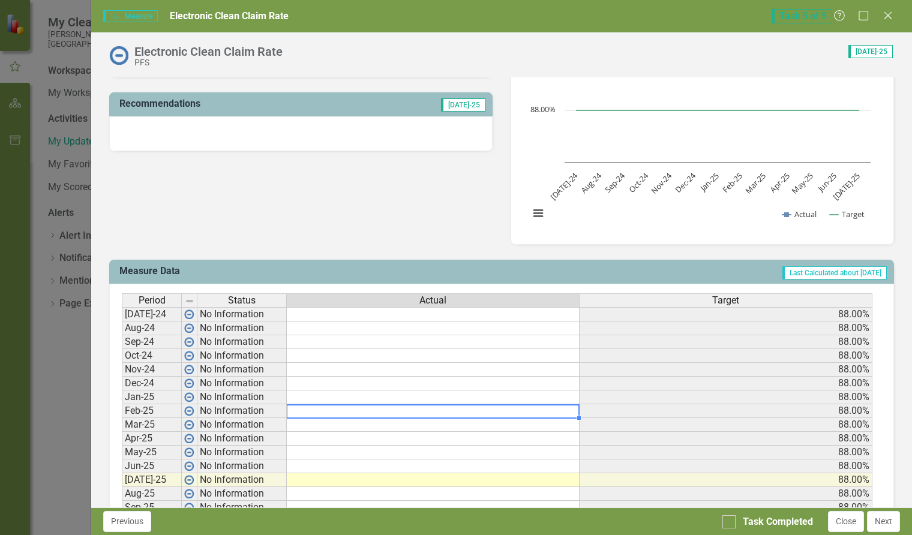
click at [378, 411] on td at bounding box center [433, 411] width 293 height 14
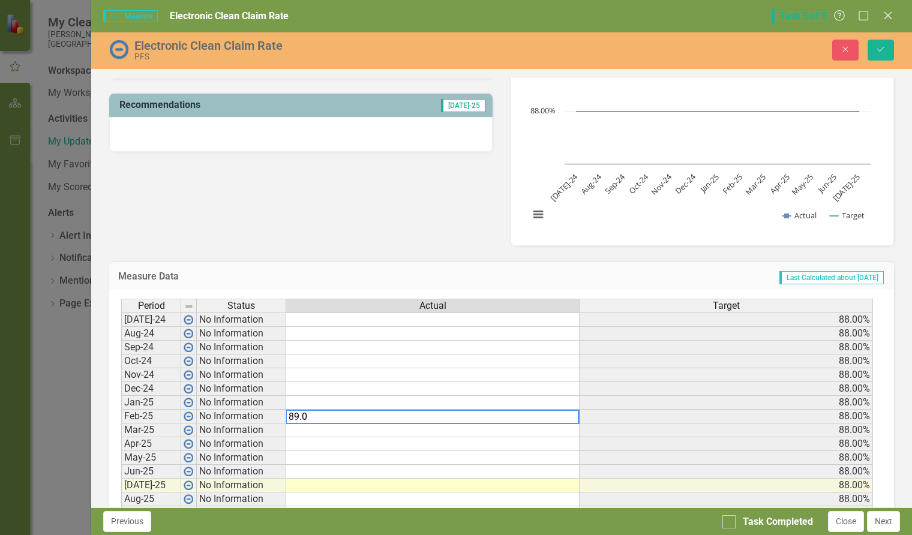
type textarea "89.0"
click at [371, 399] on td at bounding box center [432, 403] width 293 height 14
type textarea "90.5"
click at [455, 389] on td at bounding box center [432, 389] width 293 height 14
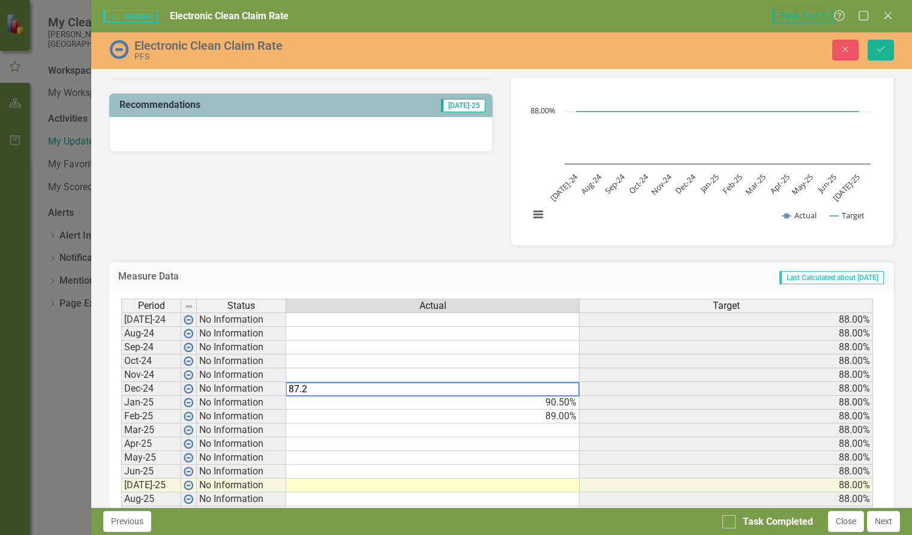
type textarea "87.2"
click at [519, 376] on td at bounding box center [432, 375] width 293 height 14
click at [540, 319] on td at bounding box center [432, 319] width 293 height 14
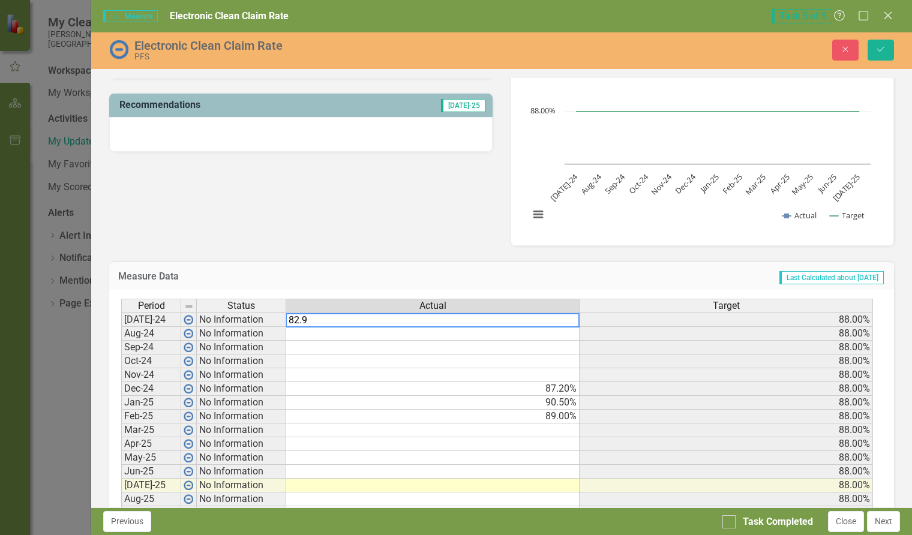
type textarea "82.9"
click at [462, 345] on td at bounding box center [432, 348] width 293 height 14
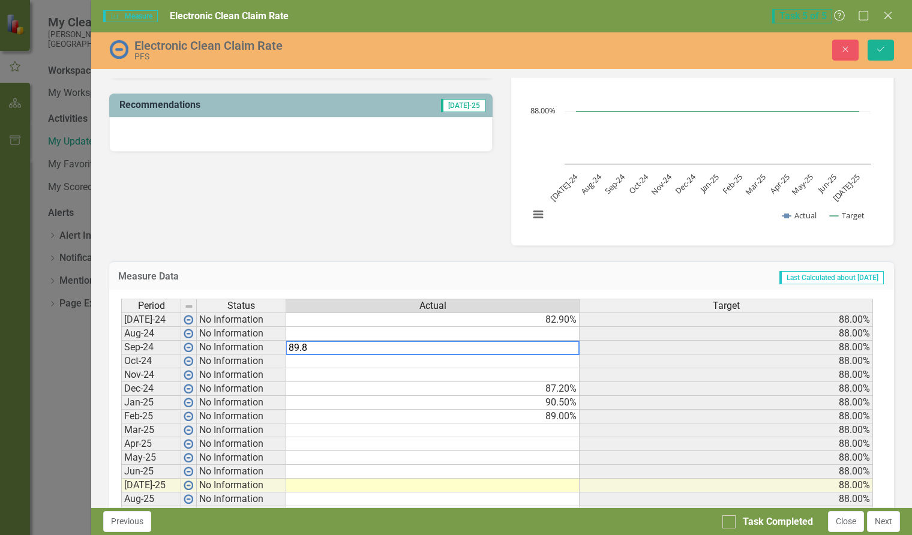
type textarea "89.8"
click at [545, 335] on td at bounding box center [432, 334] width 293 height 14
click at [473, 319] on td "82.90%" at bounding box center [432, 319] width 293 height 14
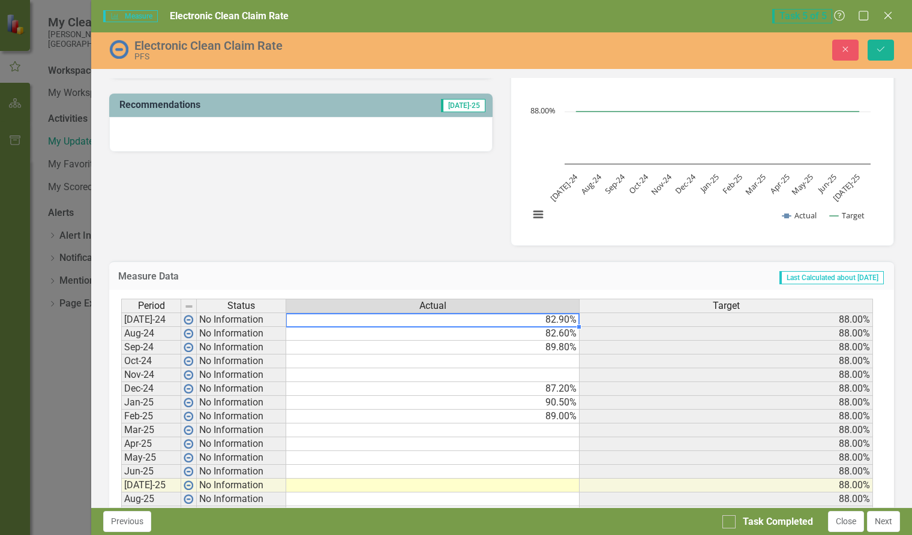
click at [539, 375] on td at bounding box center [432, 375] width 293 height 14
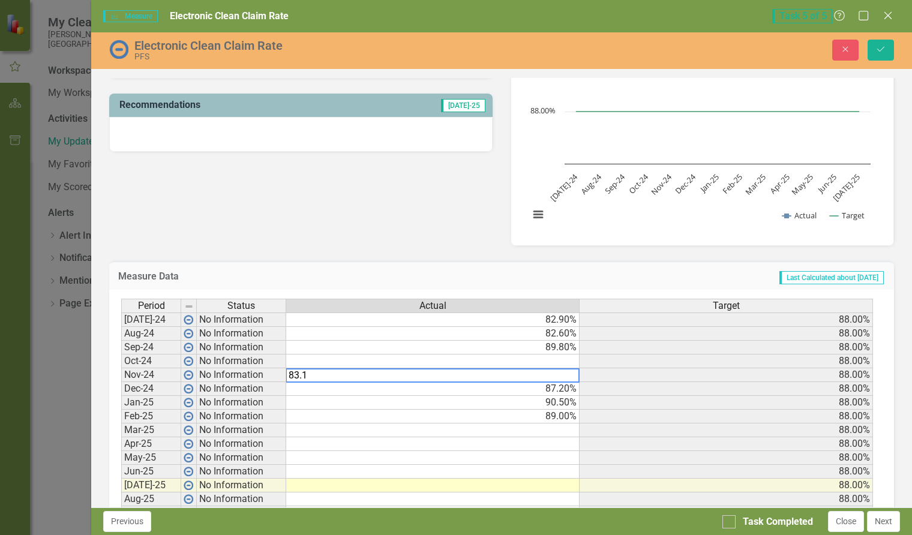
type textarea "83.1"
click at [552, 359] on td at bounding box center [432, 361] width 293 height 14
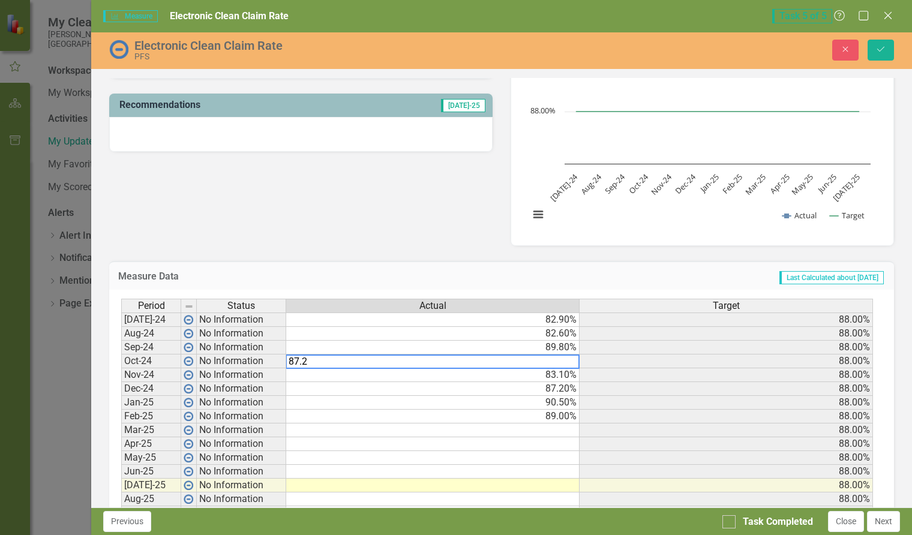
type textarea "87.2"
click at [529, 427] on td at bounding box center [432, 430] width 293 height 14
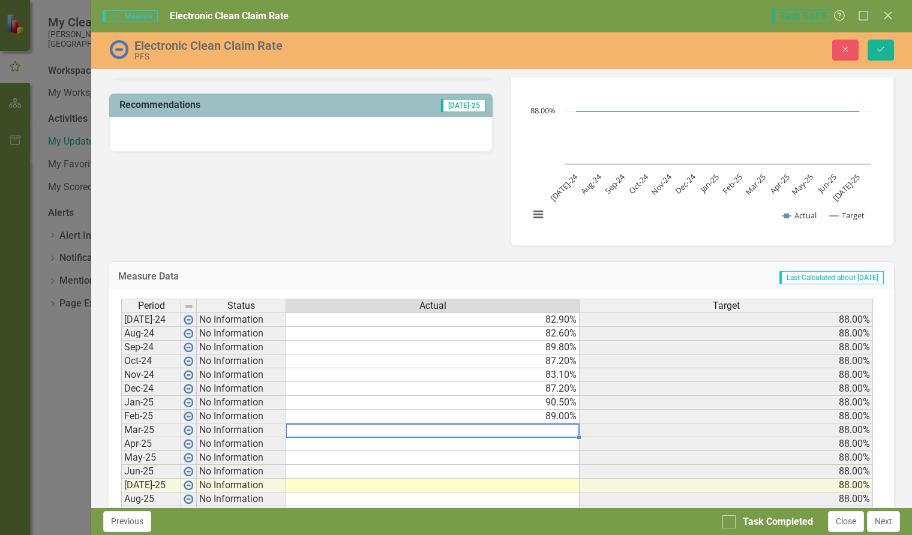
click at [470, 442] on td at bounding box center [432, 444] width 293 height 14
type textarea "81.1"
click at [471, 429] on td at bounding box center [432, 430] width 293 height 14
type textarea "90.7"
click at [541, 453] on td at bounding box center [432, 458] width 293 height 14
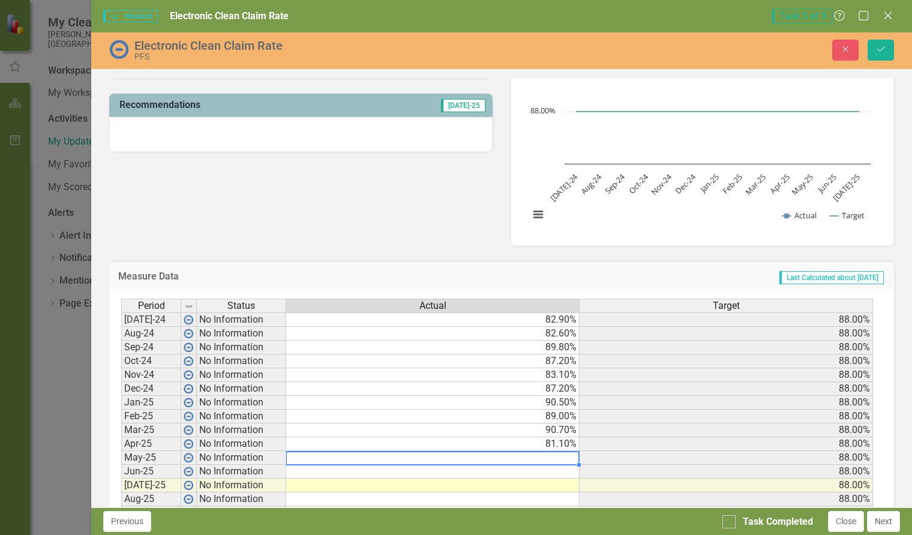
click at [557, 485] on td at bounding box center [432, 486] width 293 height 14
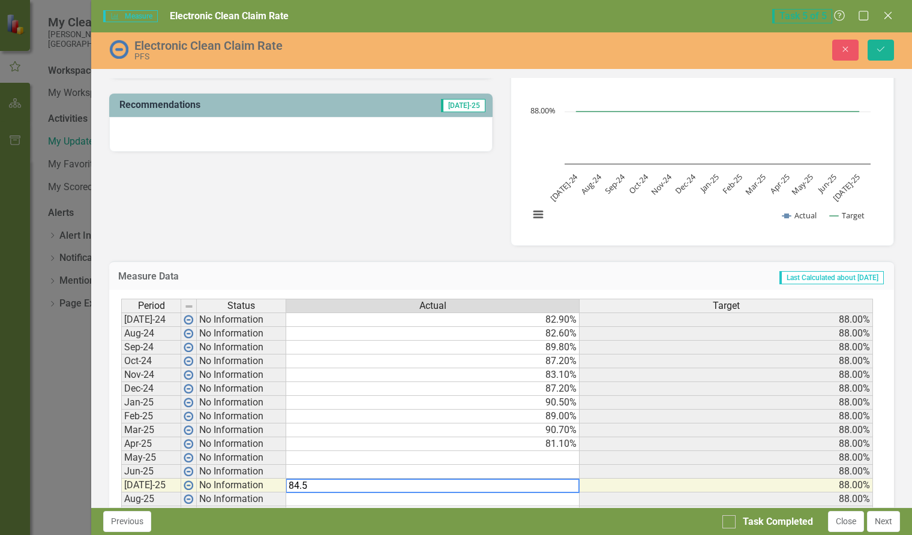
type textarea "84.5"
click at [547, 470] on td at bounding box center [432, 472] width 293 height 14
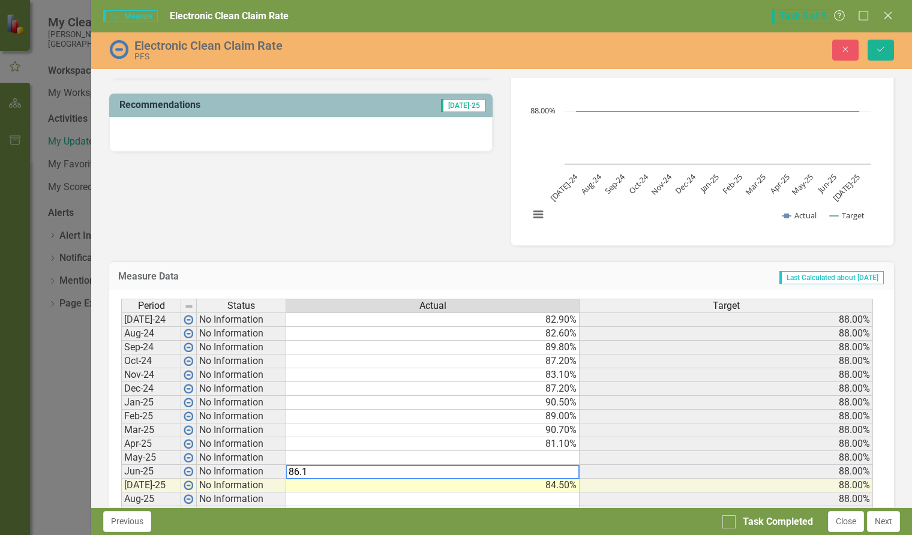
type textarea "86.1"
click at [559, 455] on td at bounding box center [432, 458] width 293 height 14
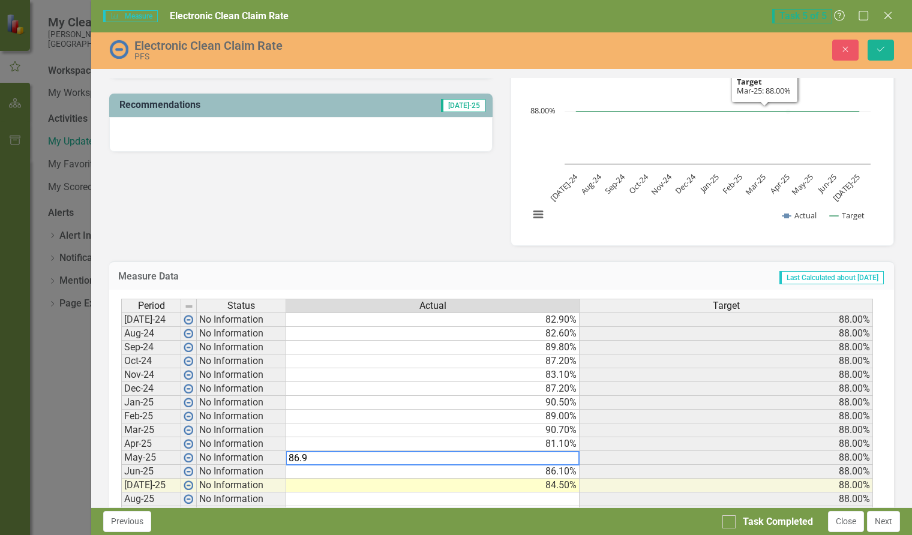
type textarea "86.9"
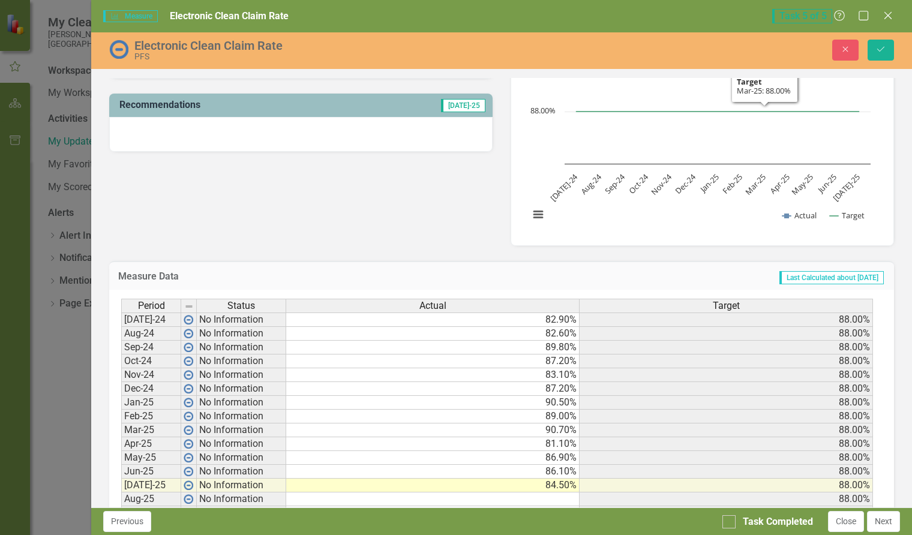
click at [419, 216] on div "Analysis [DATE]-25 Recommendations [DATE]-25 Electronic Clean Claim Rate Chart …" at bounding box center [501, 125] width 802 height 241
click at [877, 49] on icon "Save" at bounding box center [880, 49] width 11 height 8
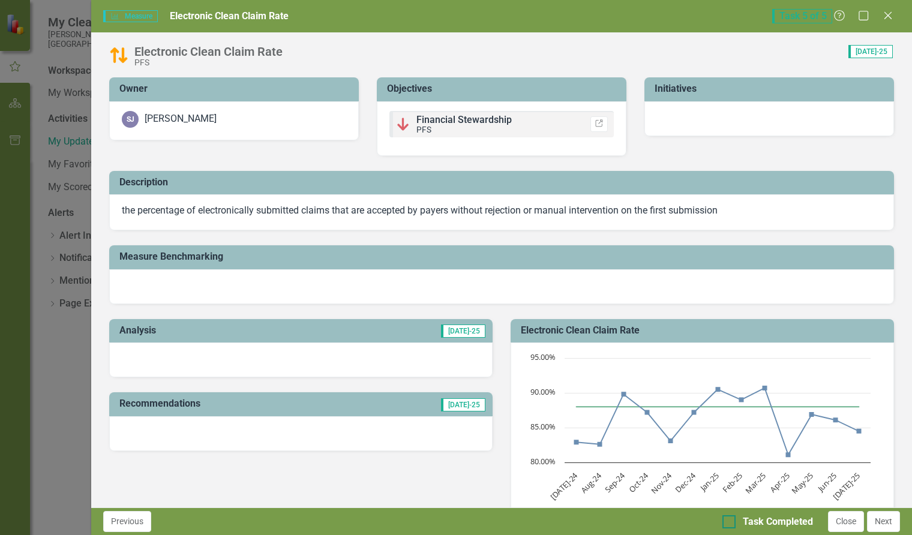
click at [732, 522] on div at bounding box center [728, 521] width 13 height 13
click at [730, 522] on input "Task Completed" at bounding box center [726, 519] width 8 height 8
checkbox input "true"
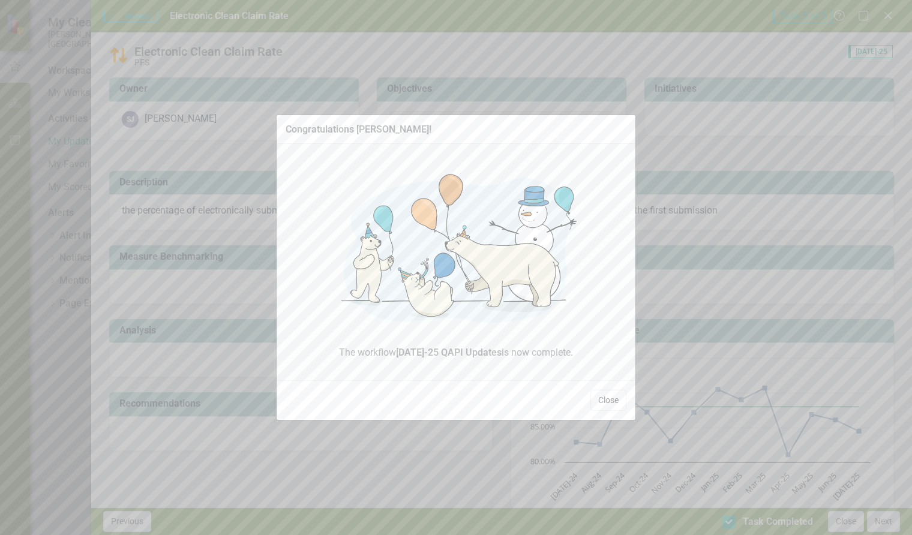
click at [602, 399] on button "Close" at bounding box center [608, 400] width 36 height 21
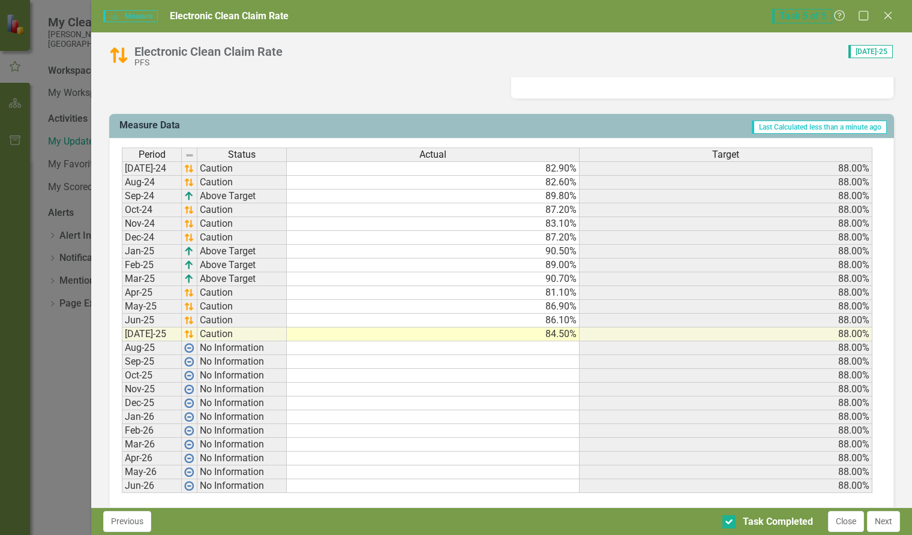
scroll to position [462, 0]
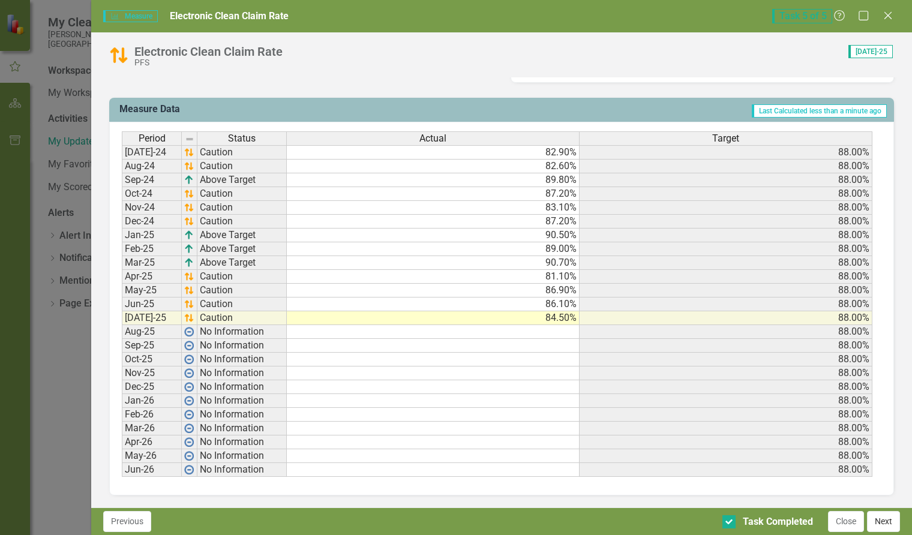
click at [889, 526] on button "Next" at bounding box center [883, 521] width 33 height 21
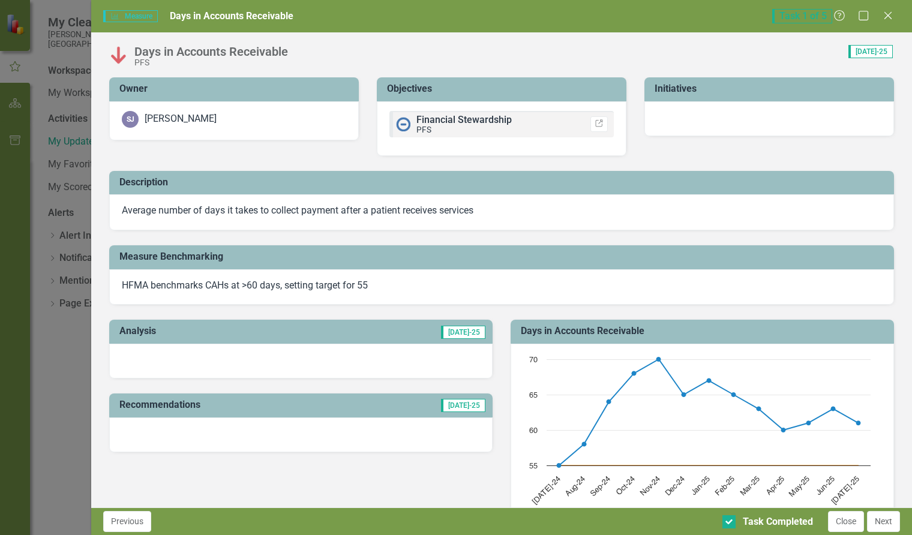
checkbox input "true"
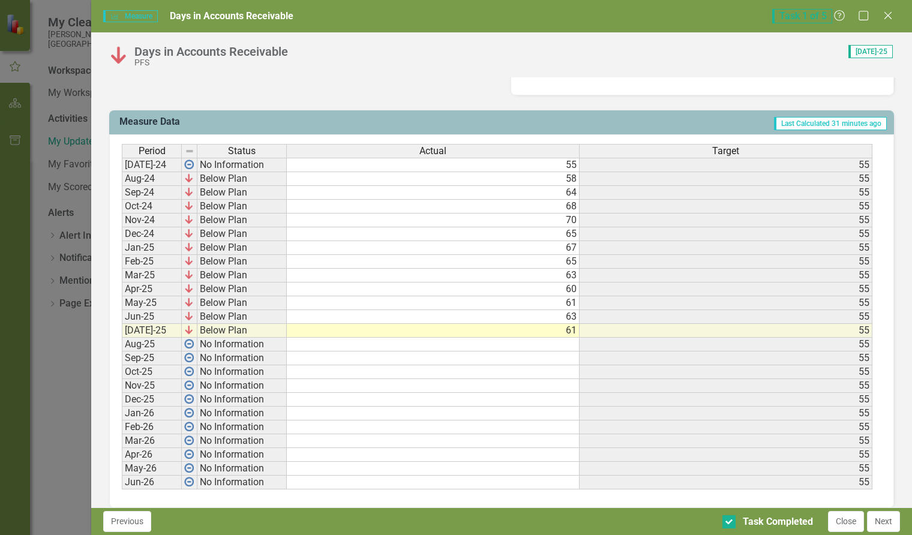
scroll to position [463, 0]
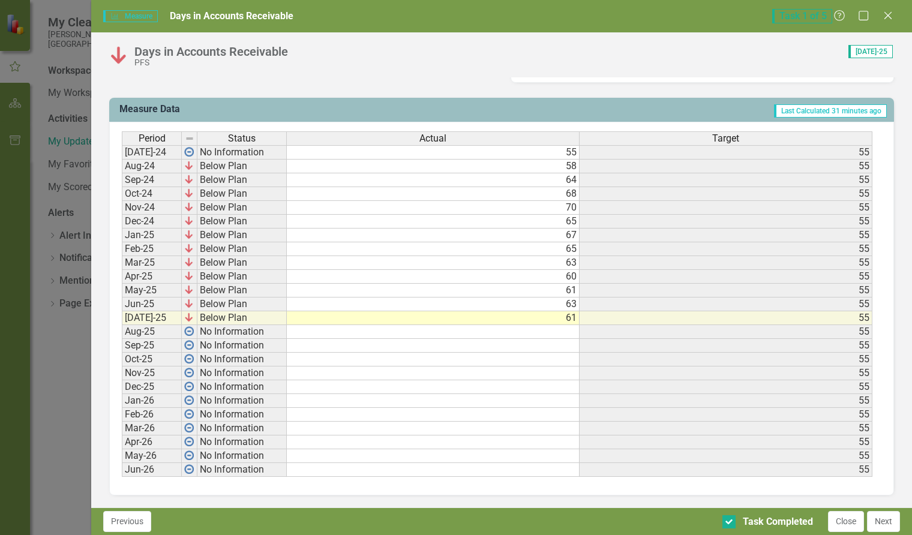
drag, startPoint x: 895, startPoint y: 526, endPoint x: 814, endPoint y: 494, distance: 87.5
click at [891, 524] on button "Next" at bounding box center [883, 521] width 33 height 21
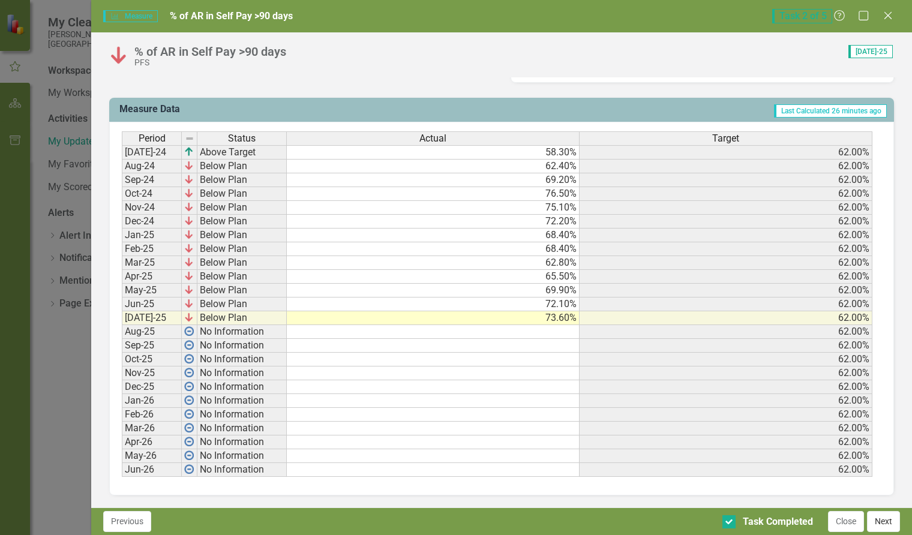
click at [885, 526] on button "Next" at bounding box center [883, 521] width 33 height 21
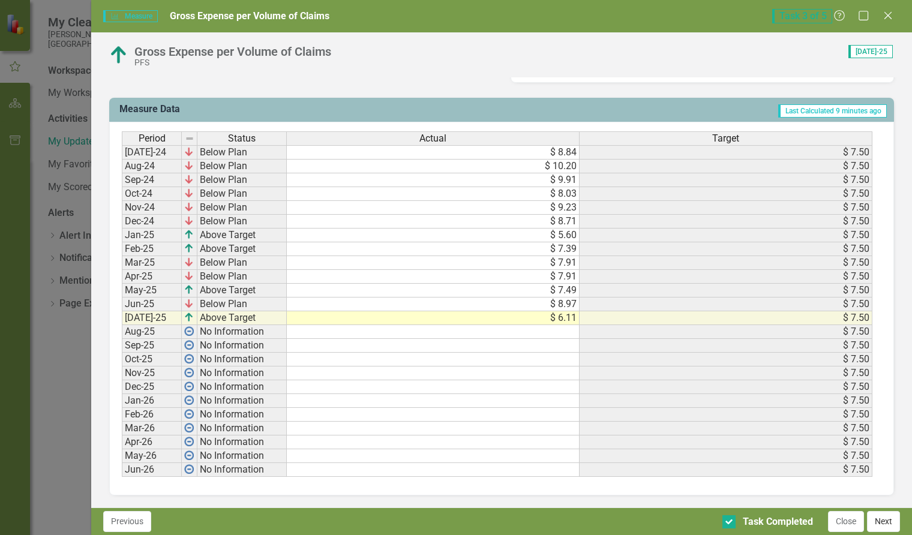
click at [879, 525] on button "Next" at bounding box center [883, 521] width 33 height 21
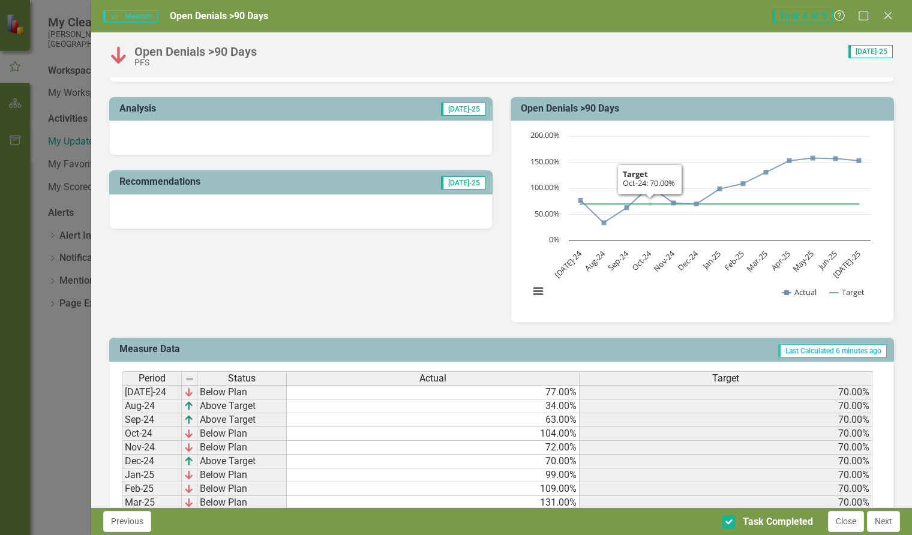
scroll to position [420, 0]
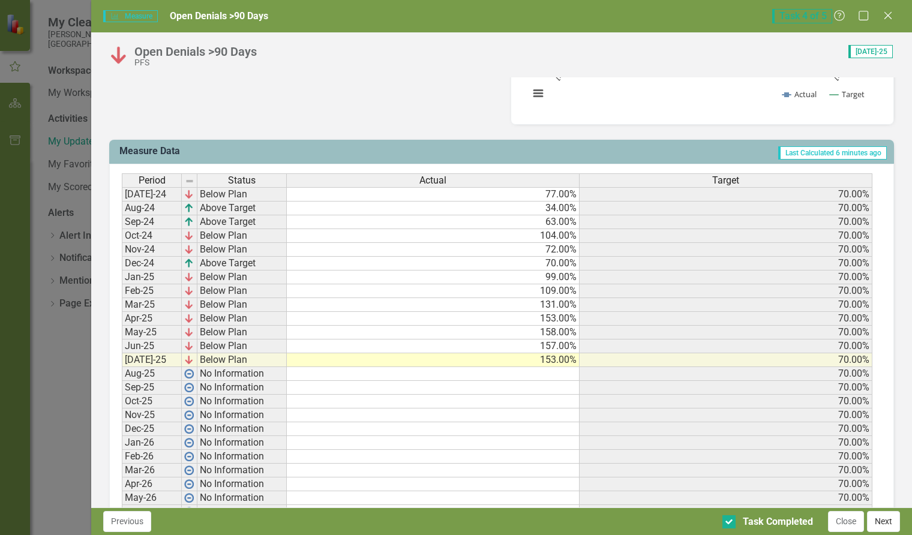
click at [882, 524] on button "Next" at bounding box center [883, 521] width 33 height 21
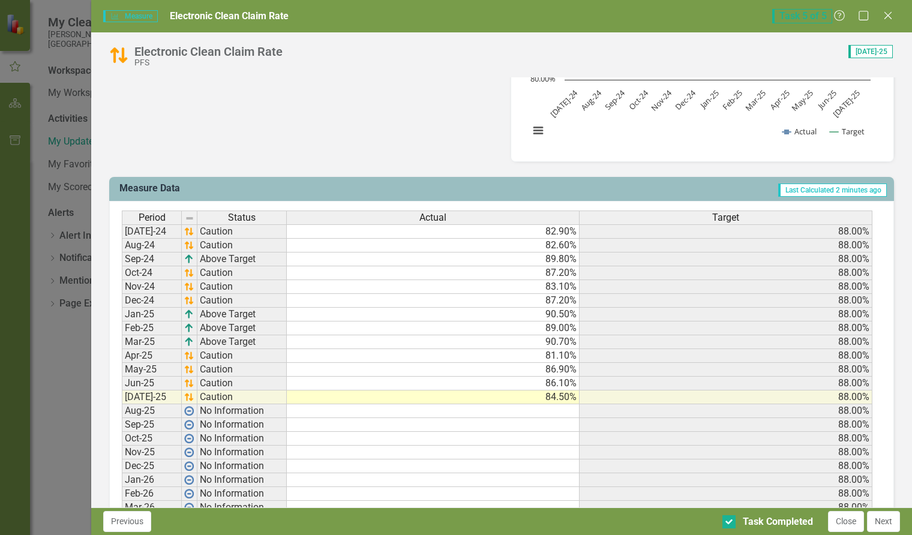
scroll to position [462, 0]
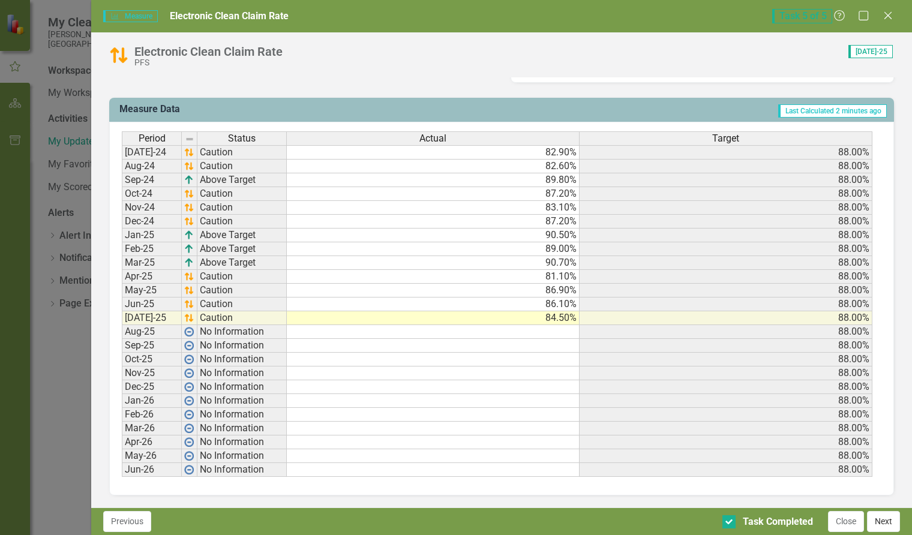
click at [885, 529] on button "Next" at bounding box center [883, 521] width 33 height 21
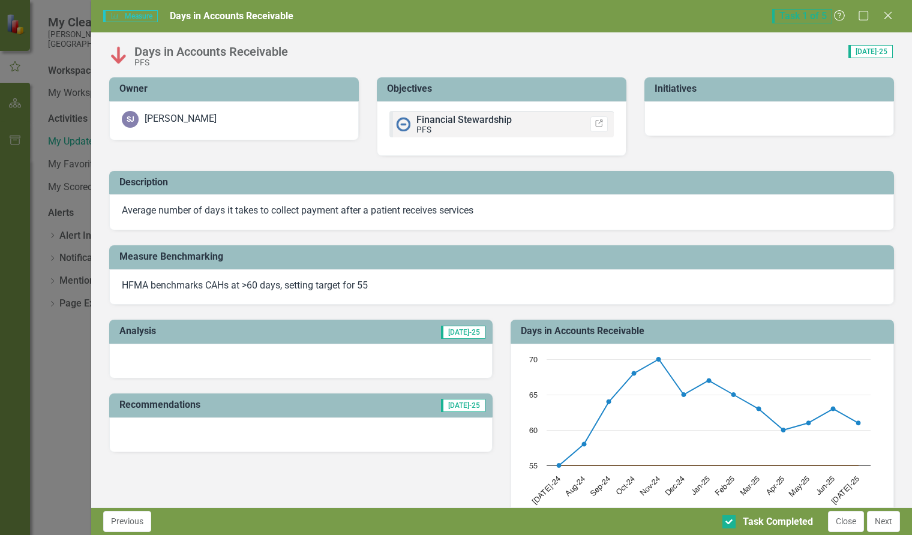
drag, startPoint x: 886, startPoint y: 14, endPoint x: 431, endPoint y: 402, distance: 598.1
click at [886, 14] on icon at bounding box center [887, 15] width 7 height 7
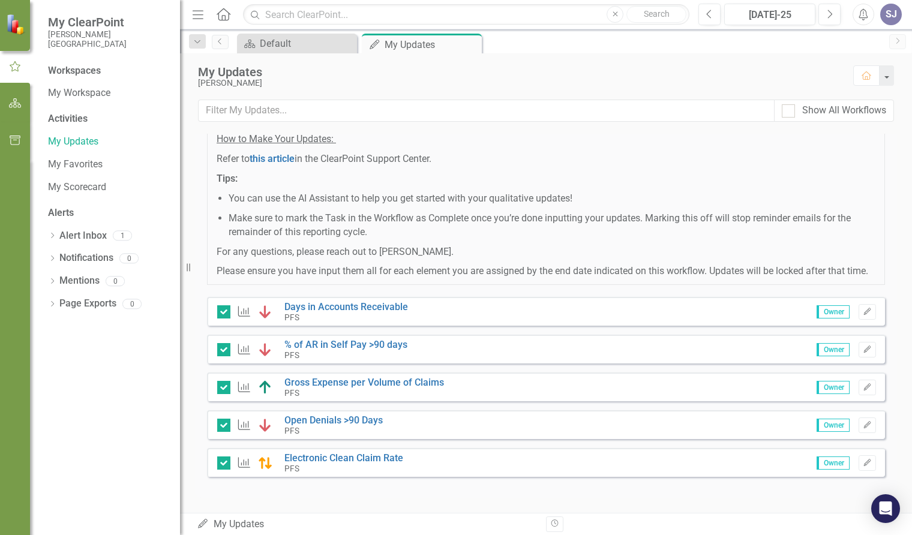
scroll to position [0, 0]
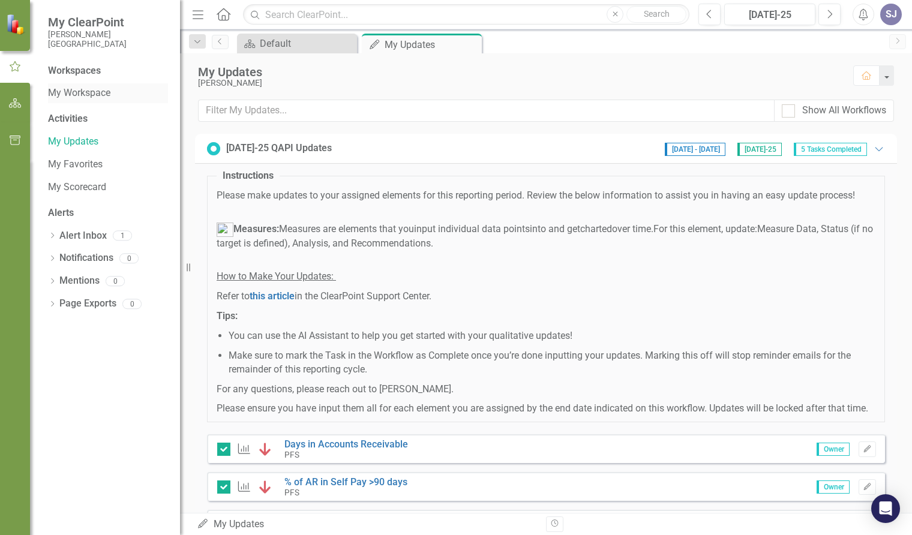
click at [85, 90] on link "My Workspace" at bounding box center [108, 93] width 120 height 14
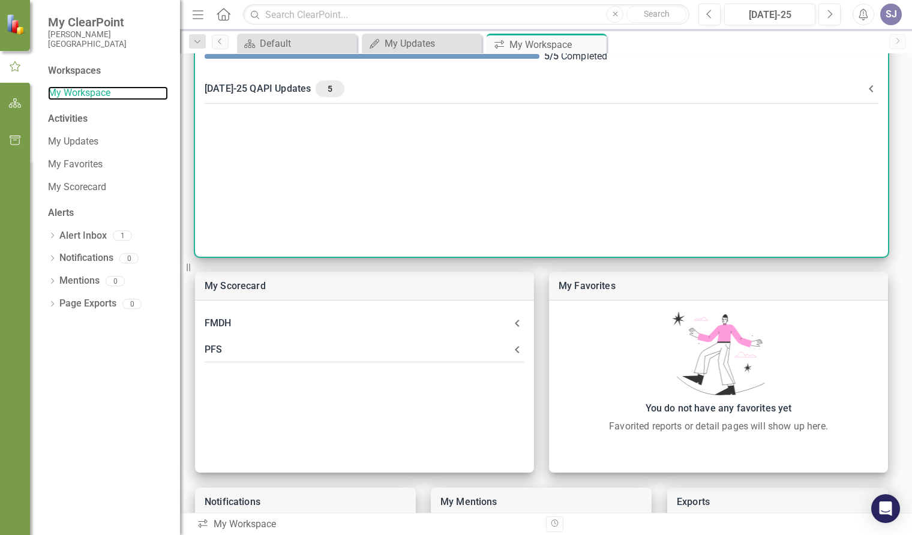
scroll to position [120, 0]
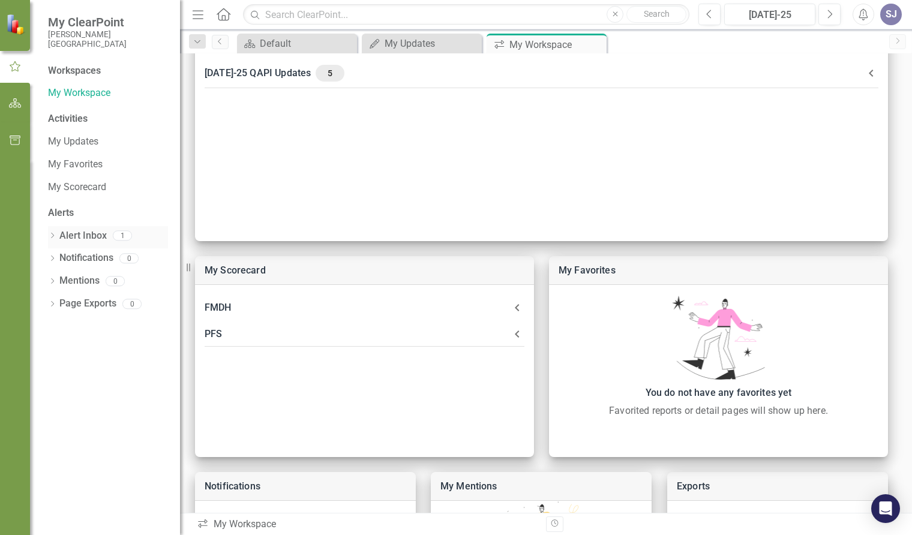
click at [79, 231] on link "Alert Inbox" at bounding box center [82, 236] width 47 height 14
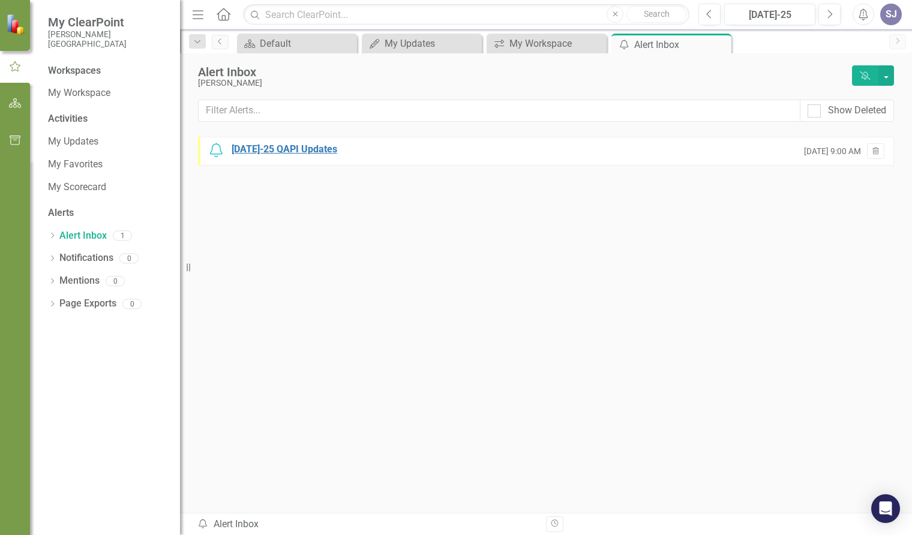
click at [270, 151] on div "[DATE]-25 QAPI Updates" at bounding box center [284, 150] width 106 height 14
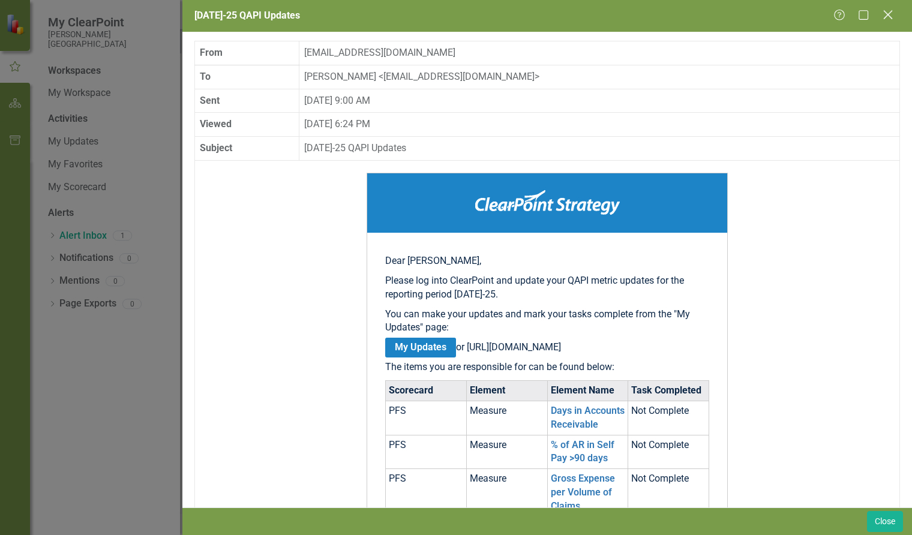
click at [886, 12] on icon "Close" at bounding box center [887, 14] width 15 height 11
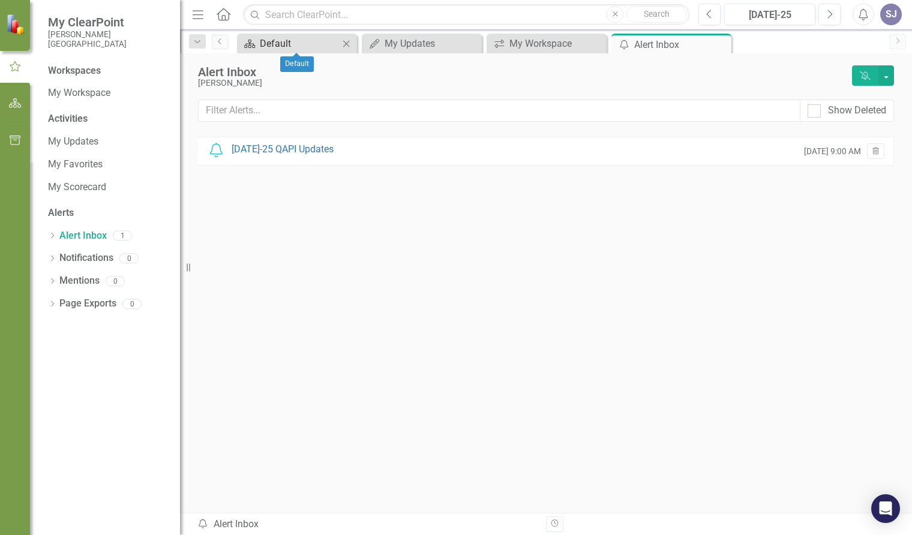
click at [331, 50] on div "Default" at bounding box center [299, 43] width 79 height 15
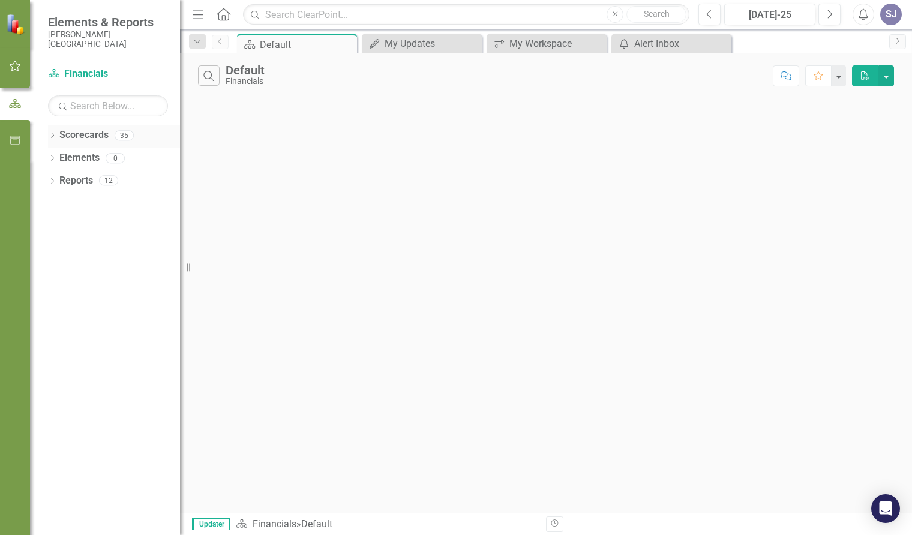
click at [91, 134] on link "Scorecards" at bounding box center [83, 135] width 49 height 14
click at [51, 136] on icon "Dropdown" at bounding box center [52, 136] width 8 height 7
click at [125, 136] on div "35" at bounding box center [124, 135] width 19 height 10
click at [63, 180] on icon "Dropdown" at bounding box center [58, 179] width 9 height 7
click at [69, 203] on icon "Dropdown" at bounding box center [70, 202] width 9 height 7
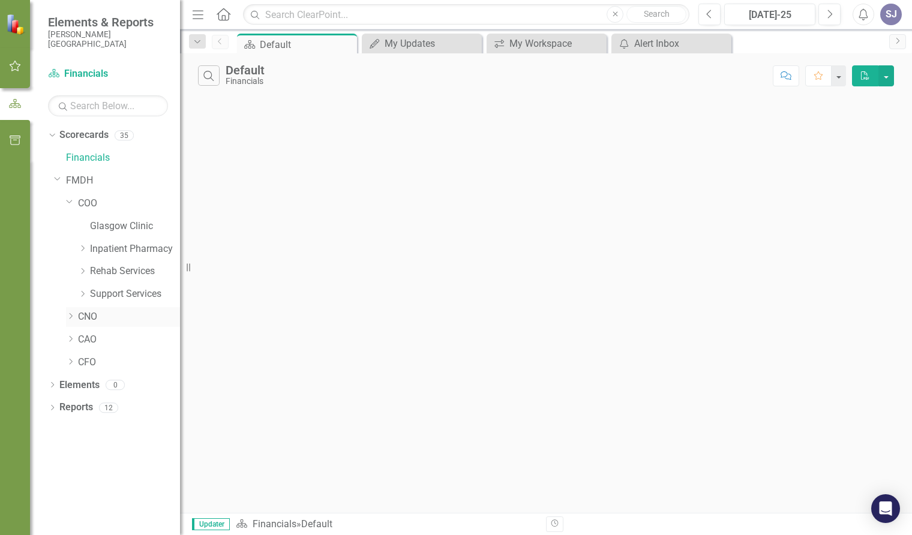
click at [70, 315] on icon "Dropdown" at bounding box center [70, 315] width 9 height 7
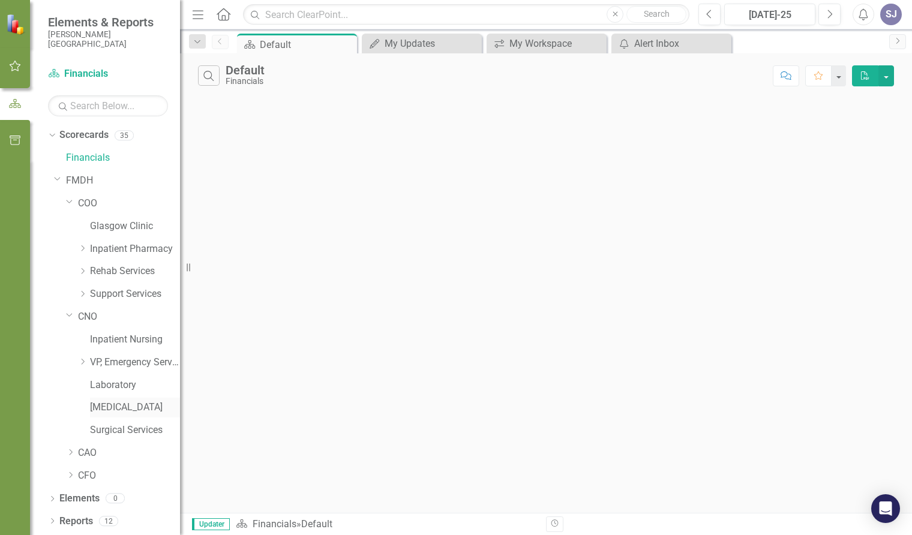
click at [107, 410] on link "[MEDICAL_DATA]" at bounding box center [135, 408] width 90 height 14
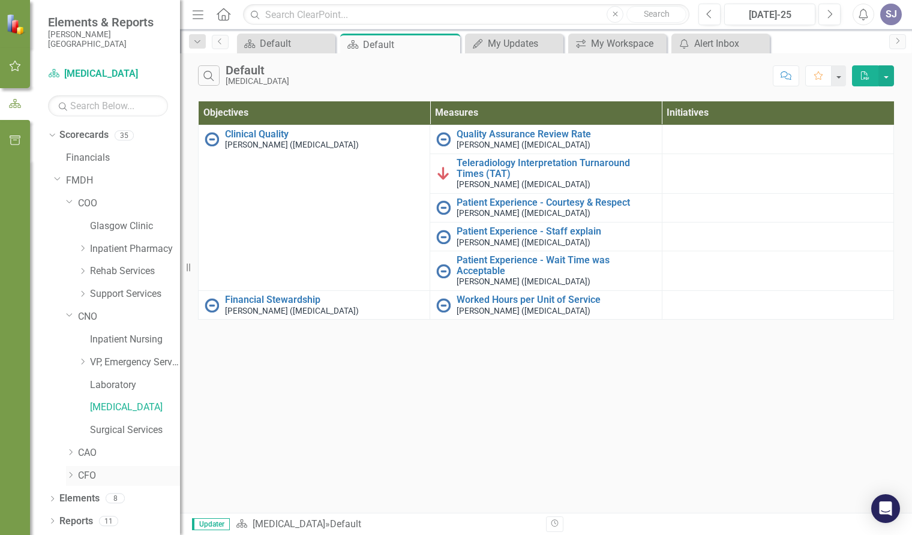
click at [71, 476] on icon "Dropdown" at bounding box center [70, 474] width 9 height 7
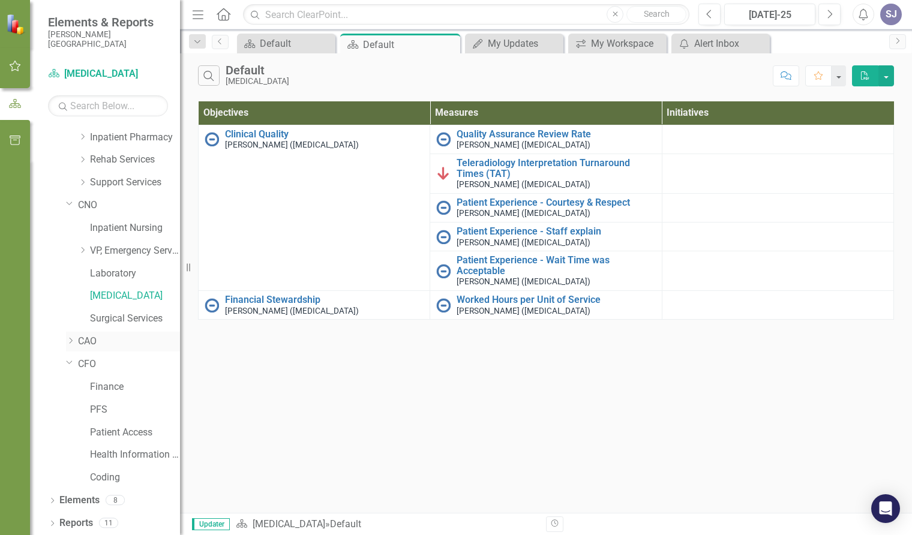
scroll to position [112, 0]
click at [101, 407] on link "PFS" at bounding box center [135, 409] width 90 height 14
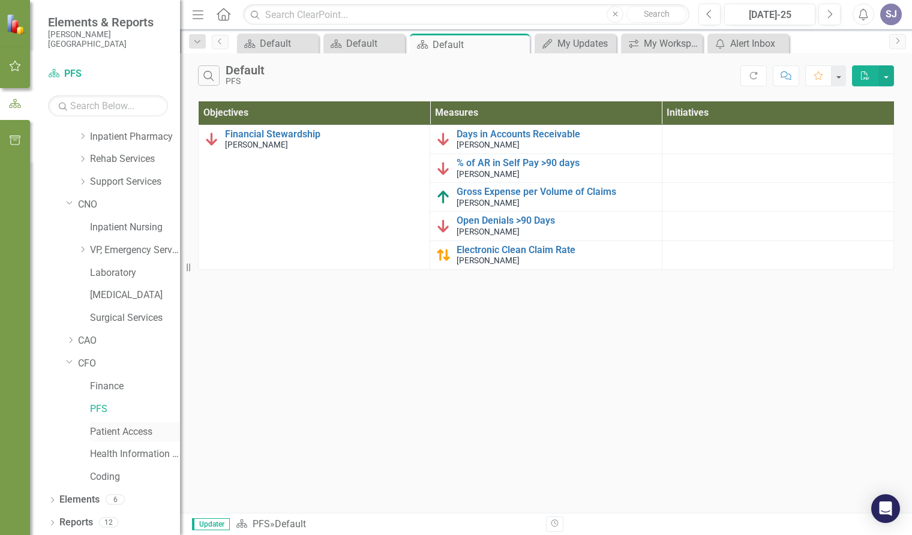
click at [122, 430] on link "Patient Access" at bounding box center [135, 432] width 90 height 14
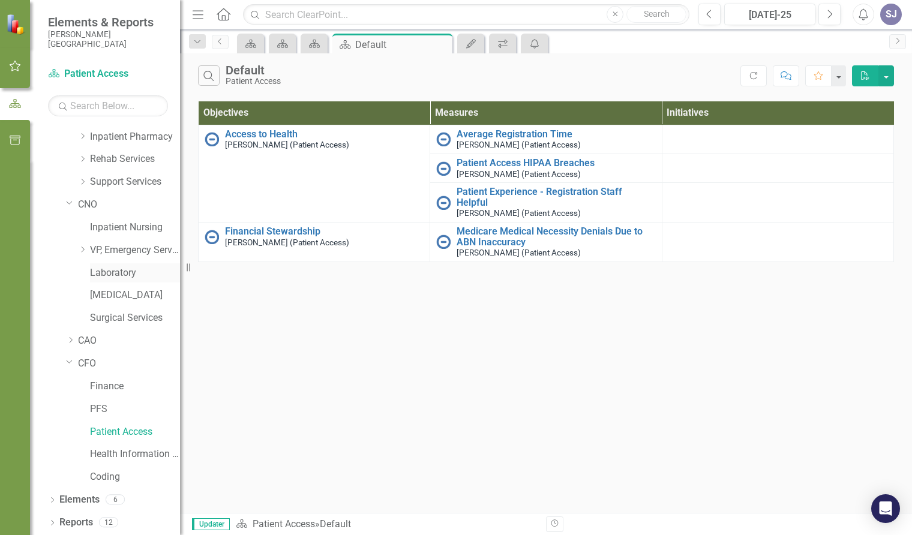
click at [110, 272] on link "Laboratory" at bounding box center [135, 273] width 90 height 14
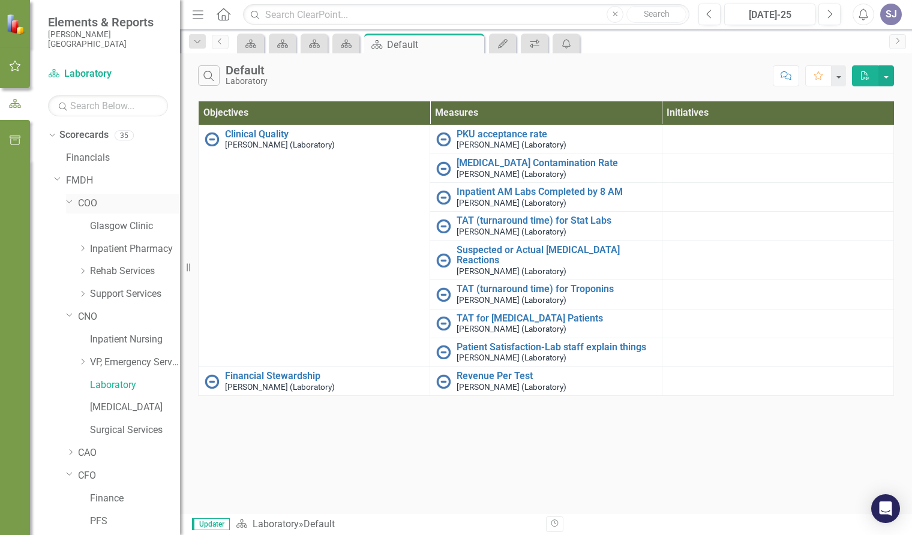
click at [69, 200] on icon "Dropdown" at bounding box center [69, 201] width 7 height 9
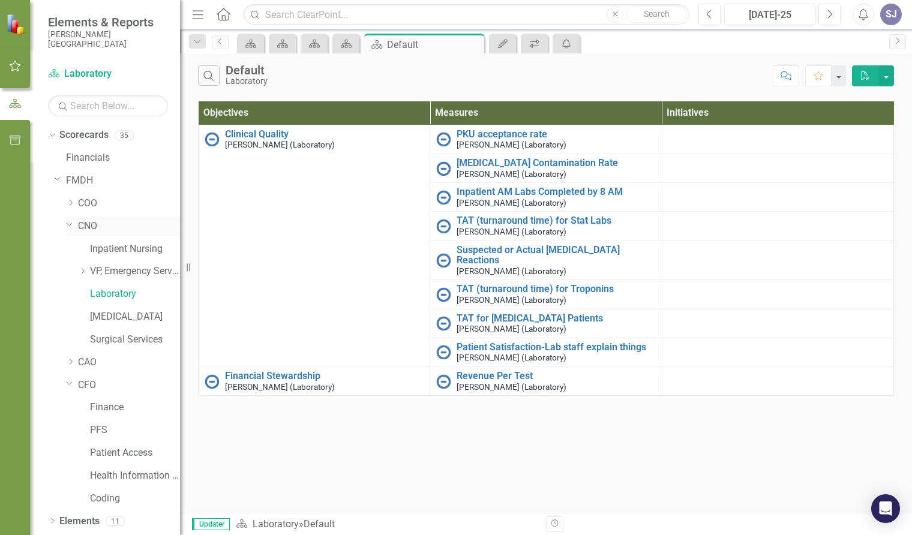
click at [68, 227] on icon "Dropdown" at bounding box center [69, 223] width 7 height 9
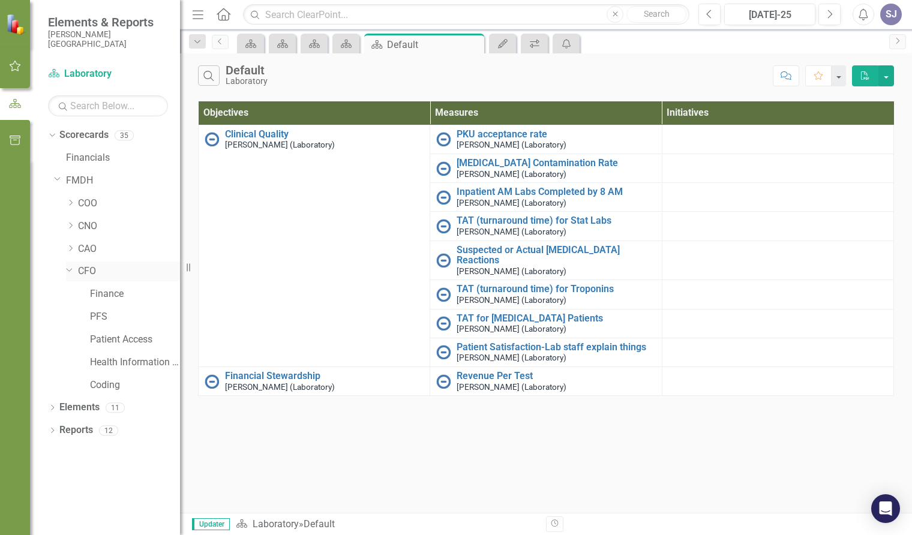
click at [67, 269] on icon "Dropdown" at bounding box center [69, 269] width 7 height 9
click at [83, 160] on link "Financials" at bounding box center [123, 158] width 114 height 14
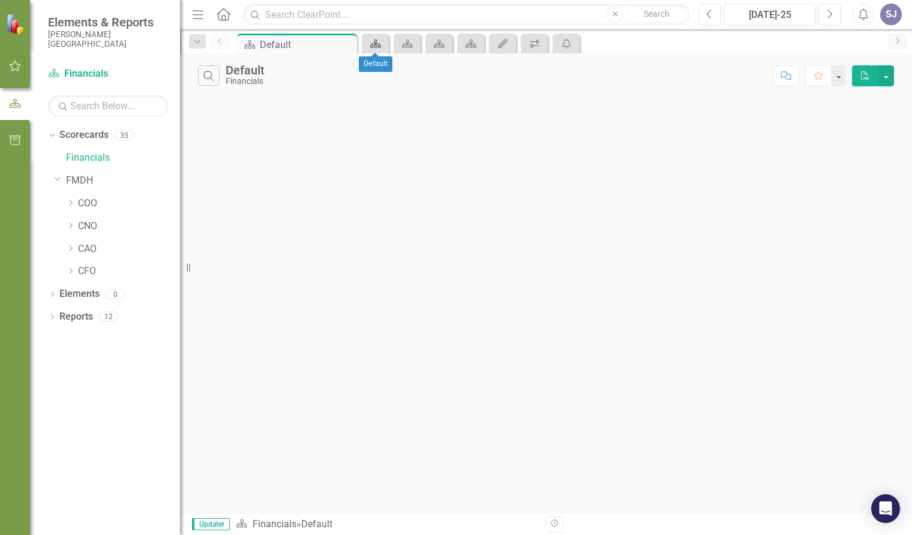
click at [377, 46] on icon "Scorecard" at bounding box center [375, 44] width 12 height 10
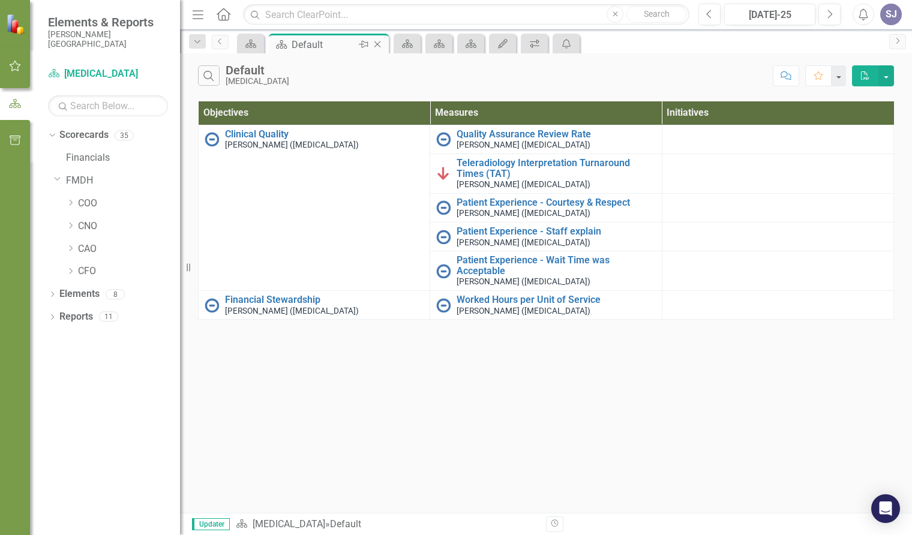
click at [377, 46] on icon "Close" at bounding box center [377, 45] width 12 height 10
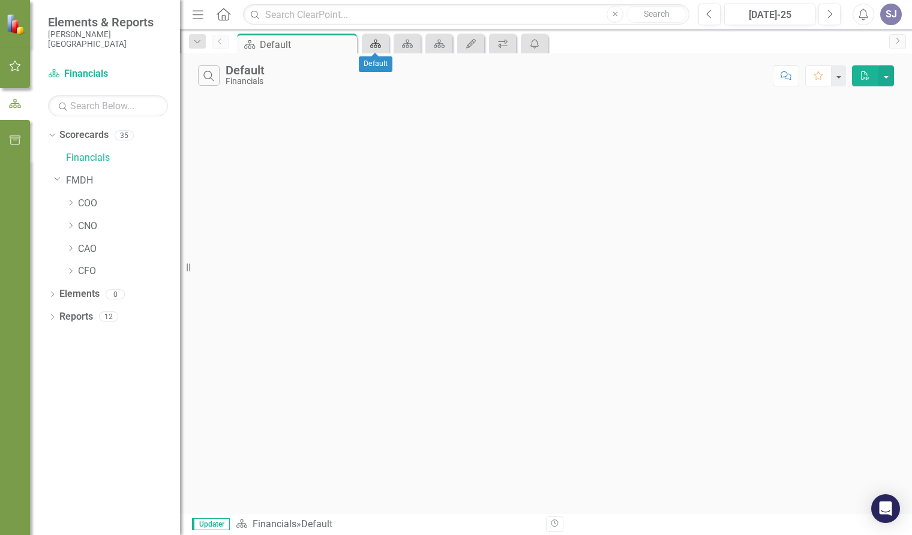
click at [380, 42] on icon "Scorecard" at bounding box center [375, 44] width 12 height 10
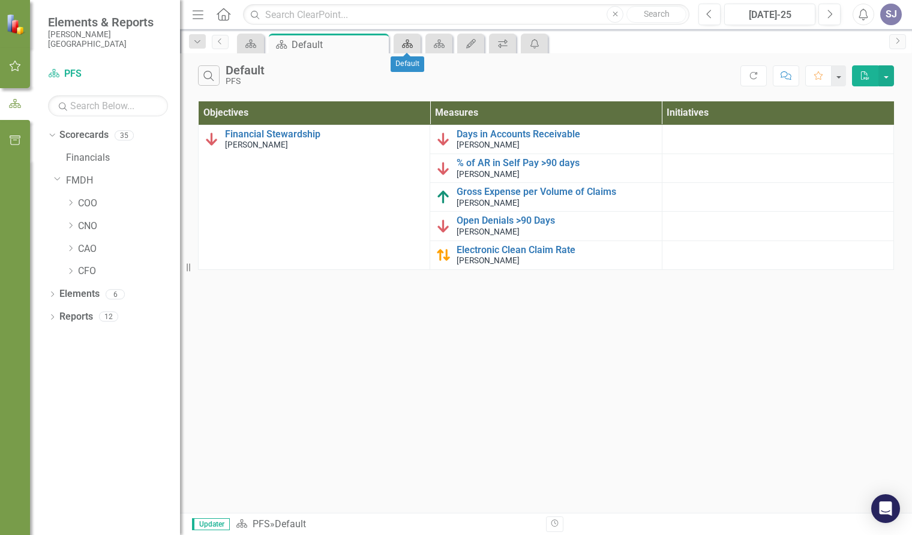
click at [410, 41] on icon "Scorecard" at bounding box center [407, 44] width 12 height 10
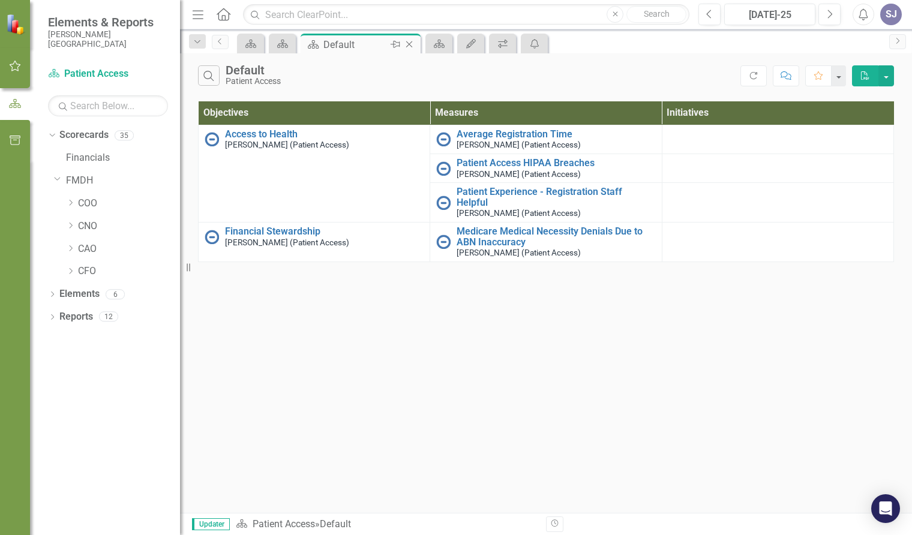
click at [408, 43] on icon "Close" at bounding box center [409, 45] width 12 height 10
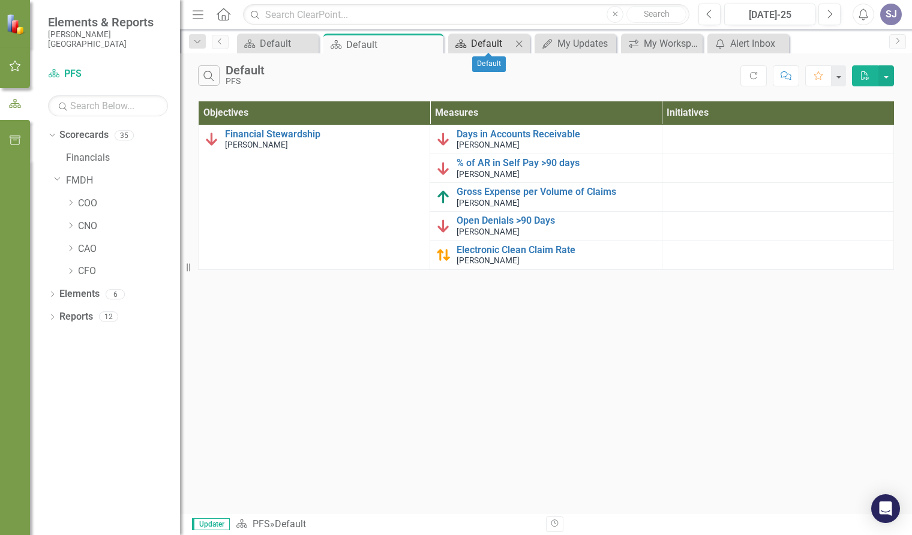
click at [506, 43] on div "Default" at bounding box center [491, 43] width 41 height 15
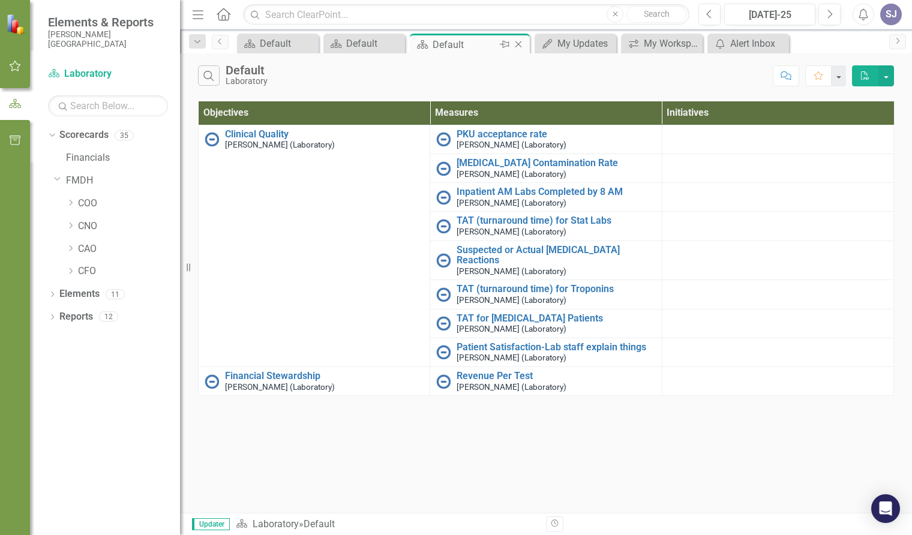
click at [515, 43] on icon "Close" at bounding box center [518, 45] width 12 height 10
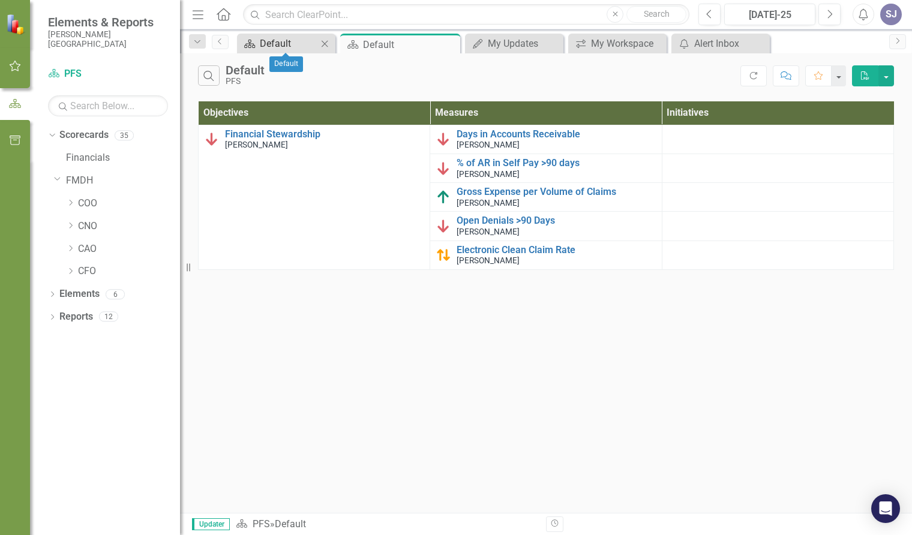
click at [312, 42] on div "Default" at bounding box center [289, 43] width 58 height 15
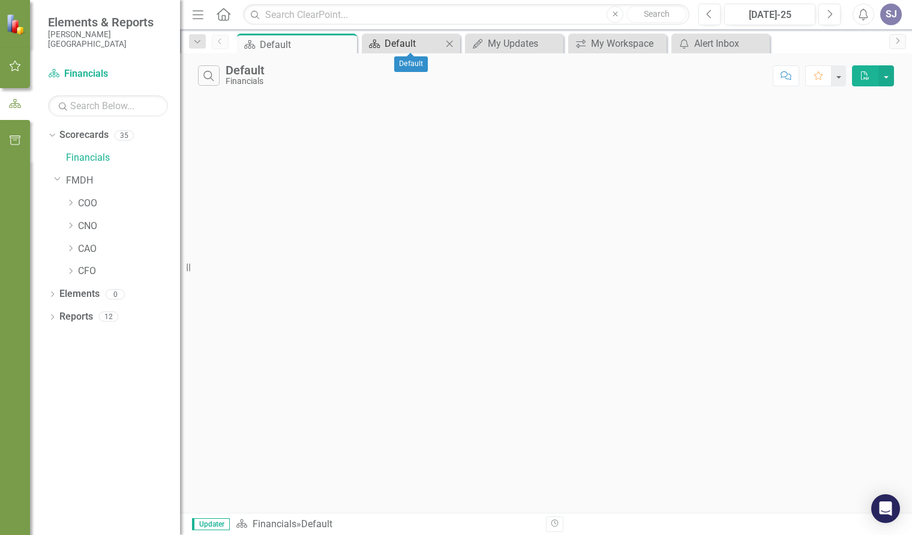
click at [390, 42] on div "Default" at bounding box center [413, 43] width 58 height 15
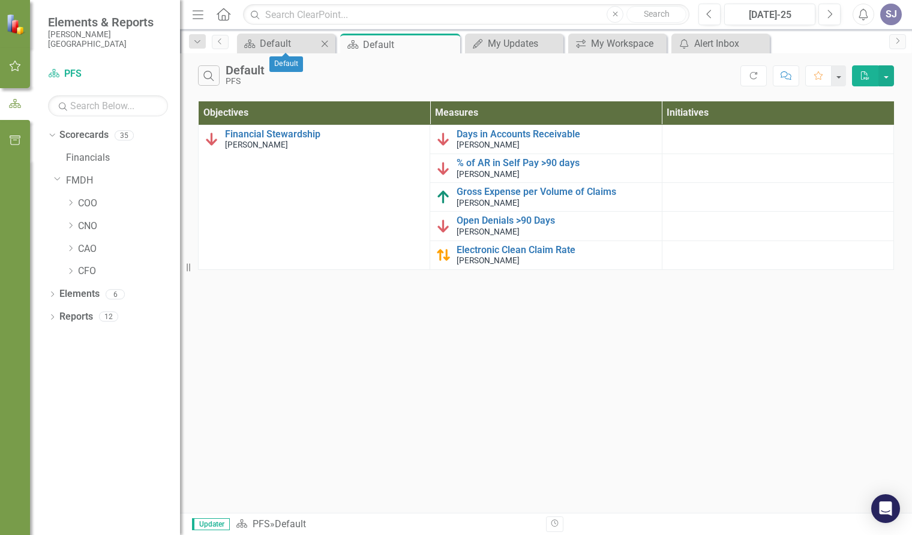
click at [324, 40] on icon "Close" at bounding box center [324, 44] width 12 height 10
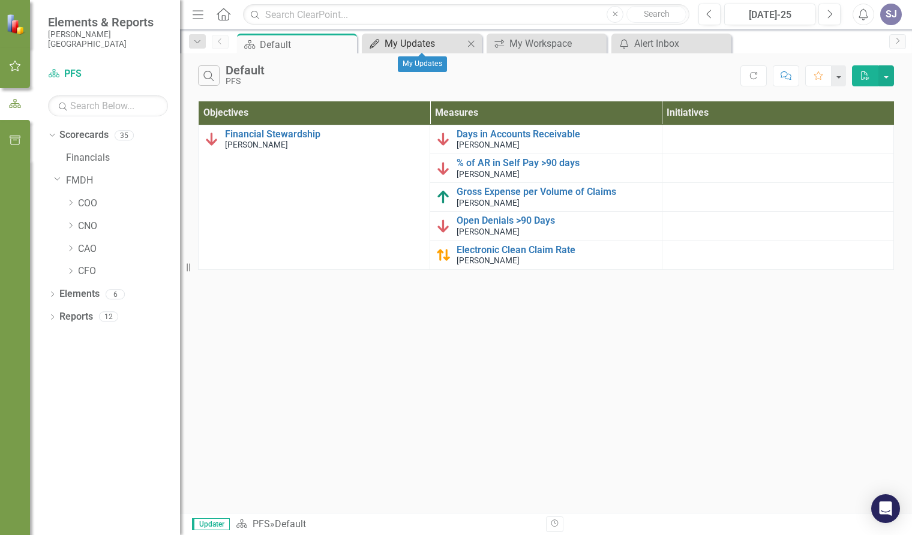
click at [416, 43] on div "My Updates" at bounding box center [423, 43] width 79 height 15
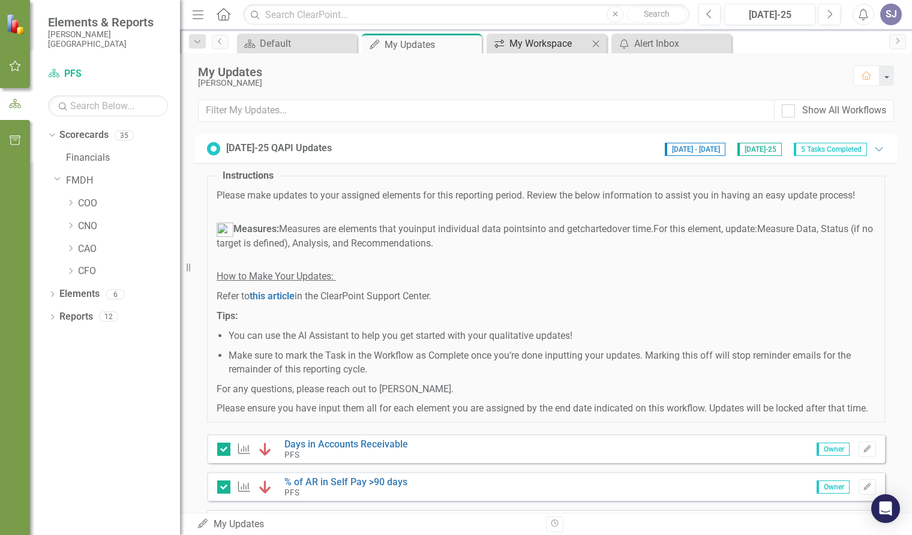
click at [532, 44] on div "My Workspace" at bounding box center [548, 43] width 79 height 15
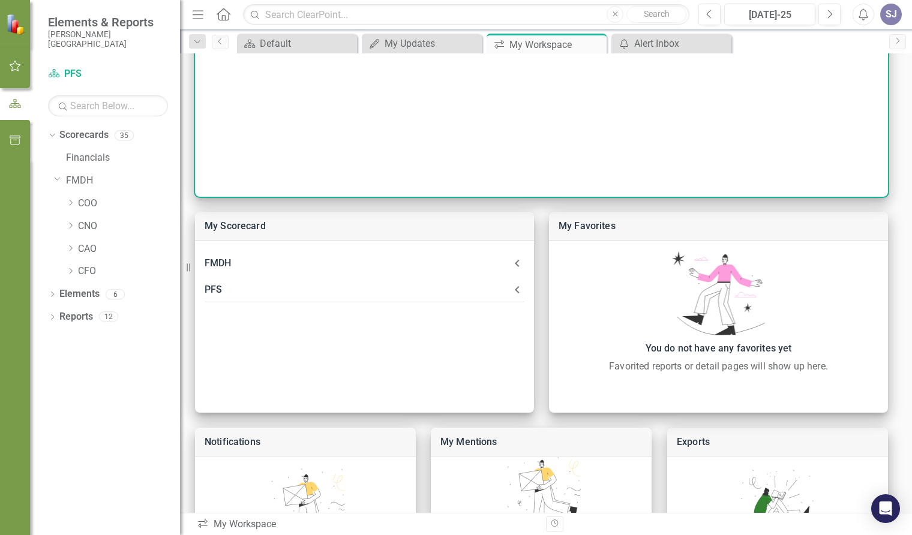
scroll to position [180, 0]
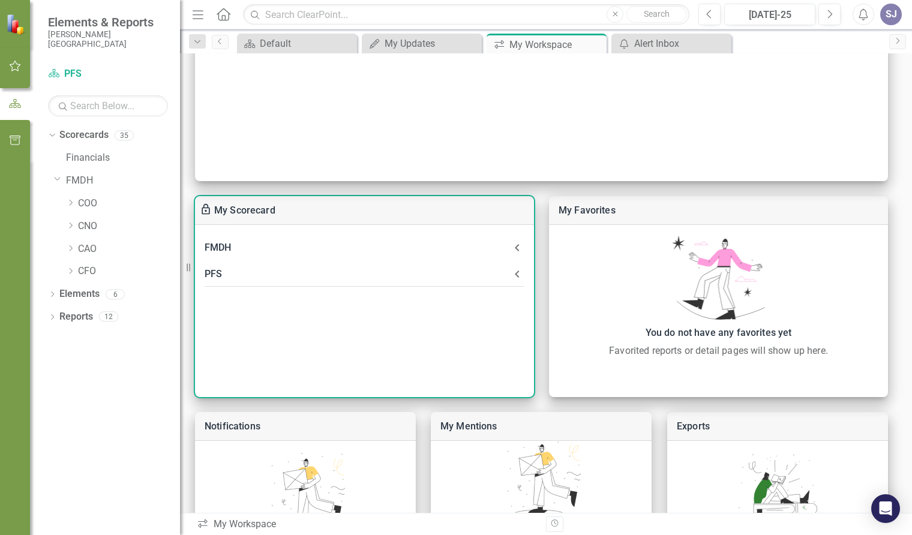
click at [217, 275] on div "PFS" at bounding box center [356, 274] width 305 height 17
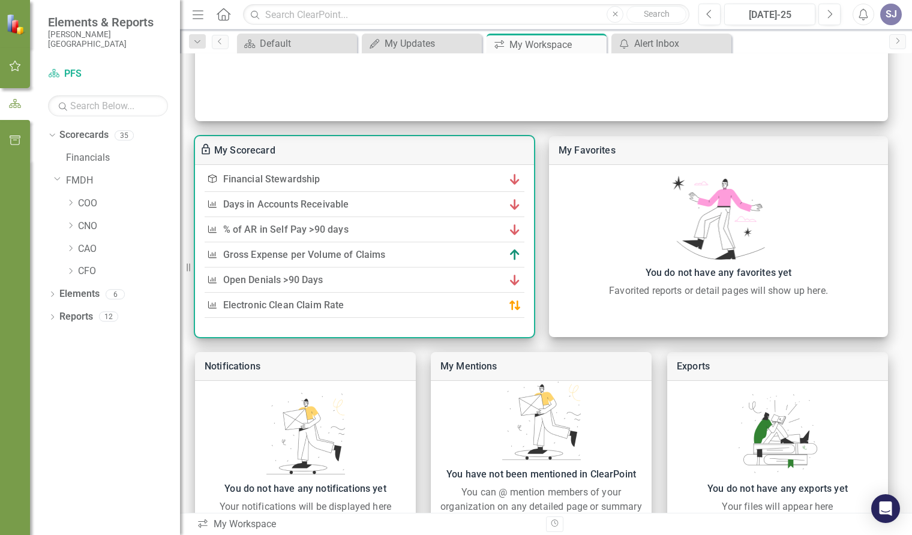
scroll to position [295, 0]
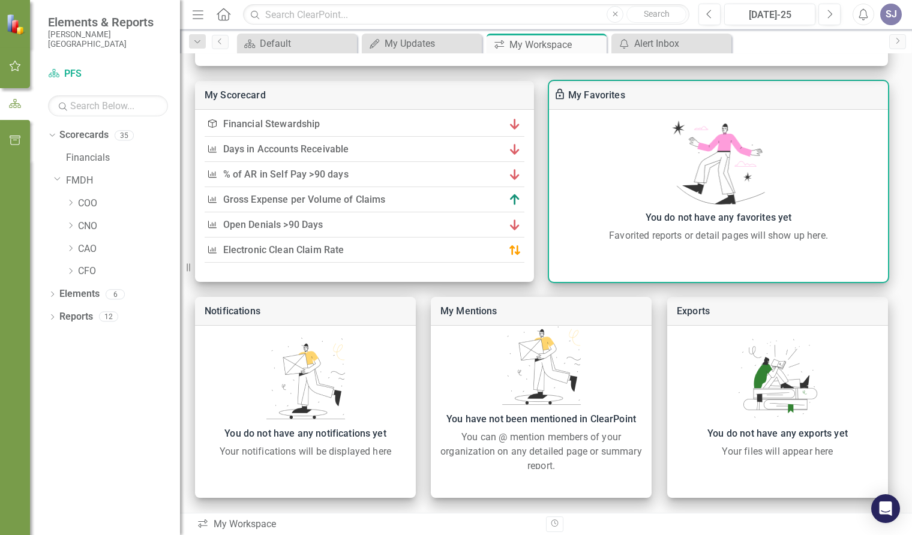
click at [688, 232] on div "Favorited reports or detail pages will show up here." at bounding box center [718, 235] width 327 height 14
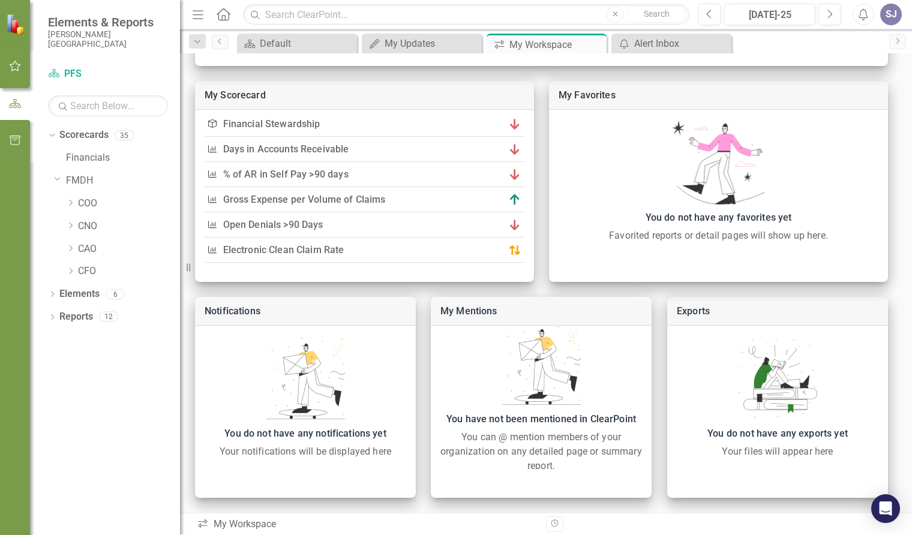
click at [231, 521] on div "icon.workspace My Workspace" at bounding box center [367, 525] width 340 height 14
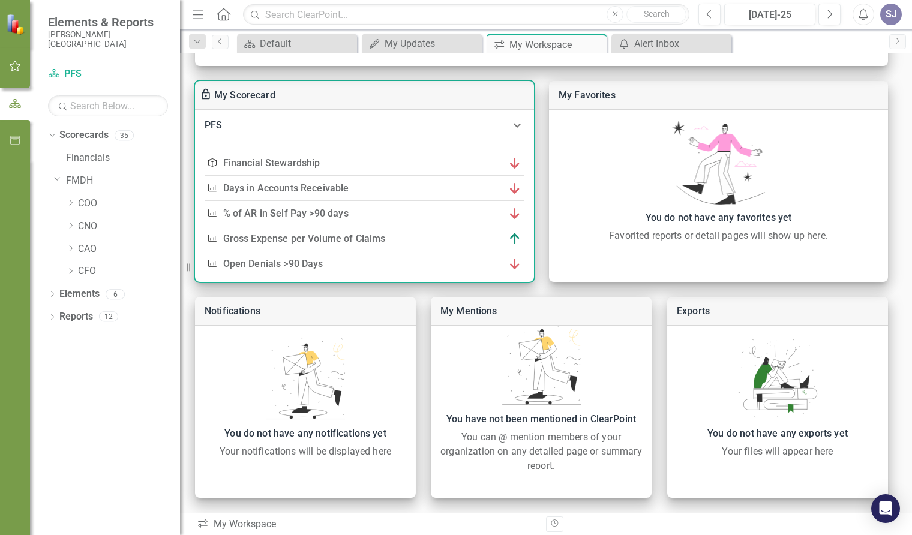
scroll to position [0, 0]
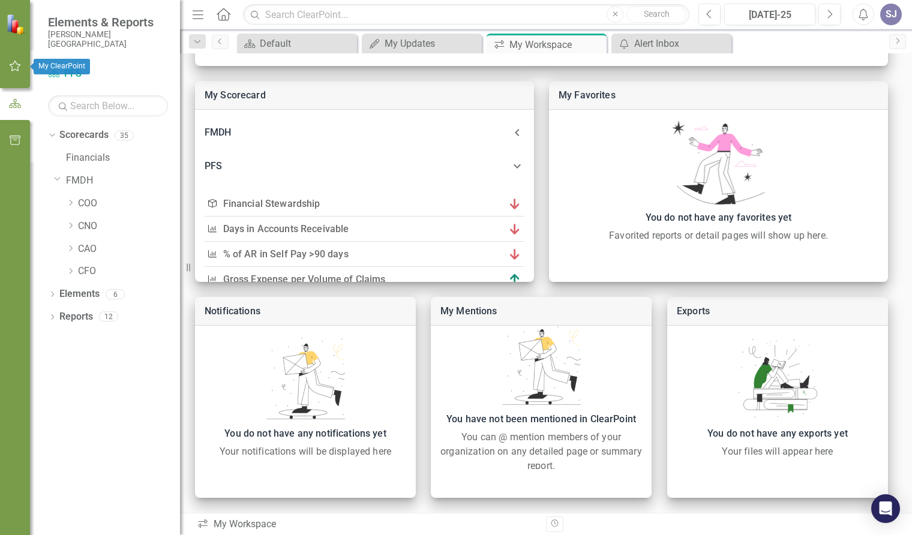
click at [16, 65] on icon "button" at bounding box center [15, 66] width 13 height 10
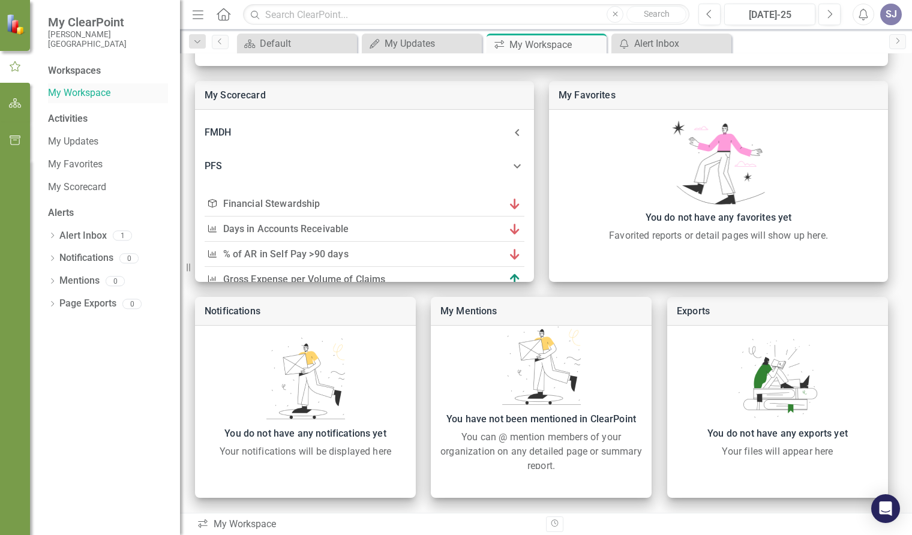
click at [92, 92] on link "My Workspace" at bounding box center [108, 93] width 120 height 14
click at [97, 185] on link "My Scorecard" at bounding box center [108, 188] width 120 height 14
